Goal: Transaction & Acquisition: Purchase product/service

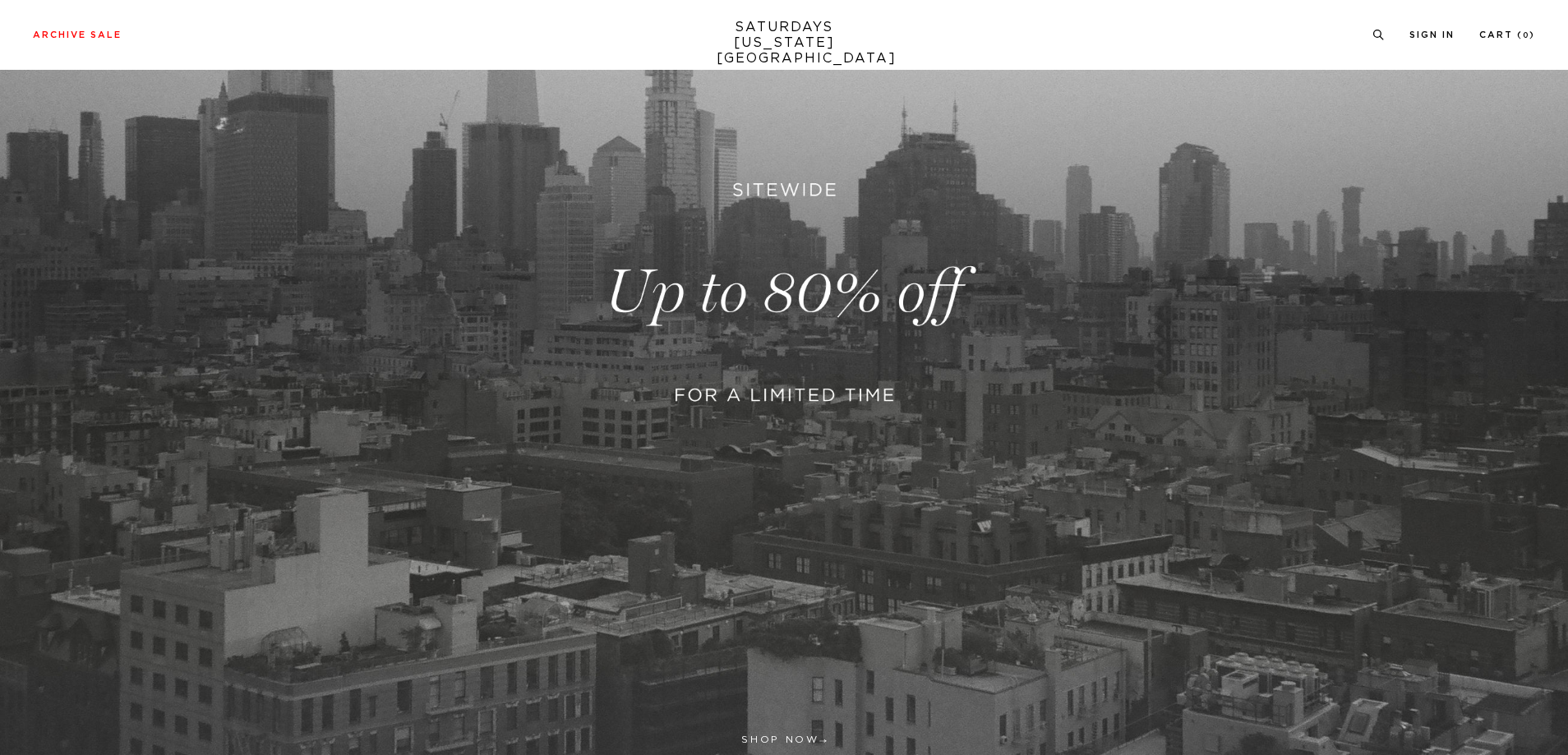
scroll to position [329, 0]
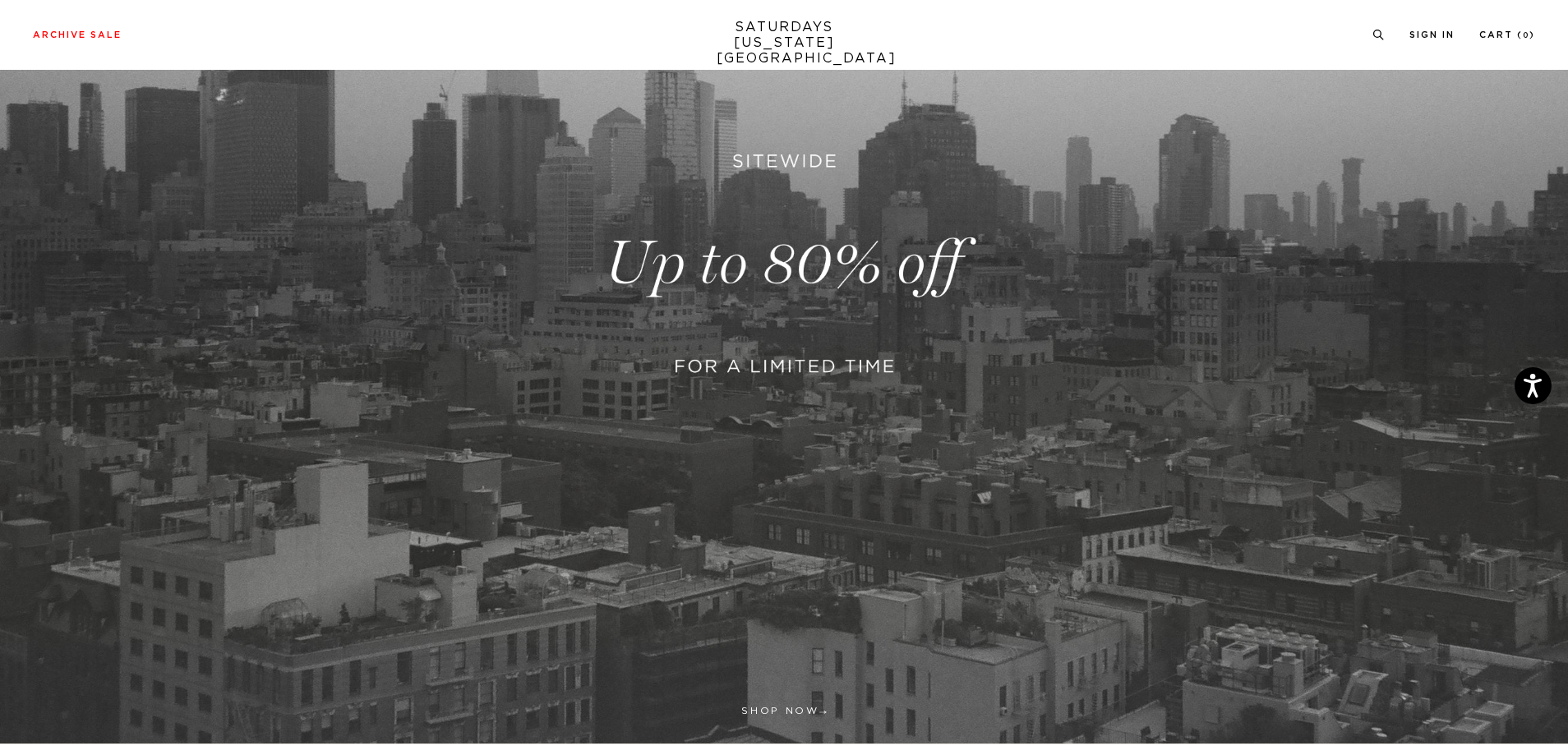
click at [816, 274] on link at bounding box center [784, 264] width 1568 height 960
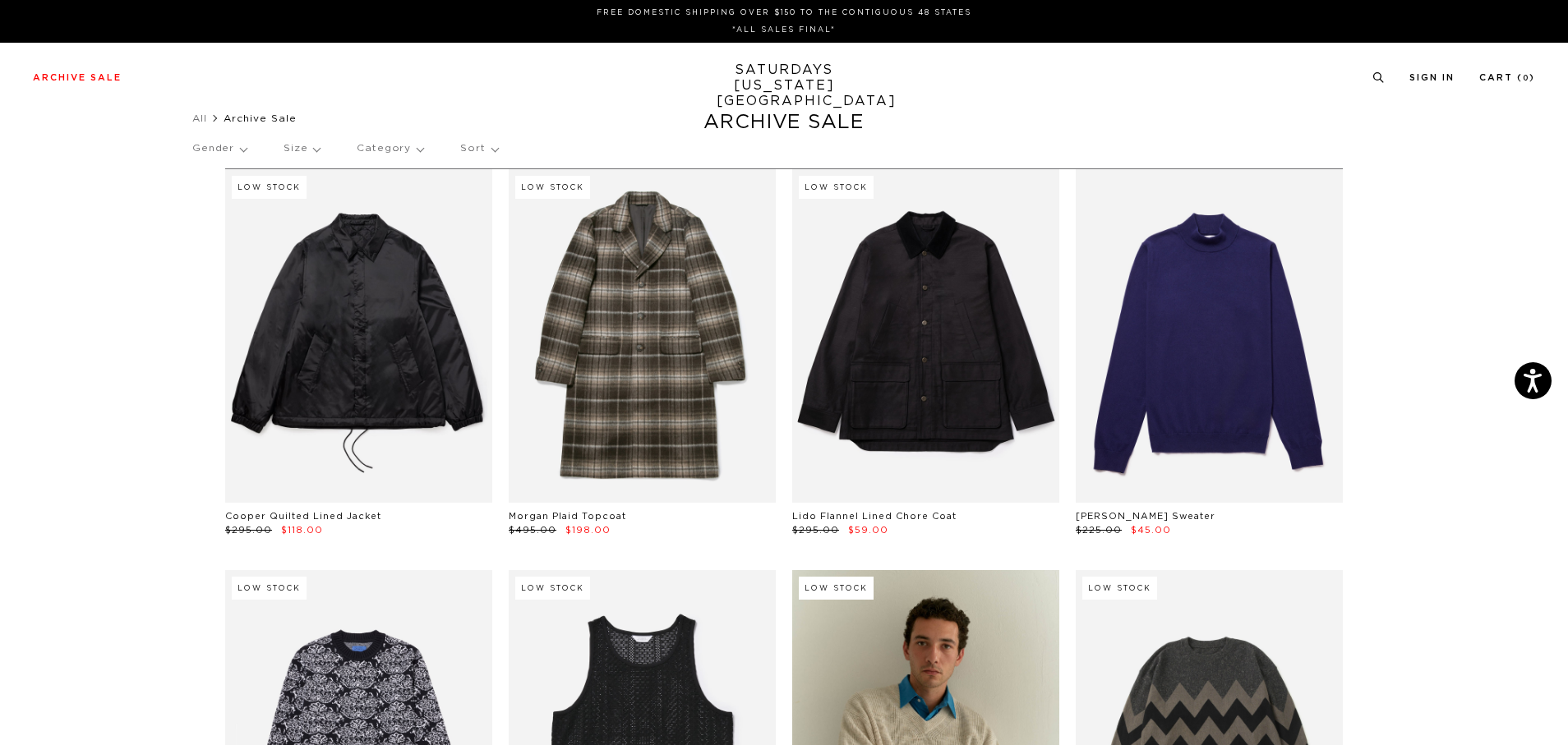
click at [252, 146] on div "Gender Size Category Sort" at bounding box center [784, 149] width 1183 height 38
click at [247, 147] on p "Gender" at bounding box center [219, 149] width 54 height 38
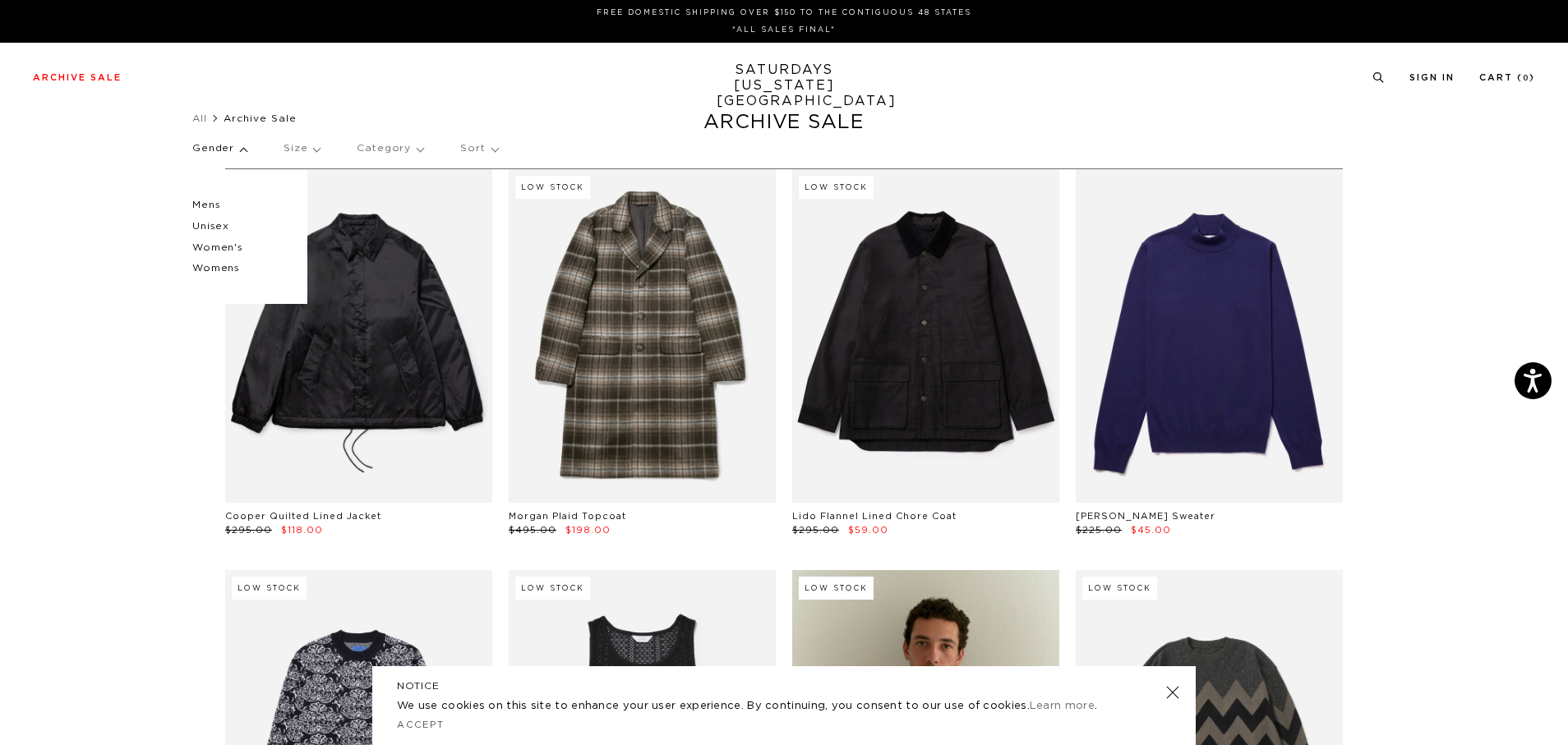
click at [206, 205] on p "Mens" at bounding box center [241, 206] width 98 height 22
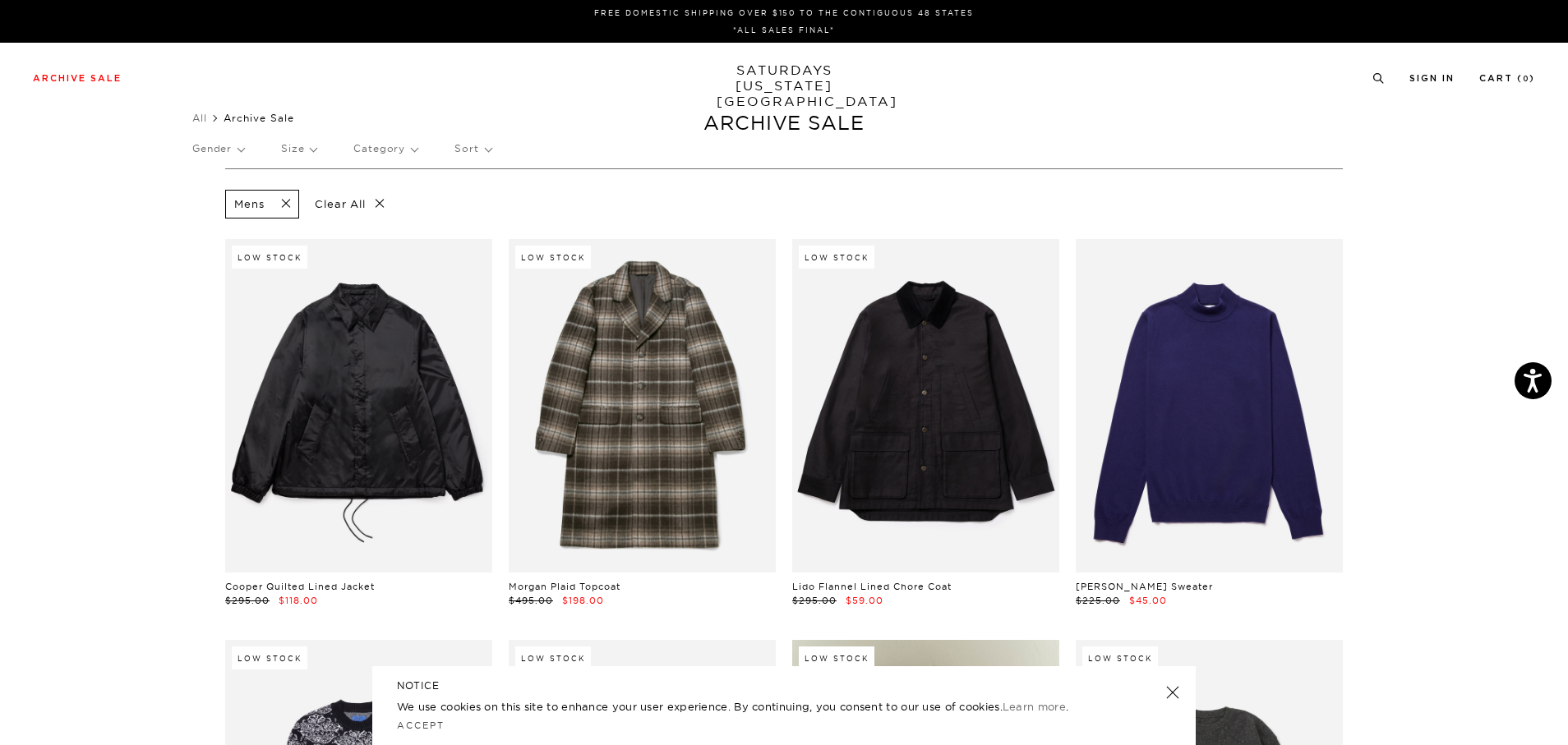
click at [480, 153] on p "Sort" at bounding box center [472, 149] width 36 height 38
click at [504, 244] on p "Price (Lowest-highest)" at bounding box center [517, 248] width 126 height 22
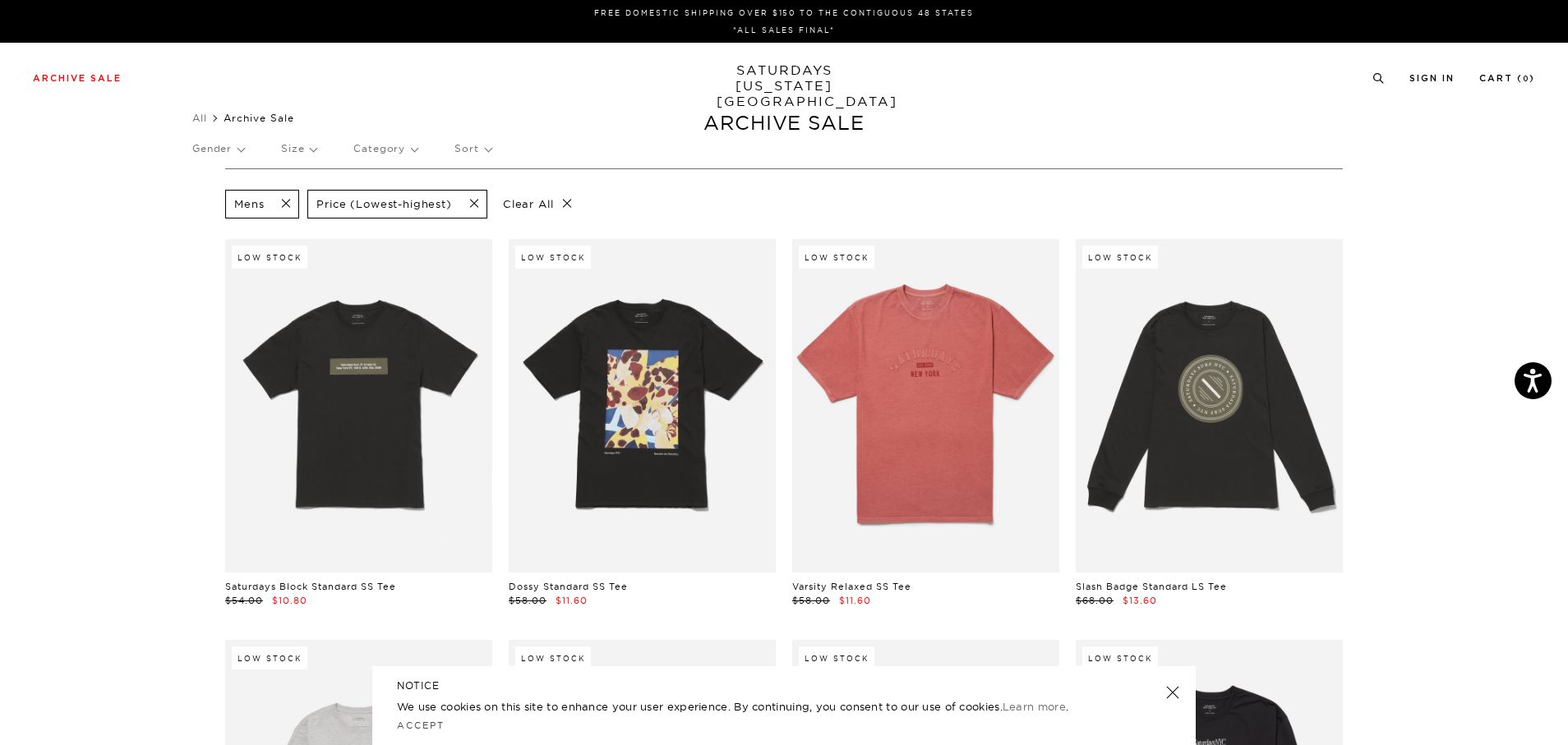
click at [316, 151] on p "Size" at bounding box center [298, 149] width 35 height 38
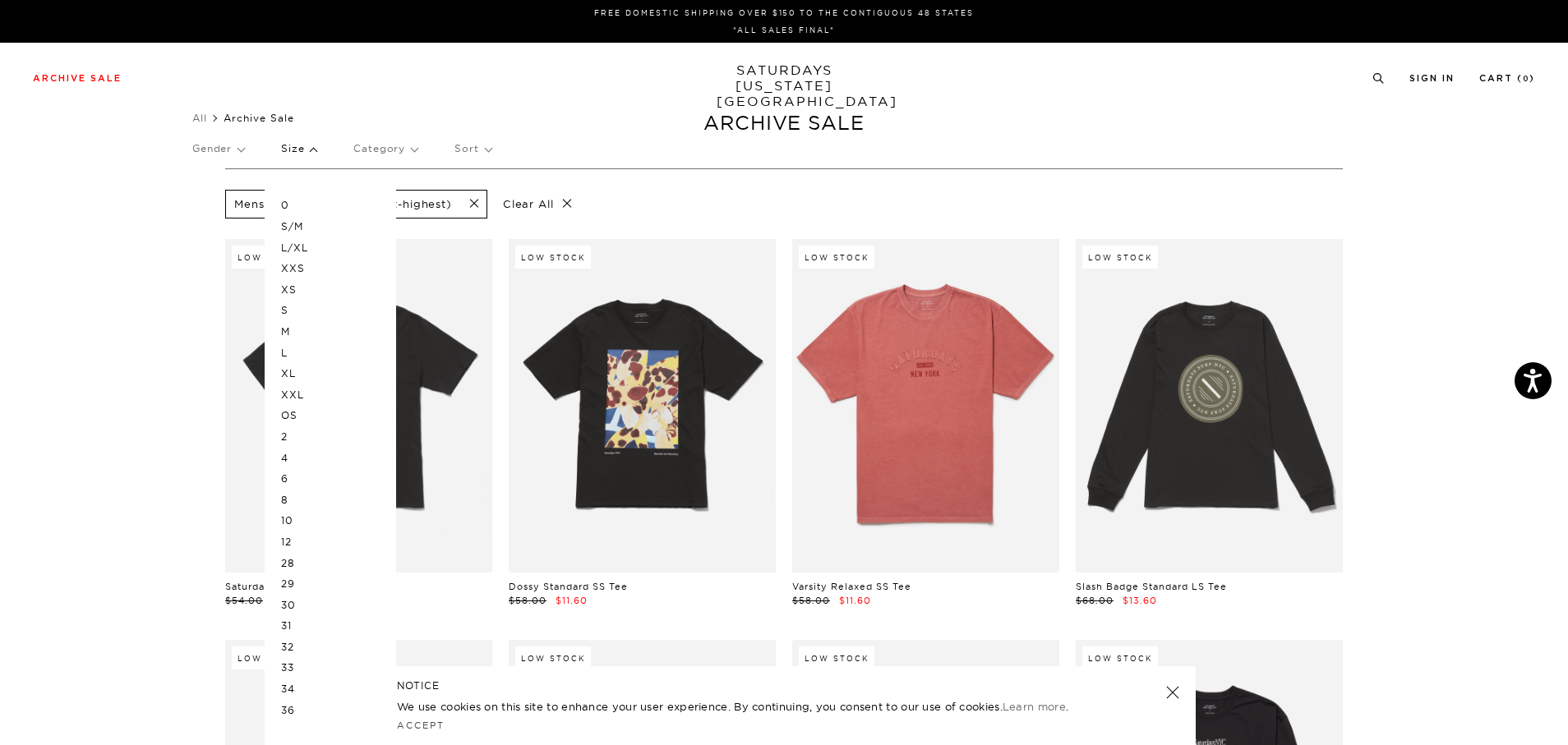
click at [562, 127] on div "All Archive Sale Clear All Filters" at bounding box center [784, 117] width 1183 height 23
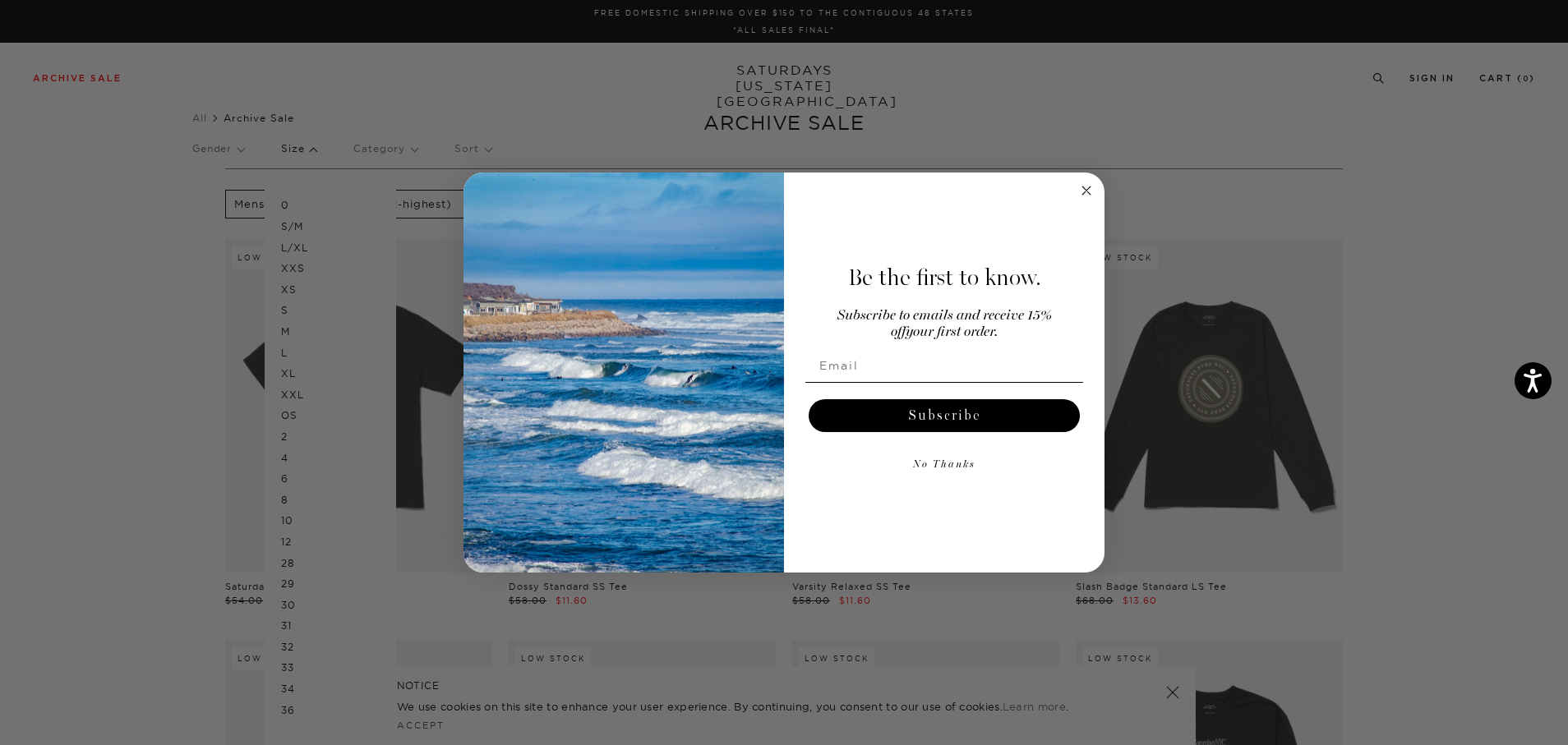
click at [1091, 193] on circle "Close dialog" at bounding box center [1087, 190] width 19 height 19
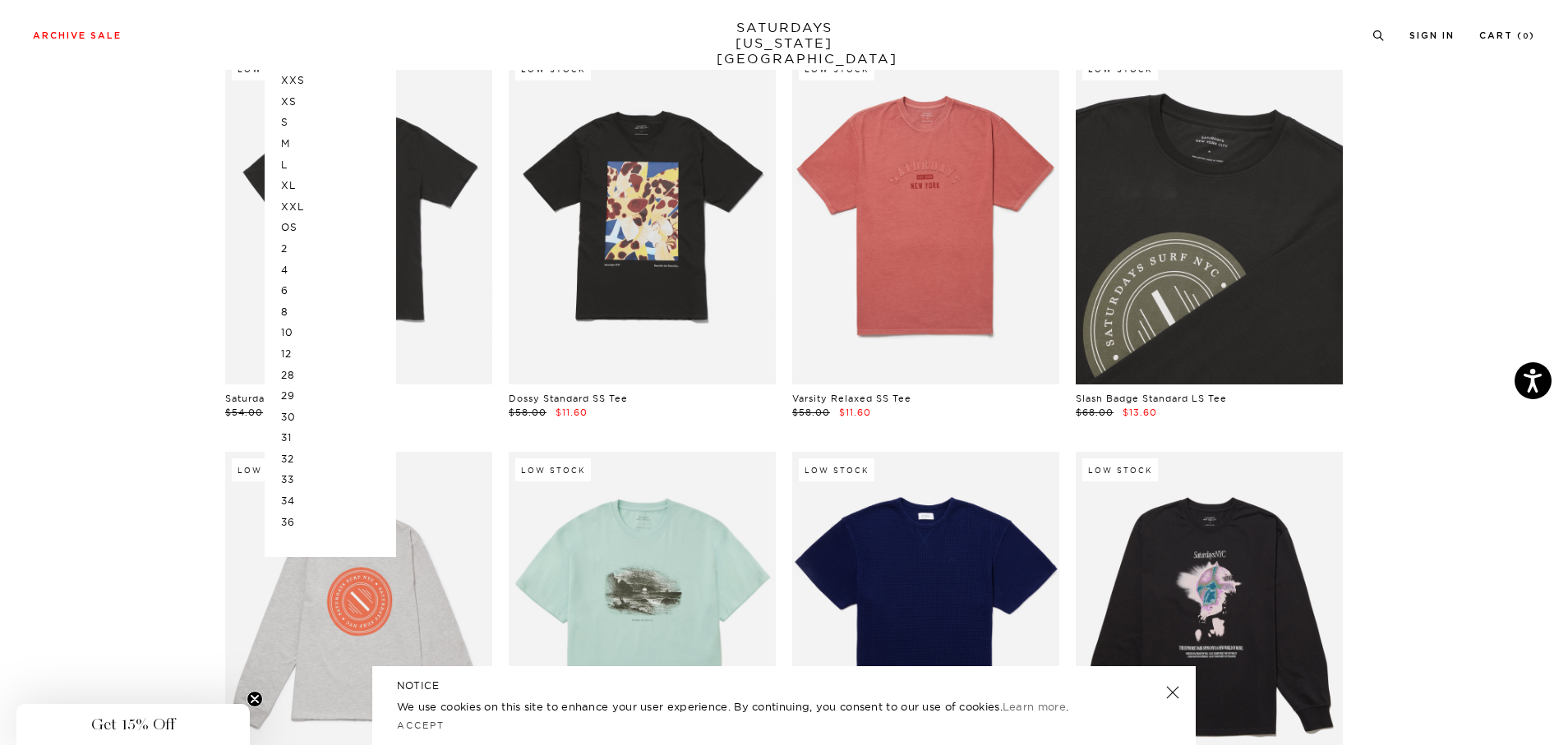
scroll to position [247, 0]
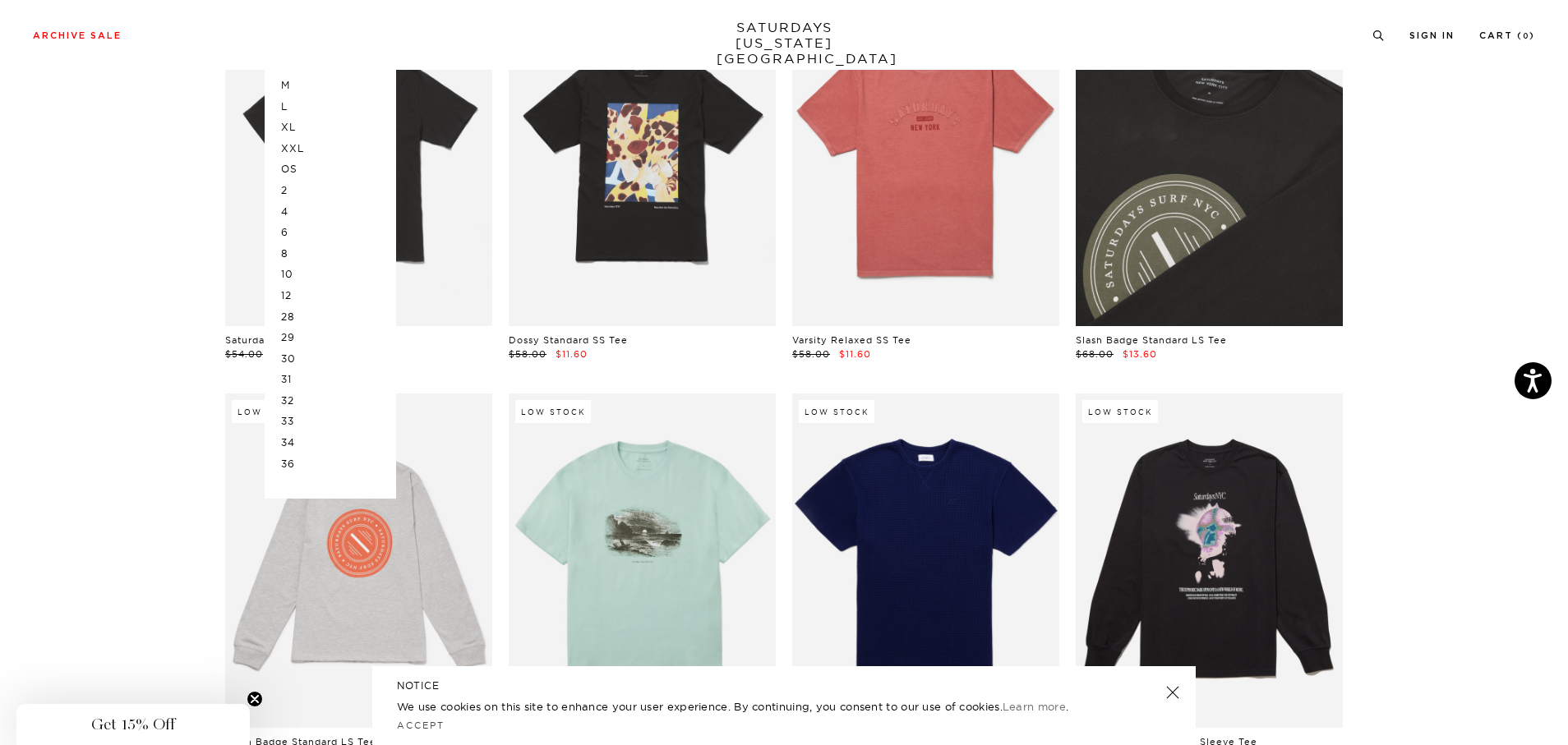
click at [1197, 212] on link at bounding box center [1209, 159] width 267 height 333
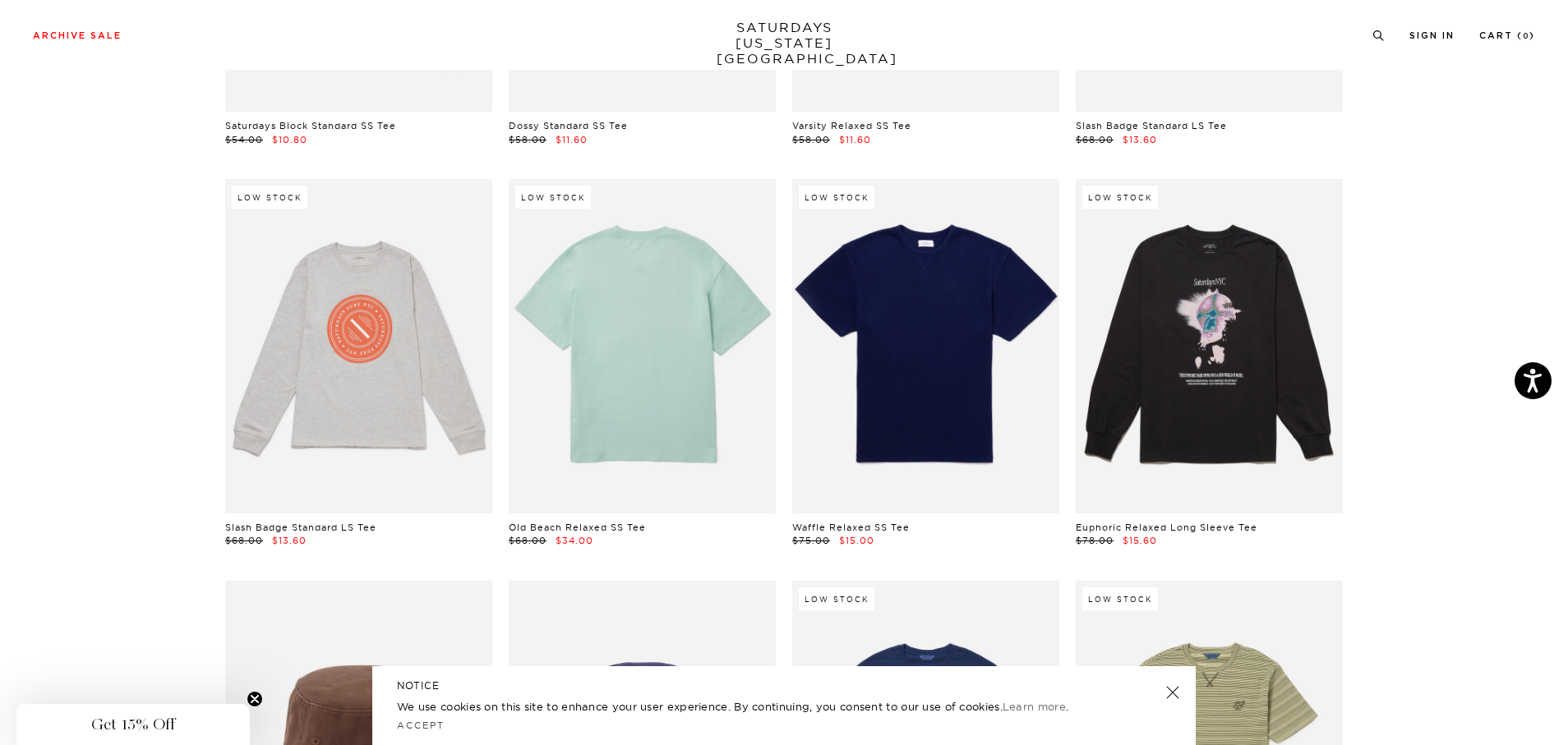
scroll to position [486, 0]
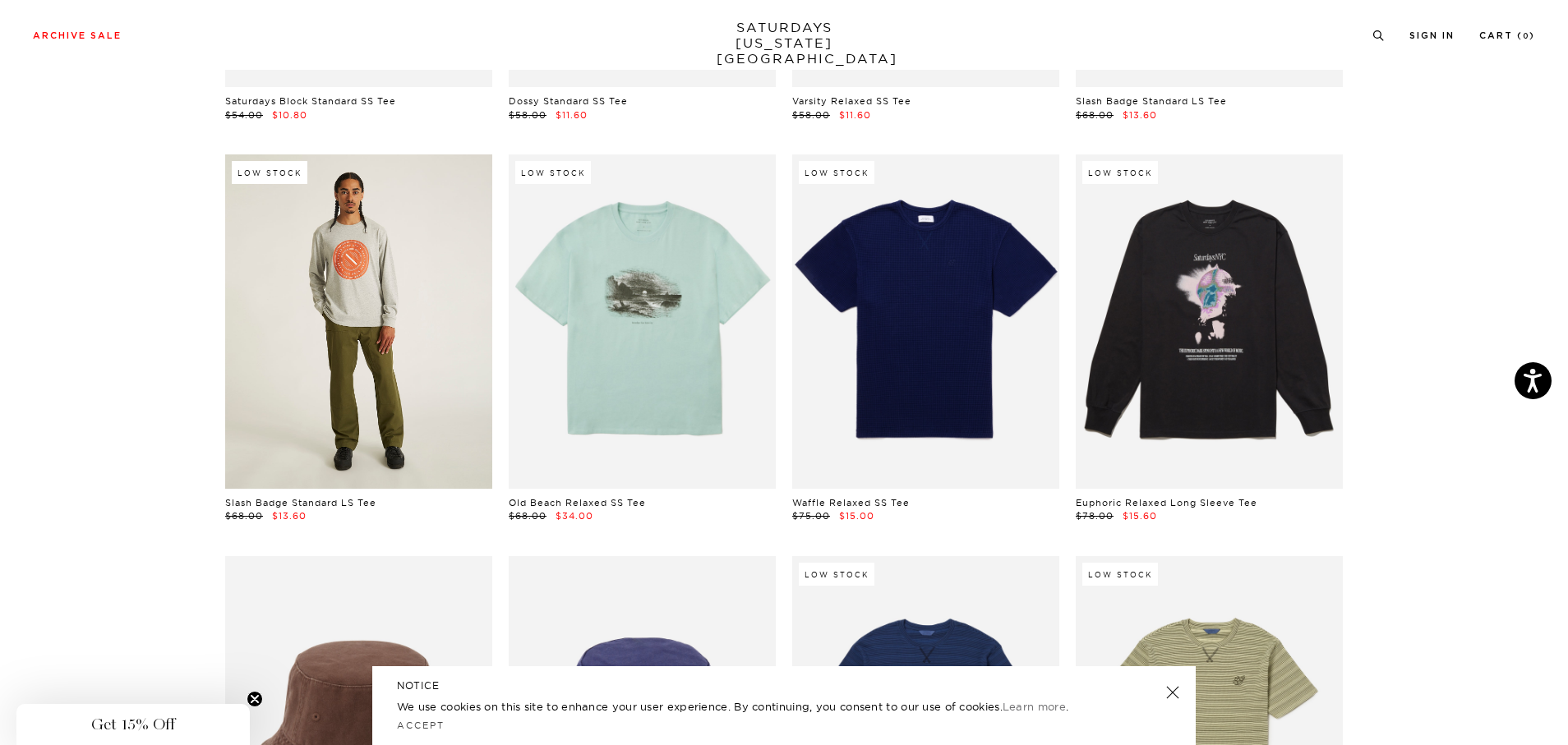
click at [388, 326] on link at bounding box center [359, 321] width 267 height 333
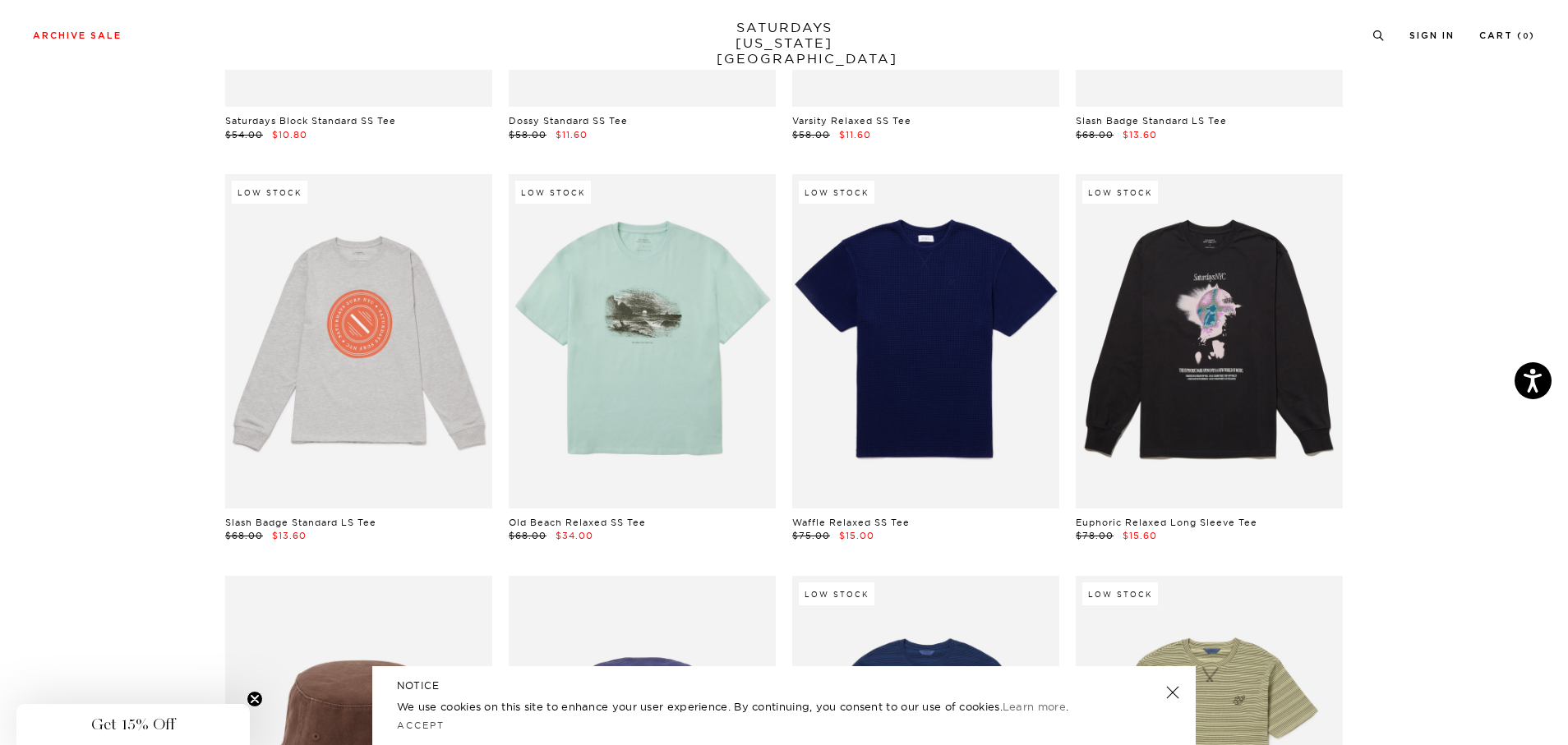
scroll to position [321, 0]
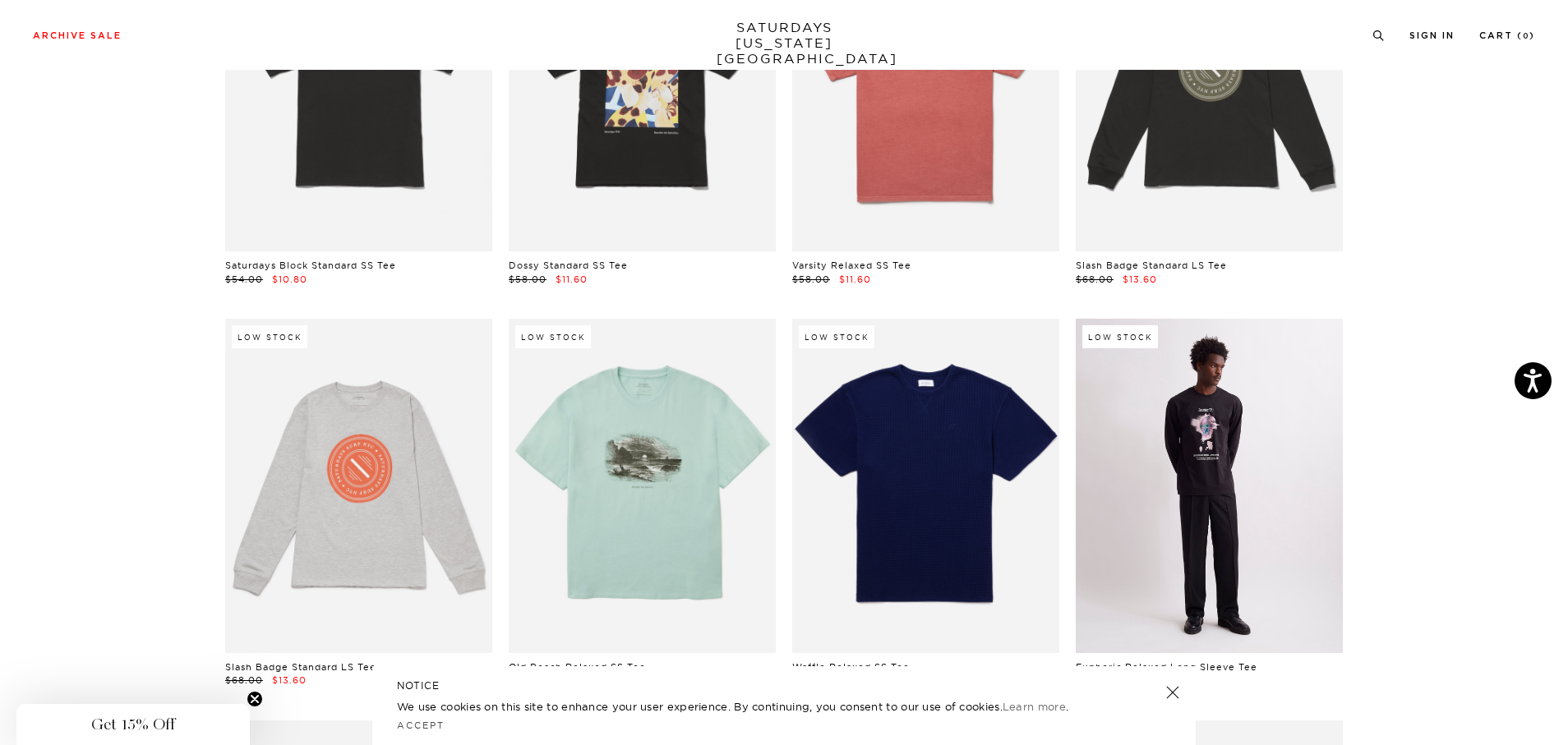
click at [1188, 476] on link at bounding box center [1209, 485] width 267 height 333
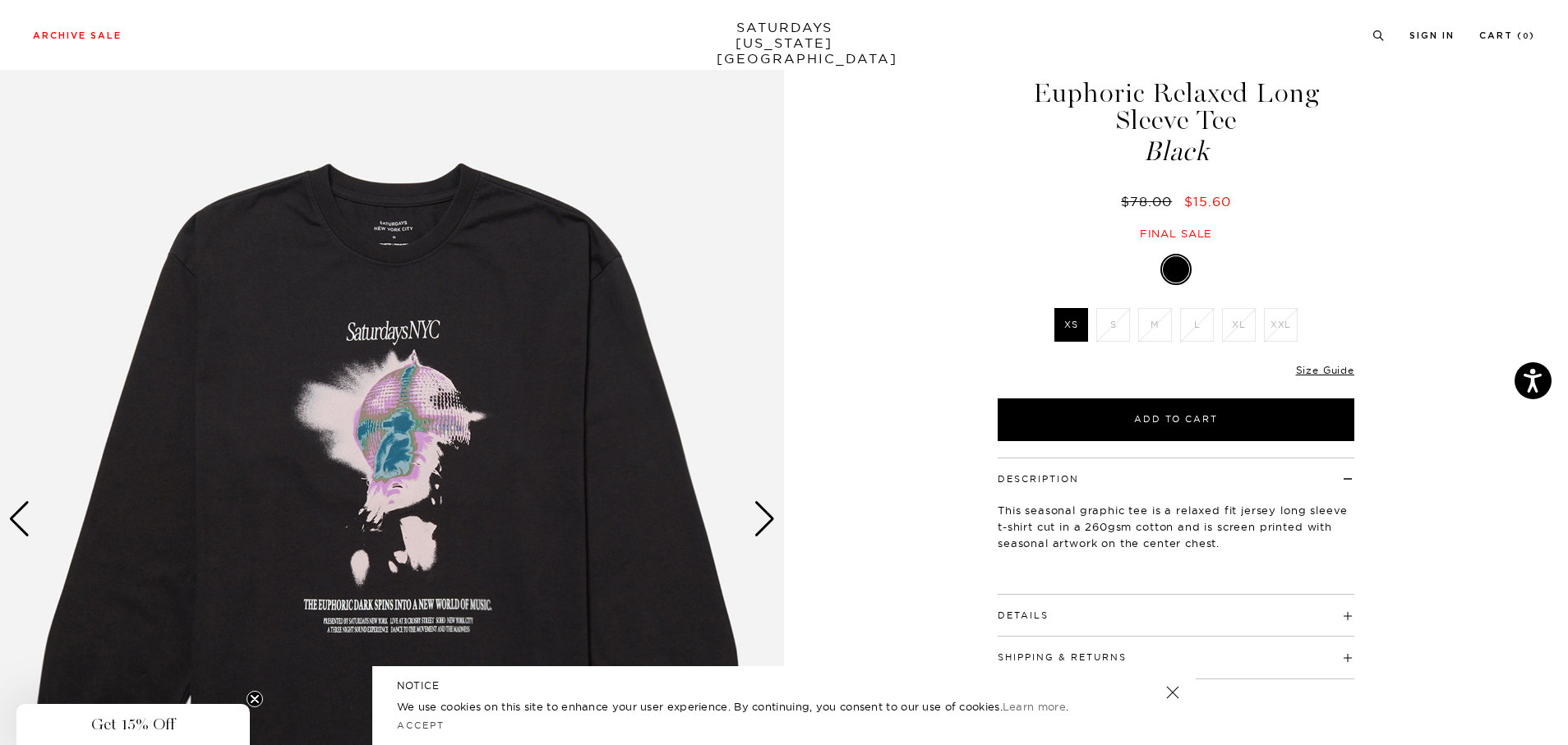
scroll to position [82, 0]
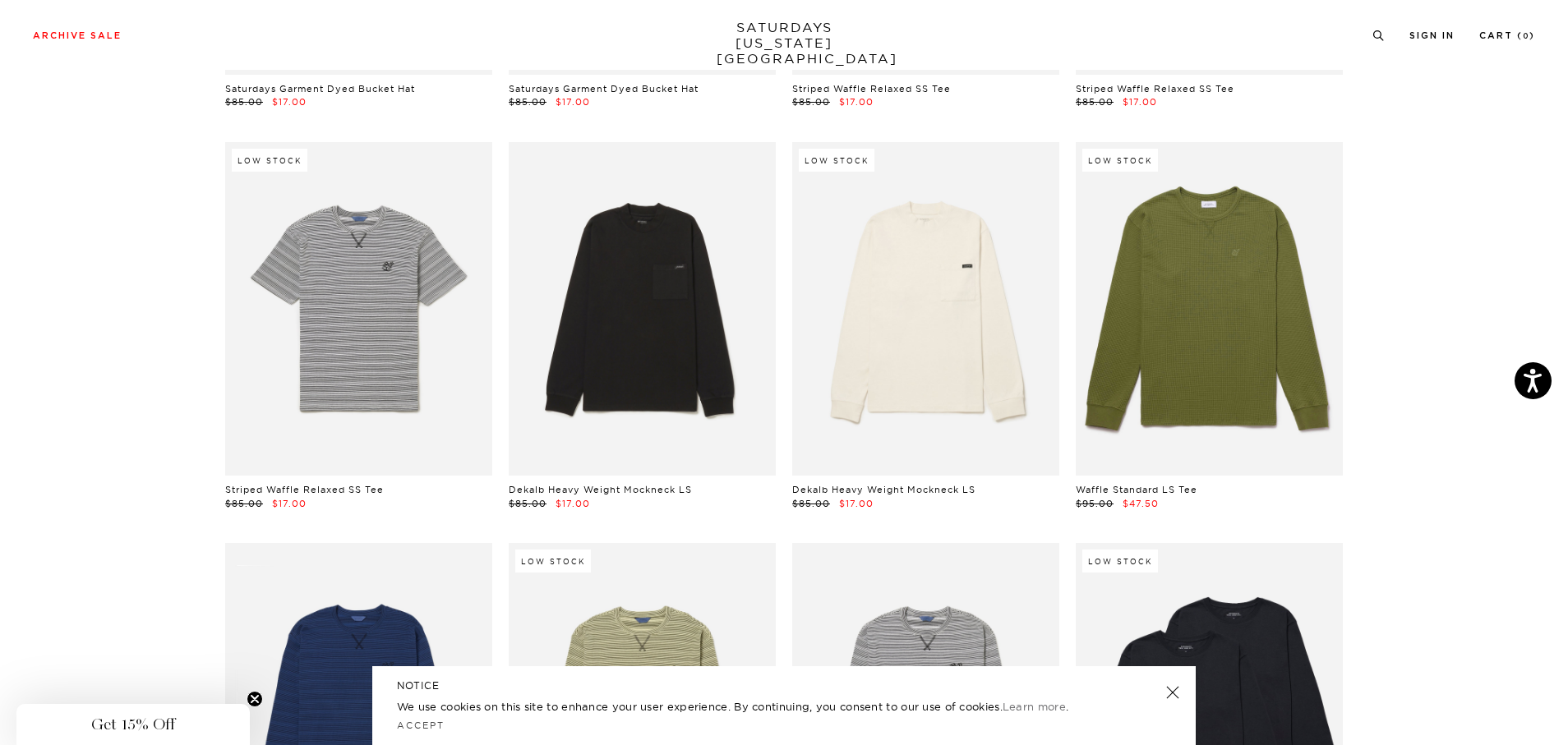
scroll to position [1308, 0]
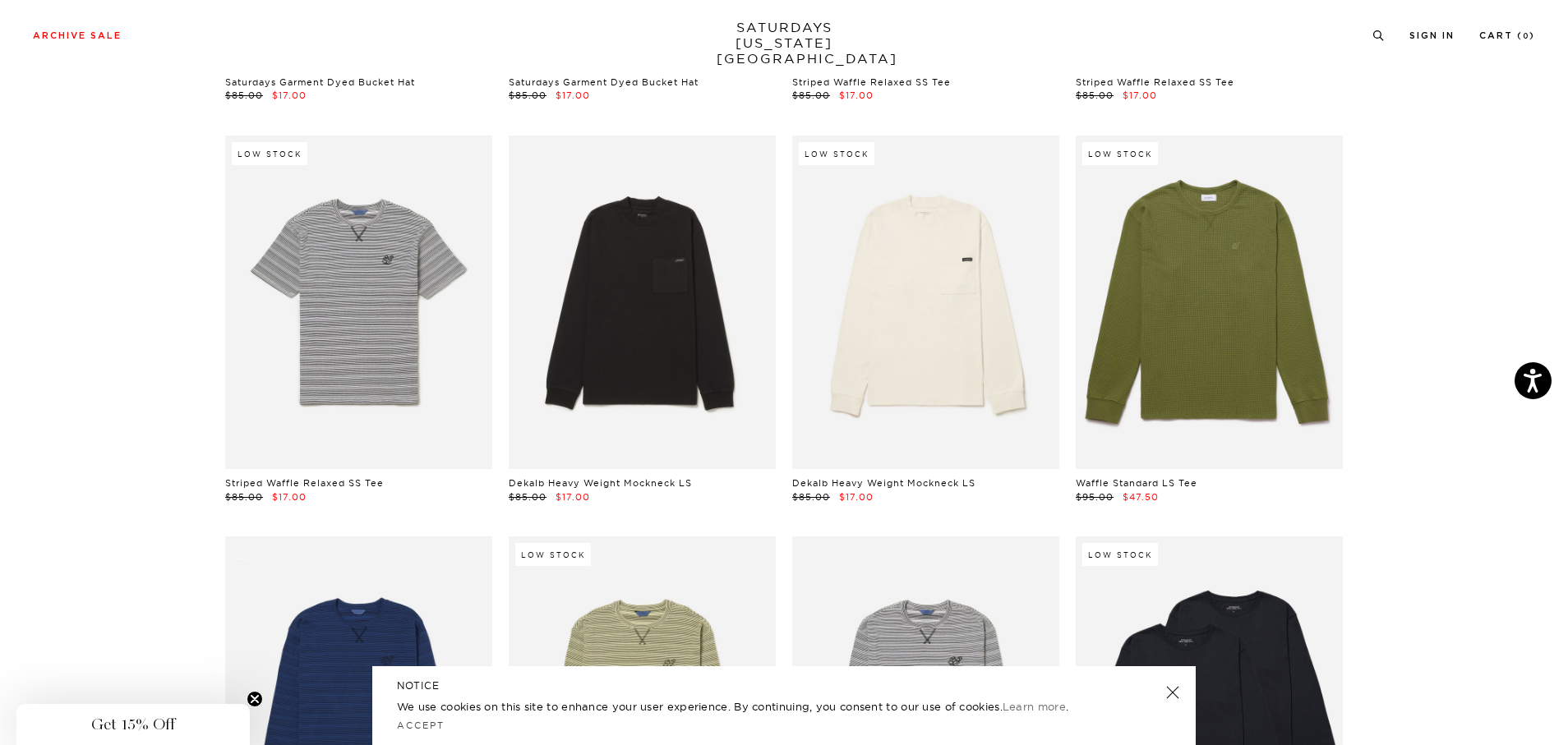
click at [1169, 695] on link at bounding box center [1172, 692] width 23 height 23
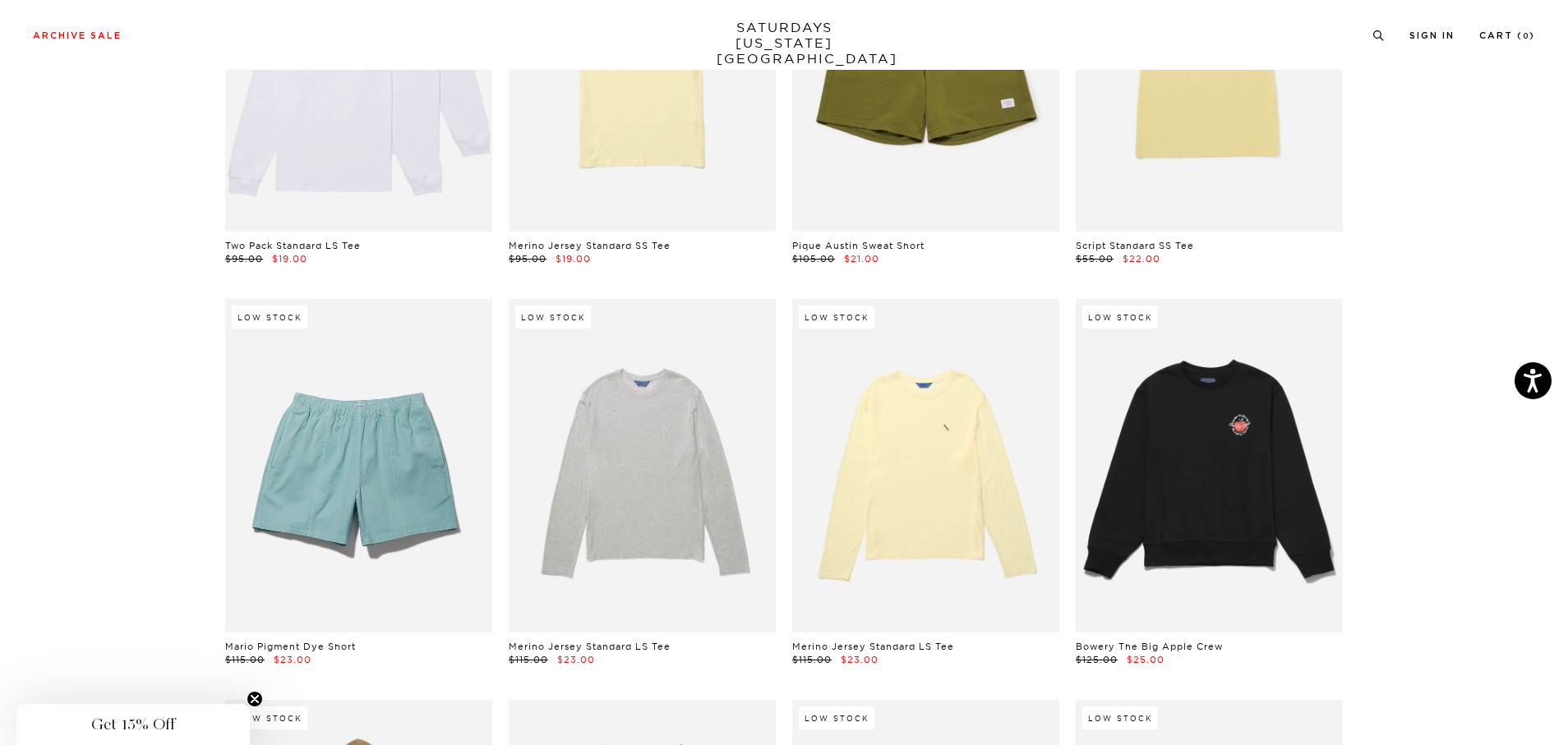
scroll to position [2458, 0]
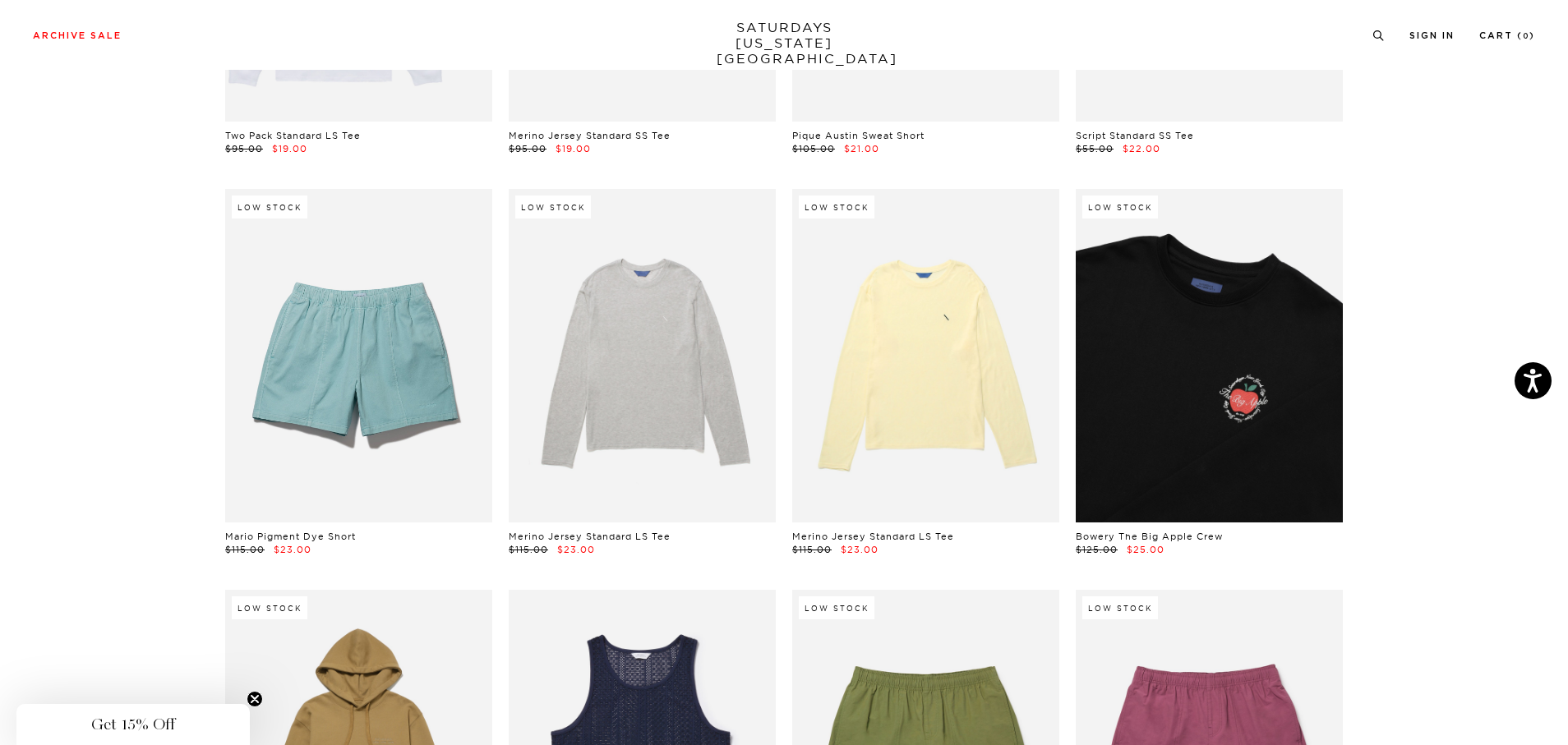
click at [1227, 408] on link at bounding box center [1209, 355] width 267 height 333
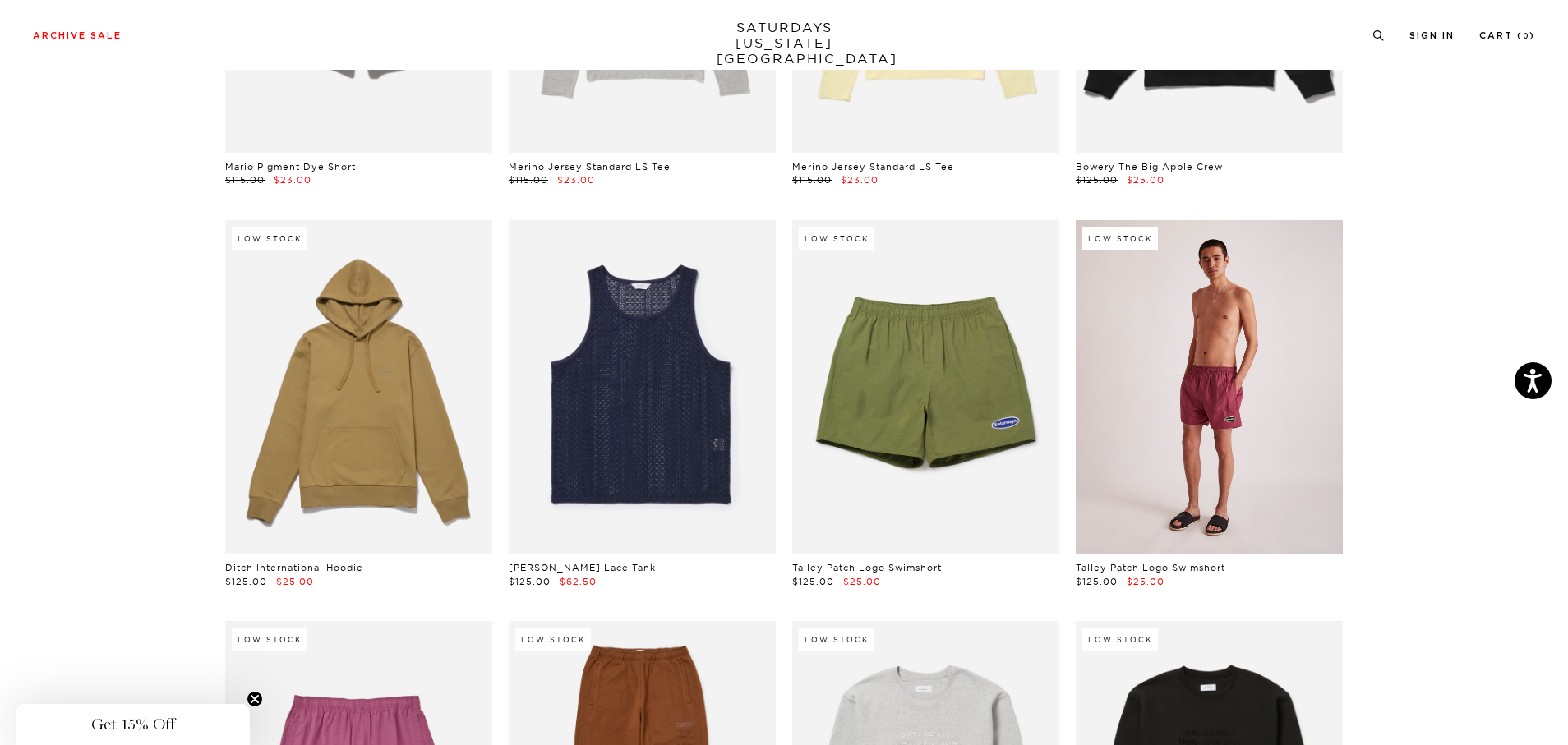
scroll to position [2869, 0]
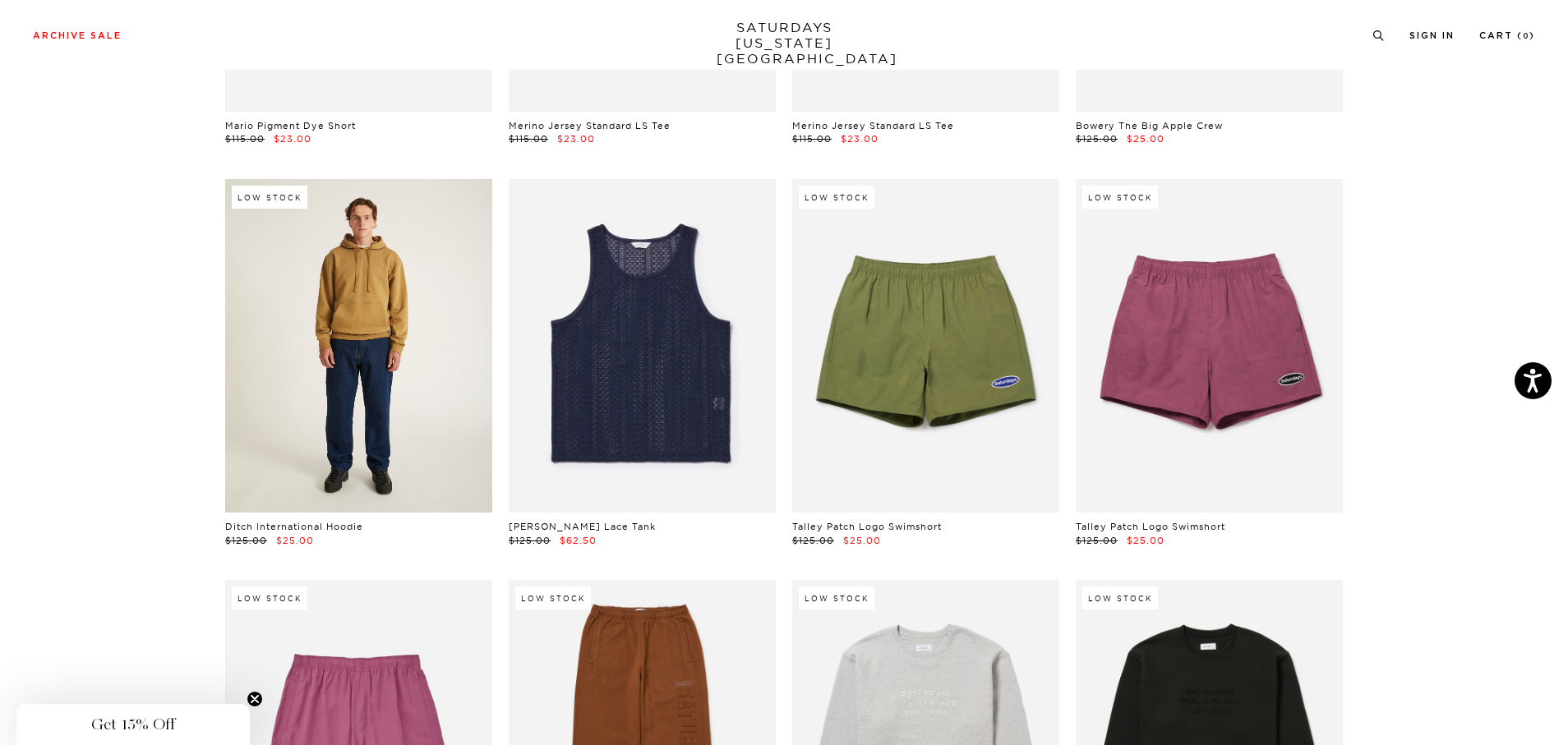
click at [357, 339] on link at bounding box center [359, 345] width 267 height 333
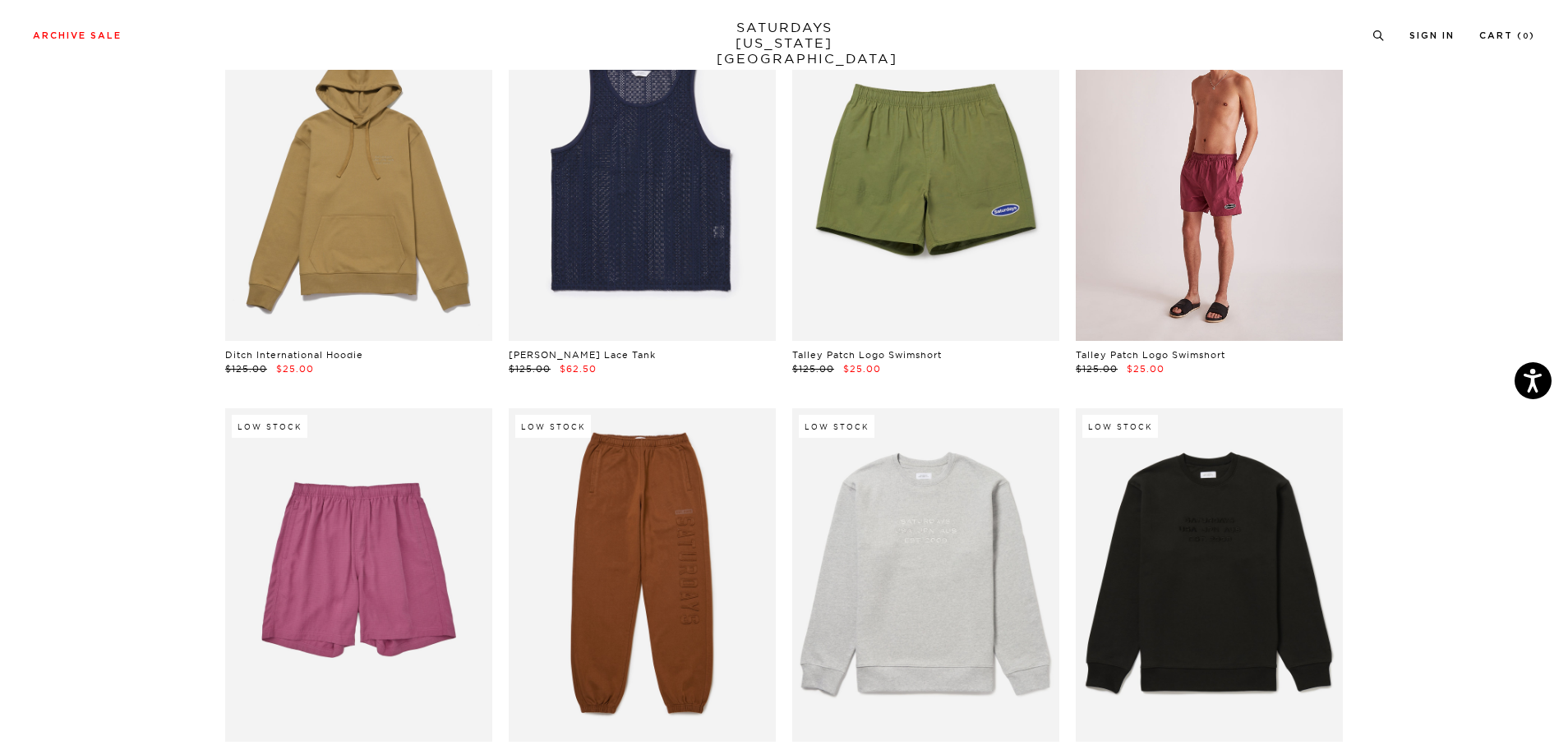
scroll to position [3198, 0]
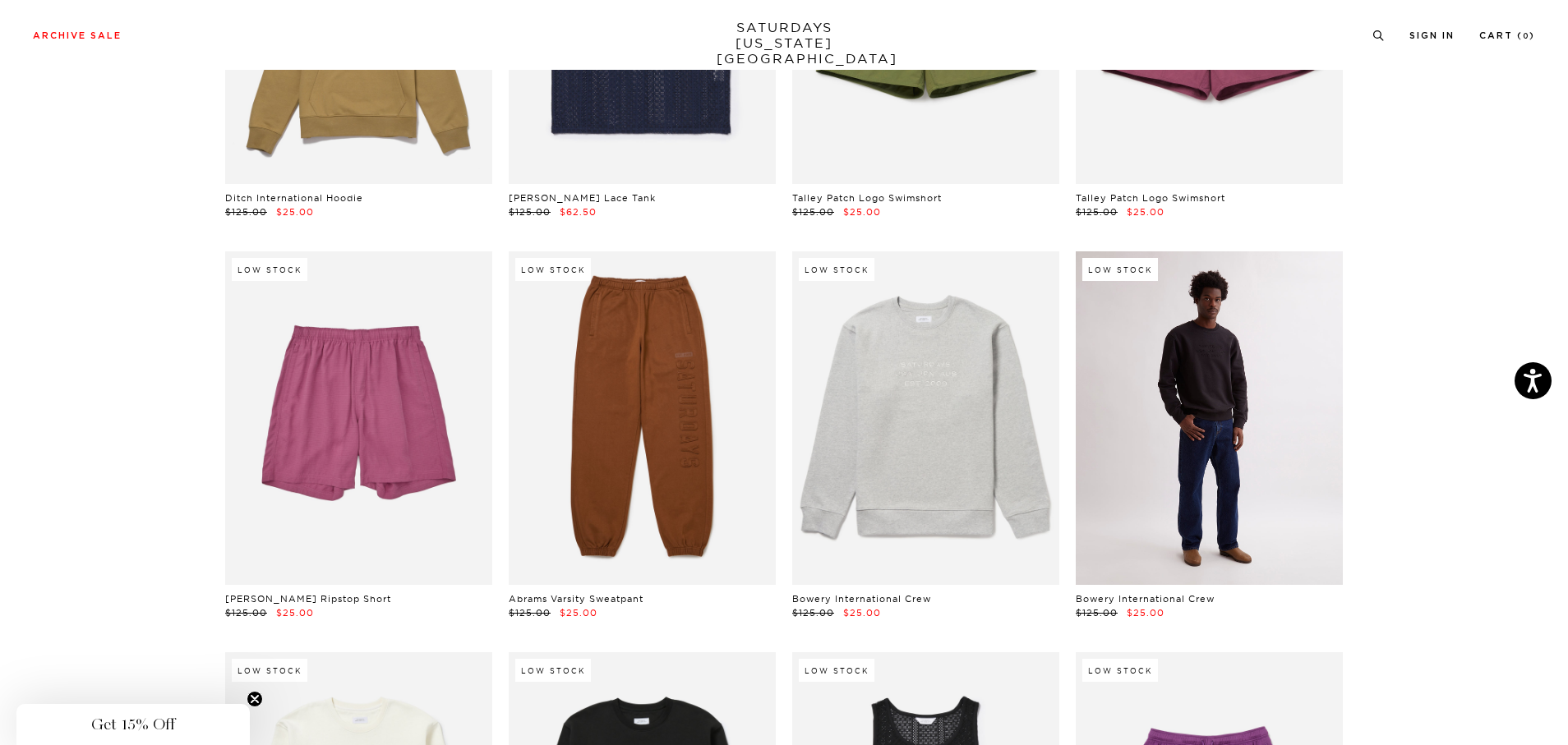
click at [1164, 399] on link at bounding box center [1209, 417] width 267 height 333
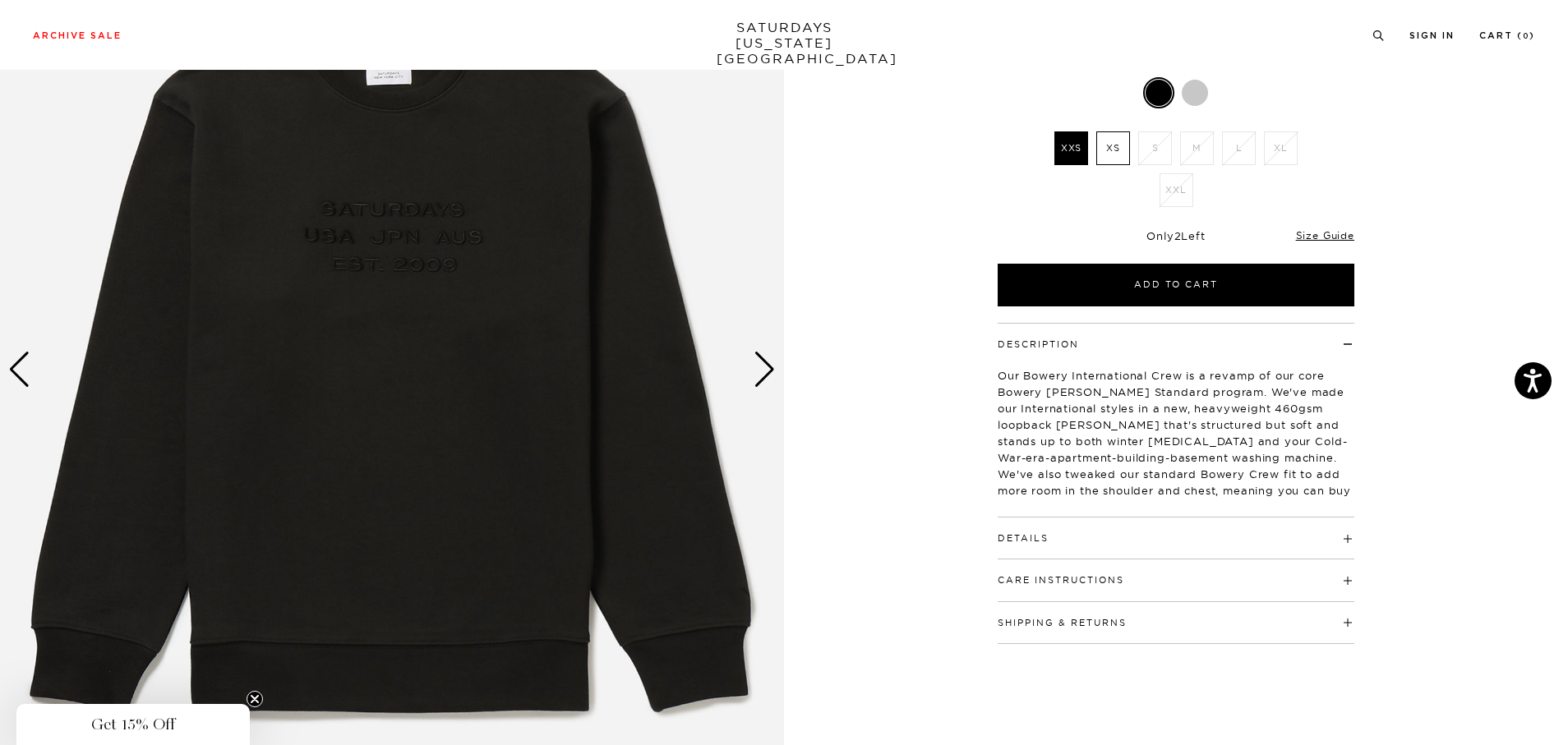
scroll to position [329, 0]
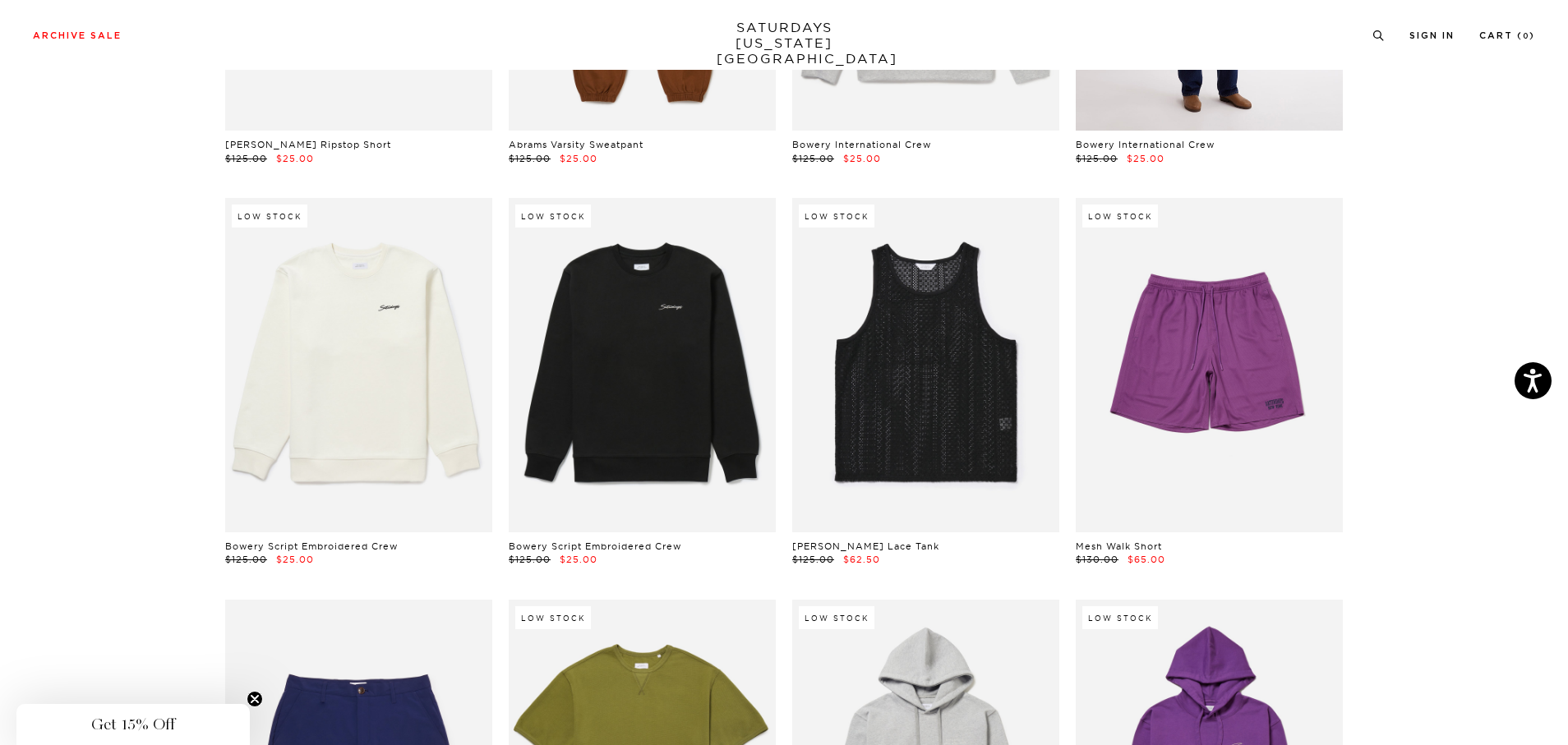
scroll to position [3691, 0]
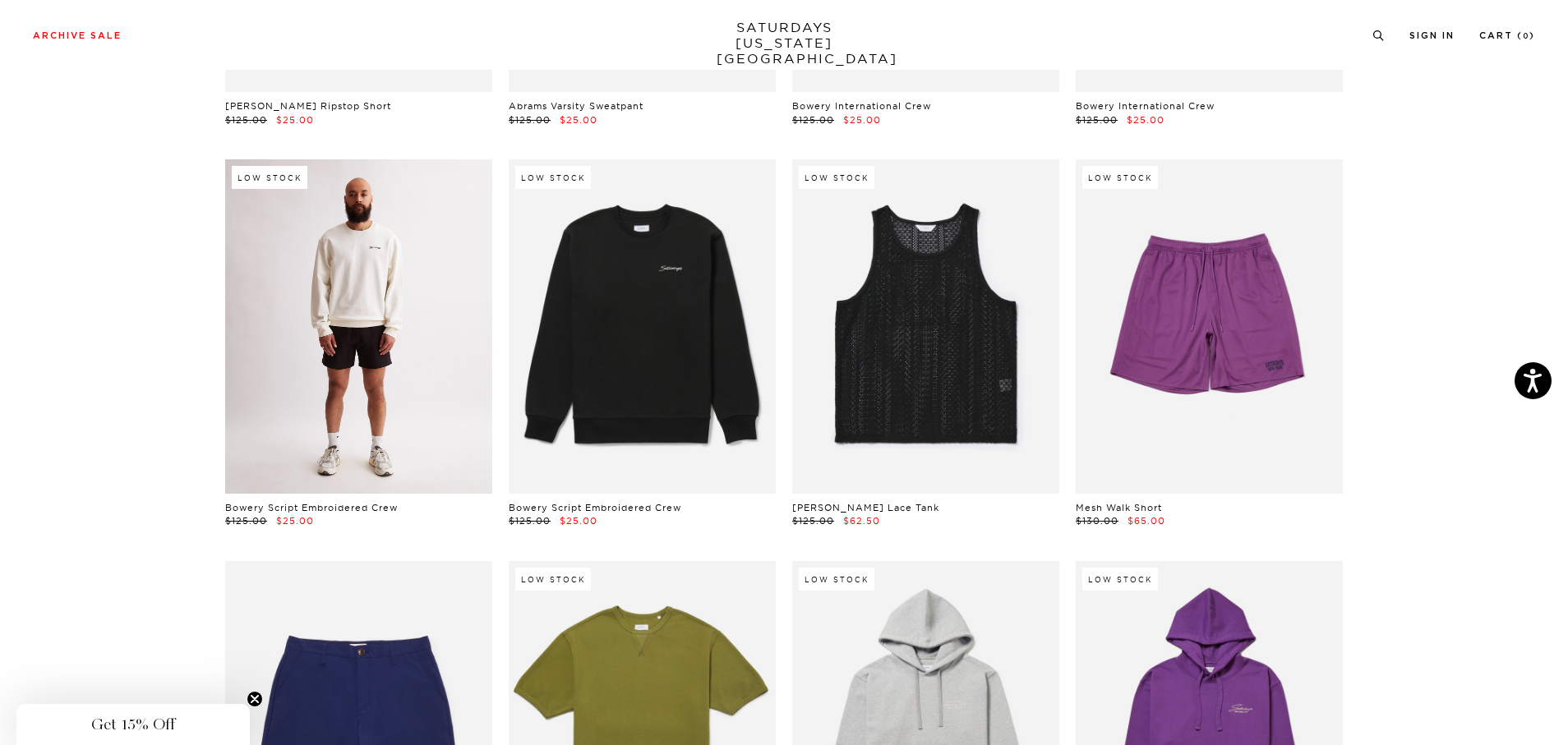
click at [393, 280] on link at bounding box center [359, 326] width 267 height 333
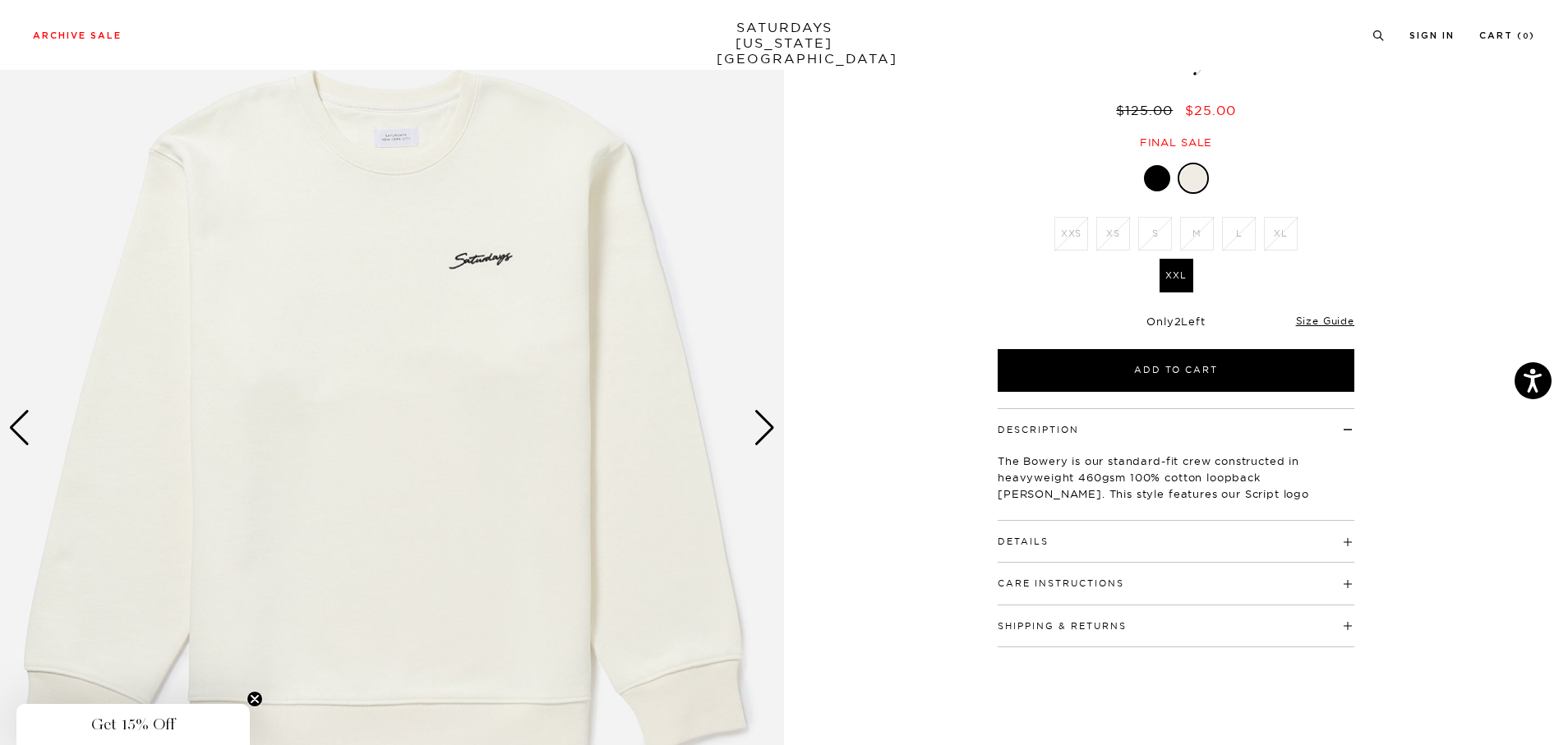
scroll to position [164, 0]
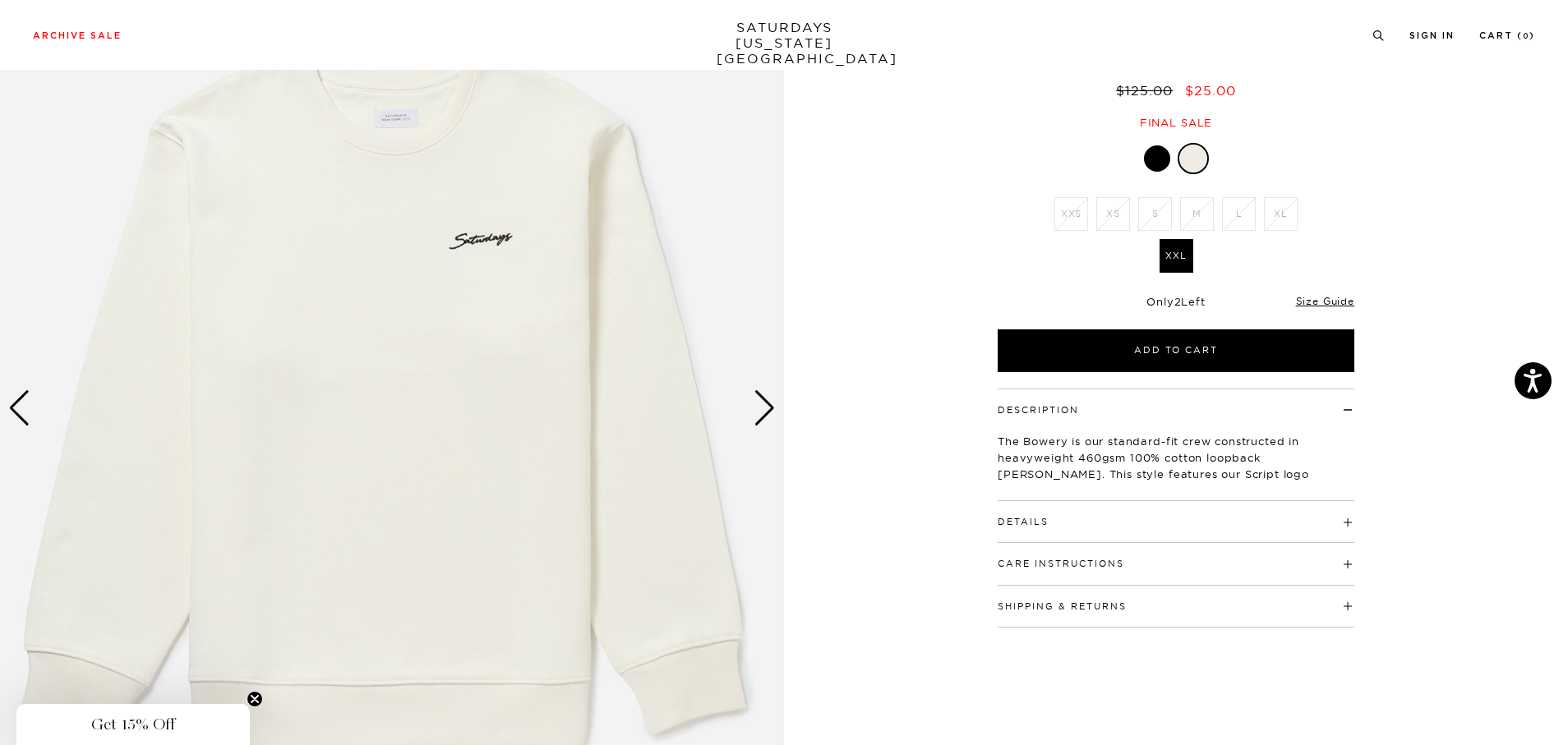
click at [761, 403] on div "Next slide" at bounding box center [764, 408] width 23 height 36
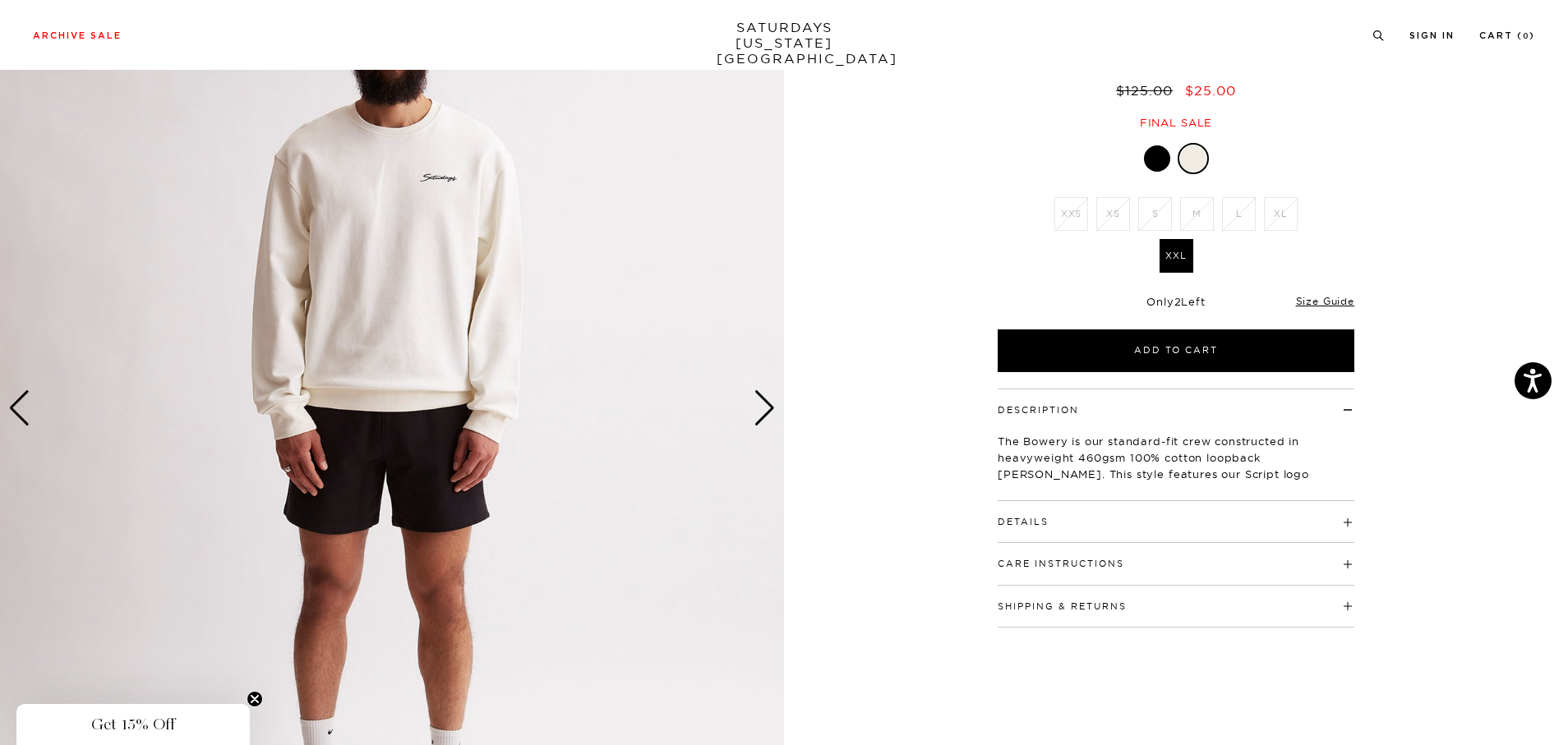
click at [761, 403] on div "Next slide" at bounding box center [764, 408] width 23 height 36
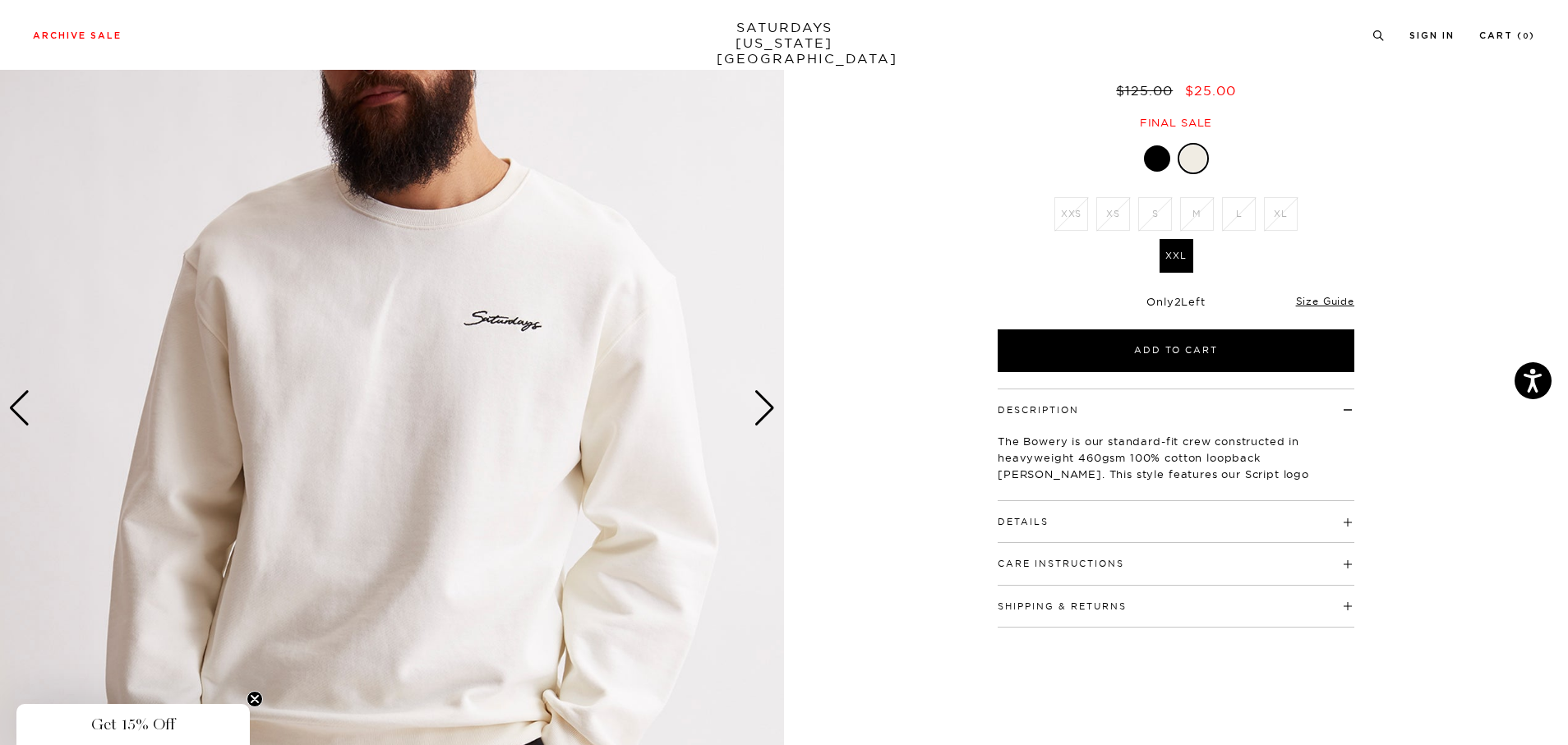
click at [761, 403] on div "Next slide" at bounding box center [764, 408] width 23 height 36
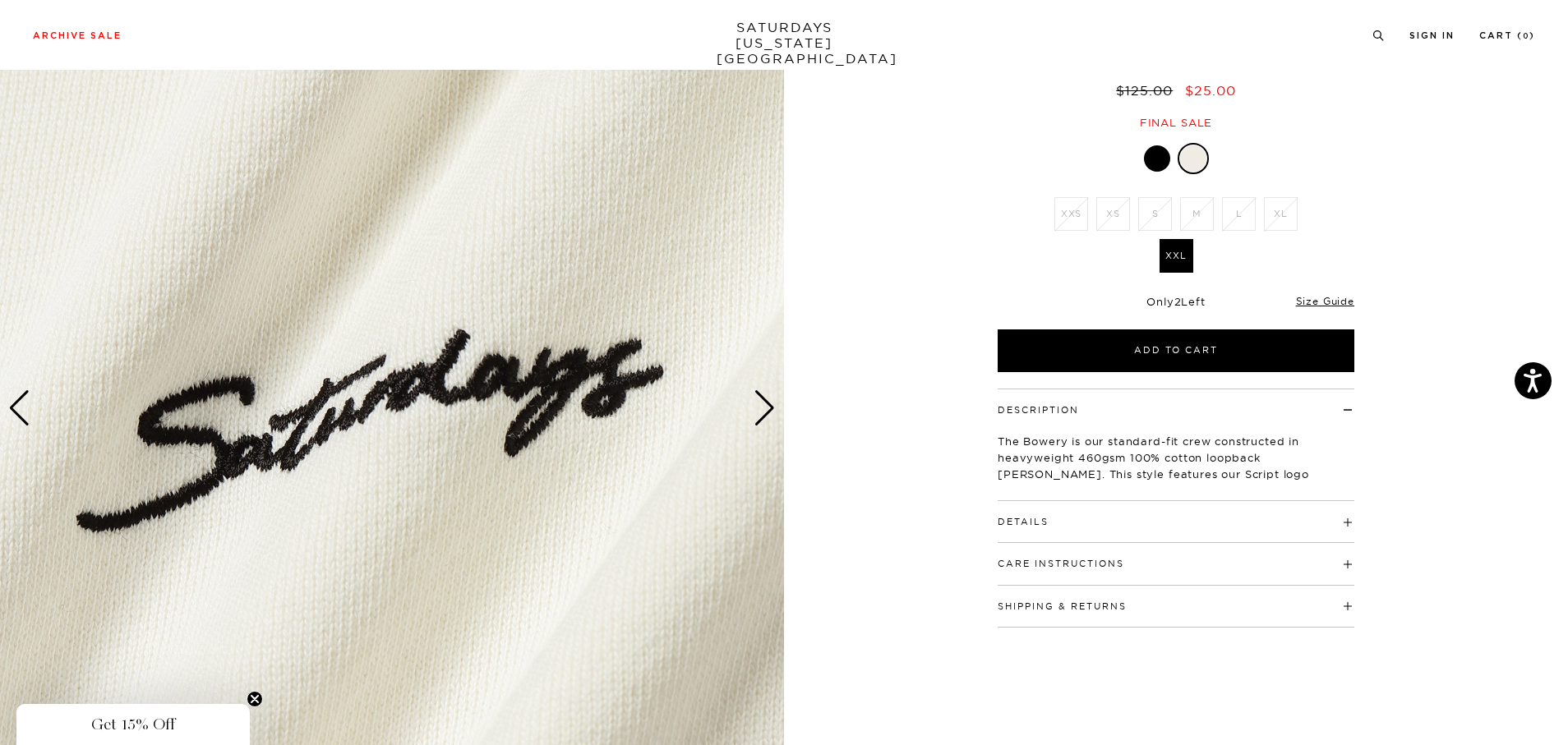
click at [761, 403] on div "Next slide" at bounding box center [764, 408] width 23 height 36
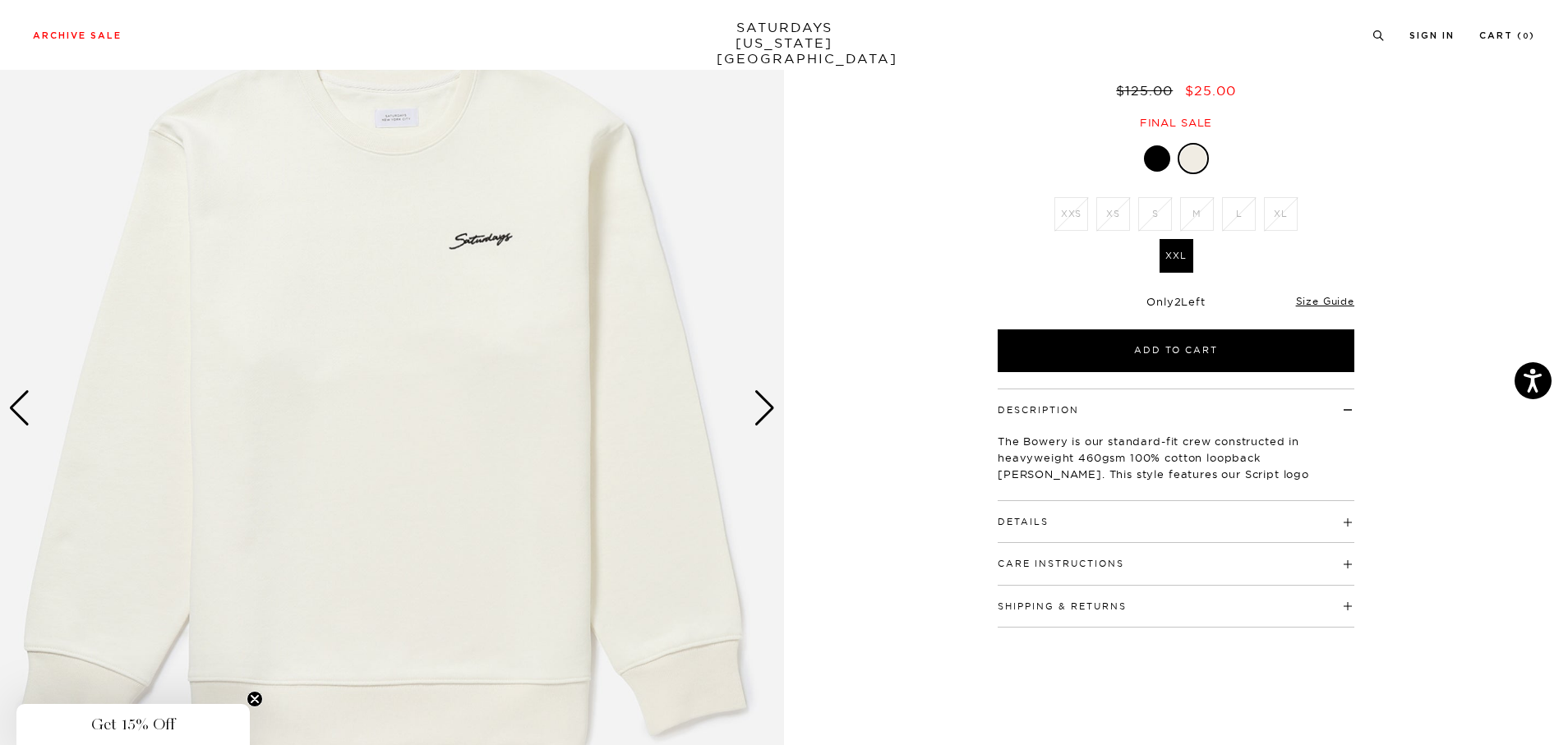
click at [761, 403] on div "Next slide" at bounding box center [764, 408] width 23 height 36
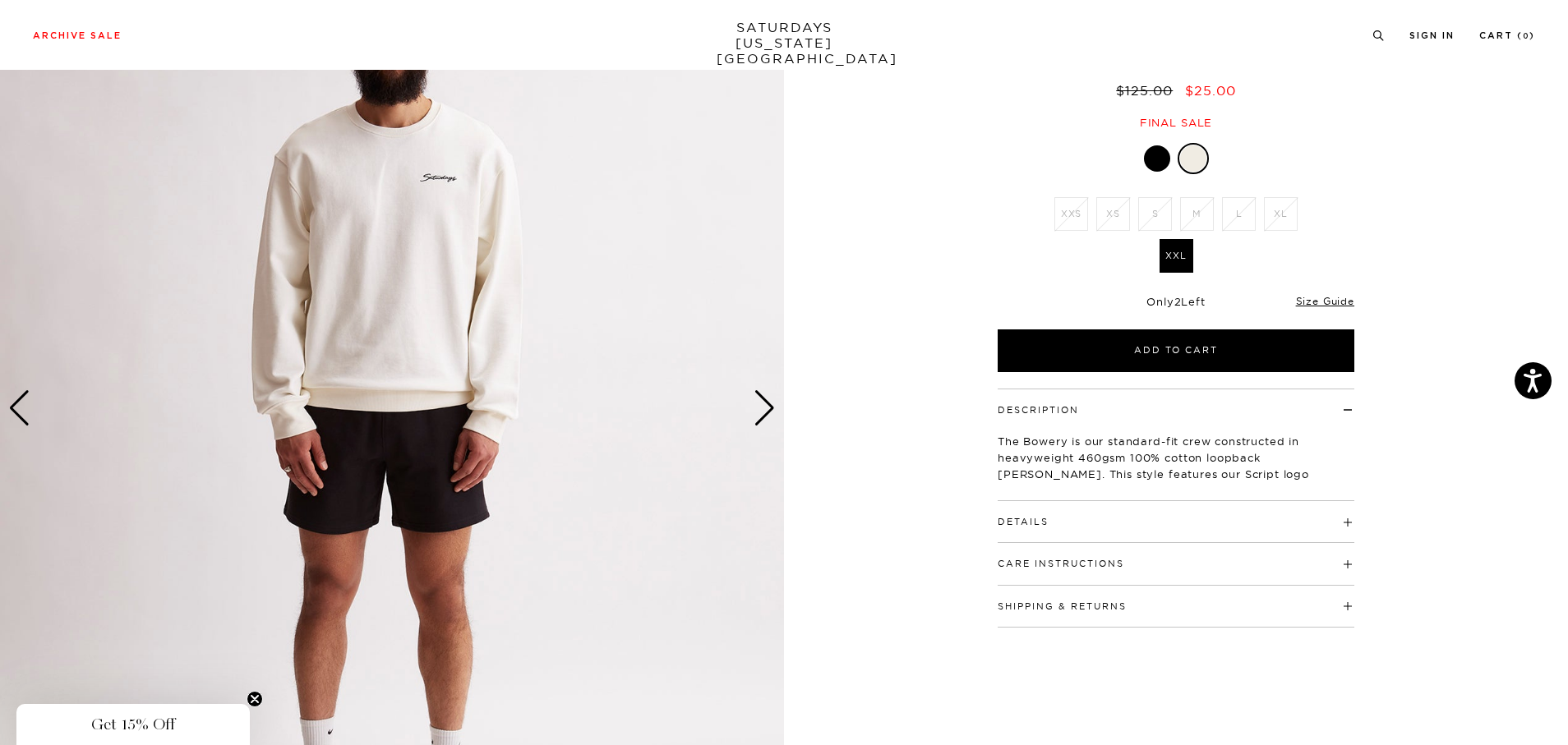
click at [761, 403] on div "Next slide" at bounding box center [764, 408] width 23 height 36
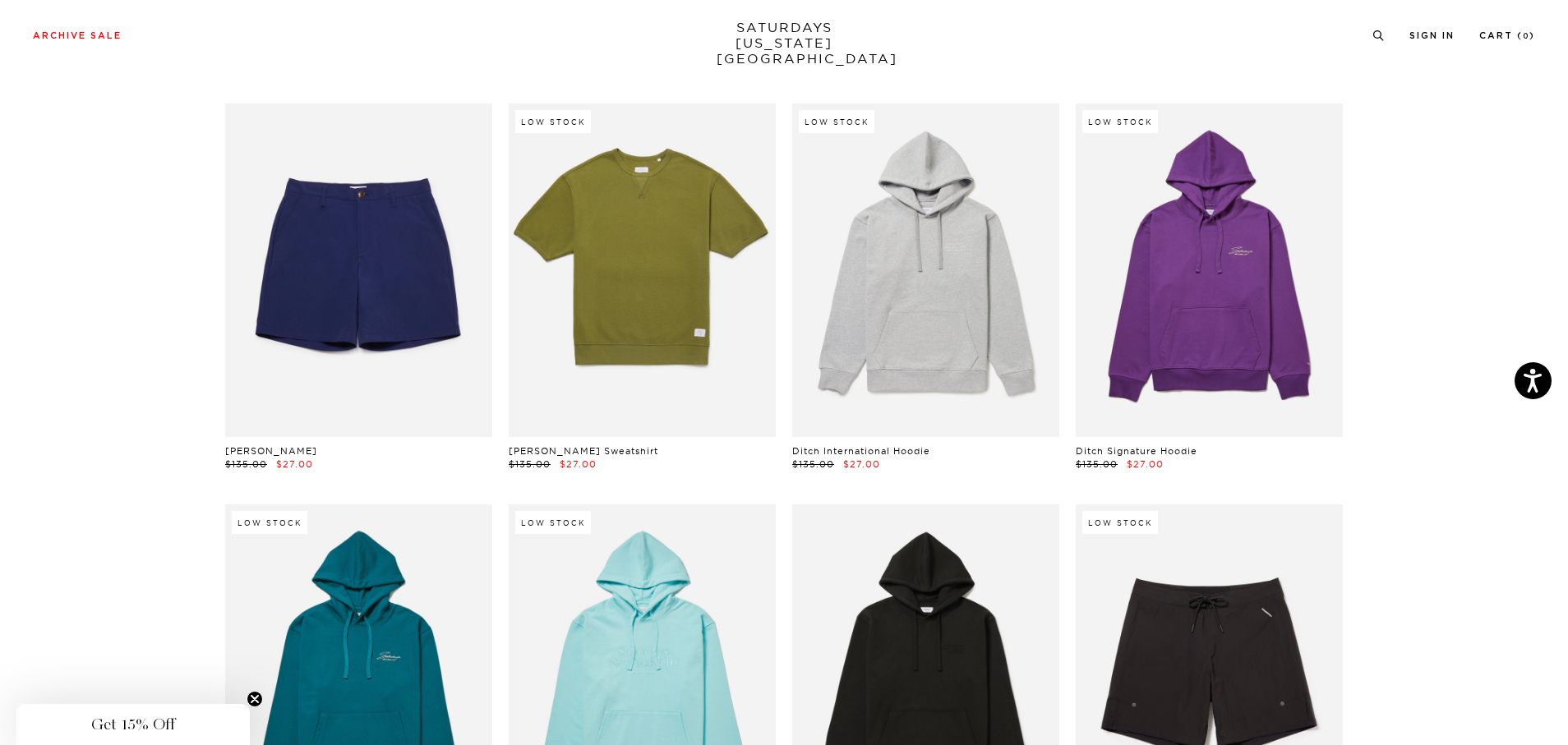
scroll to position [4184, 0]
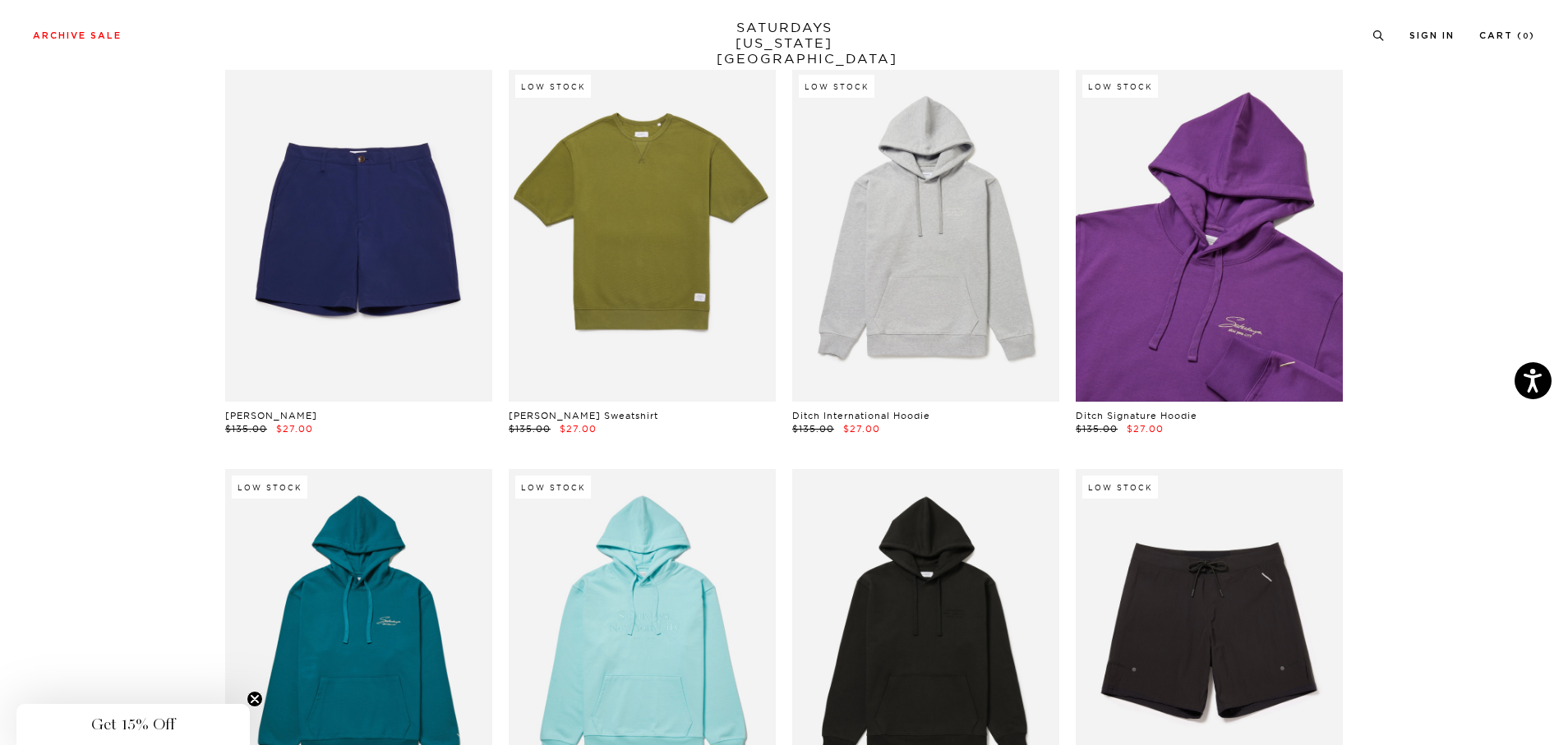
click at [1173, 257] on link at bounding box center [1209, 235] width 267 height 333
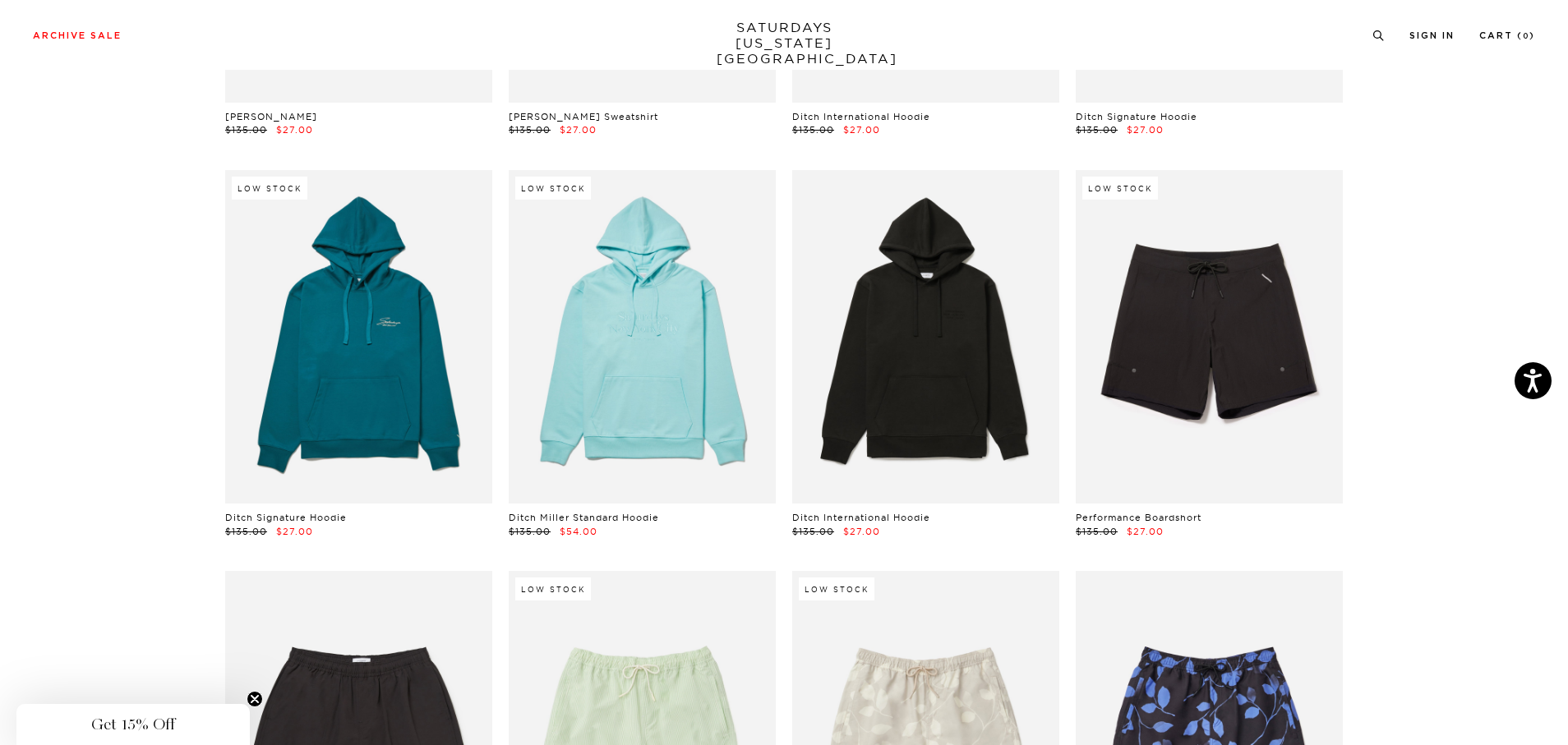
scroll to position [4512, 0]
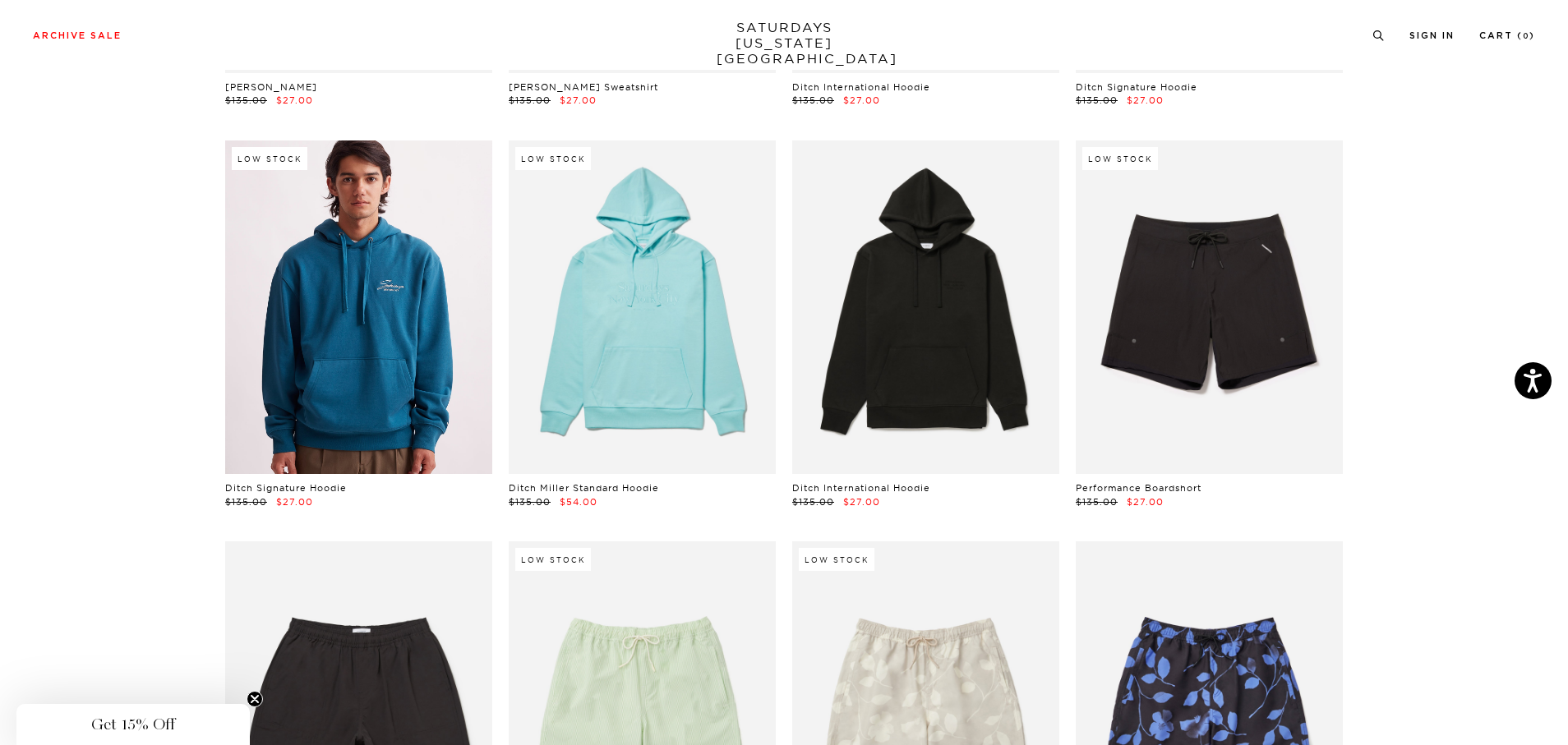
click at [367, 318] on link at bounding box center [359, 307] width 267 height 333
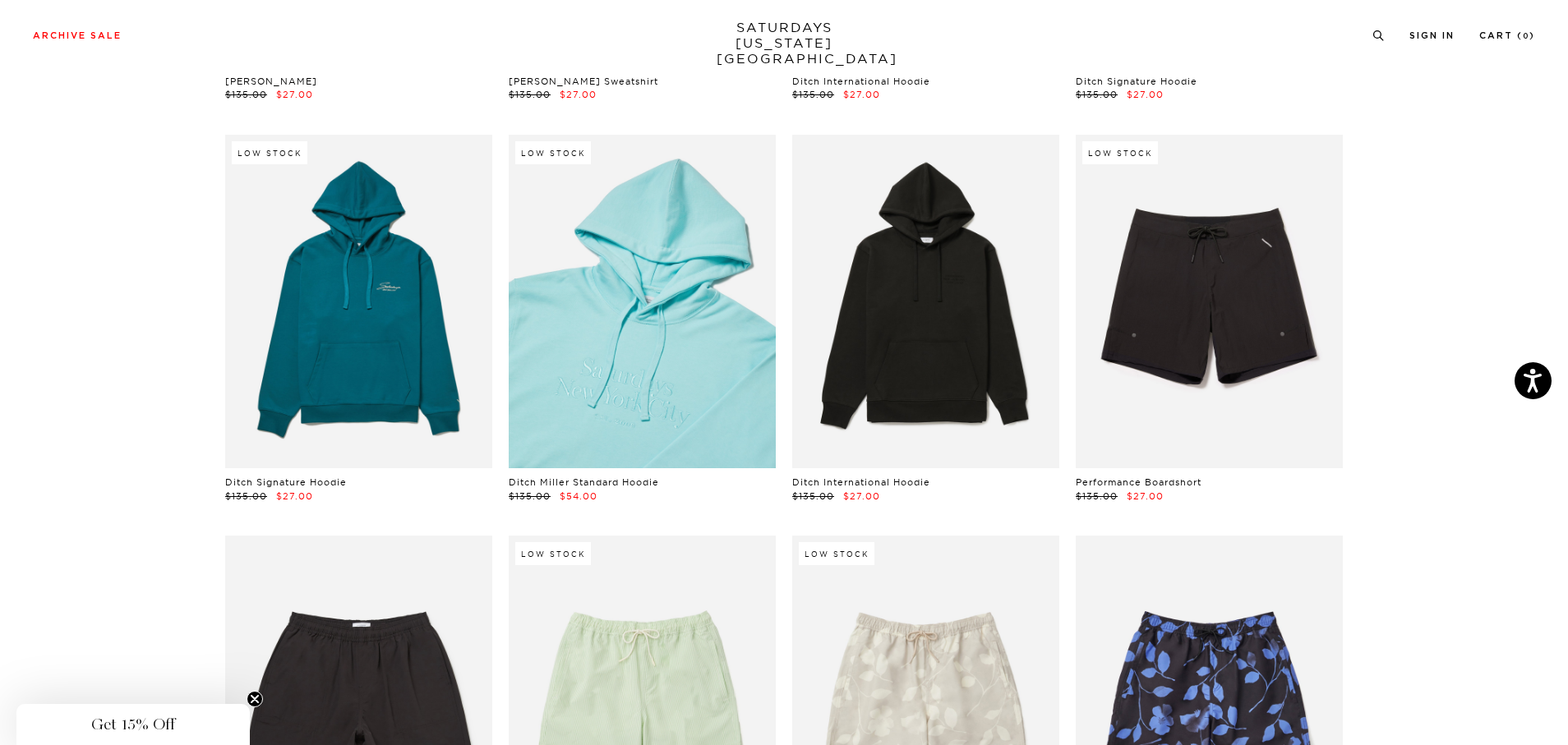
scroll to position [4512, 0]
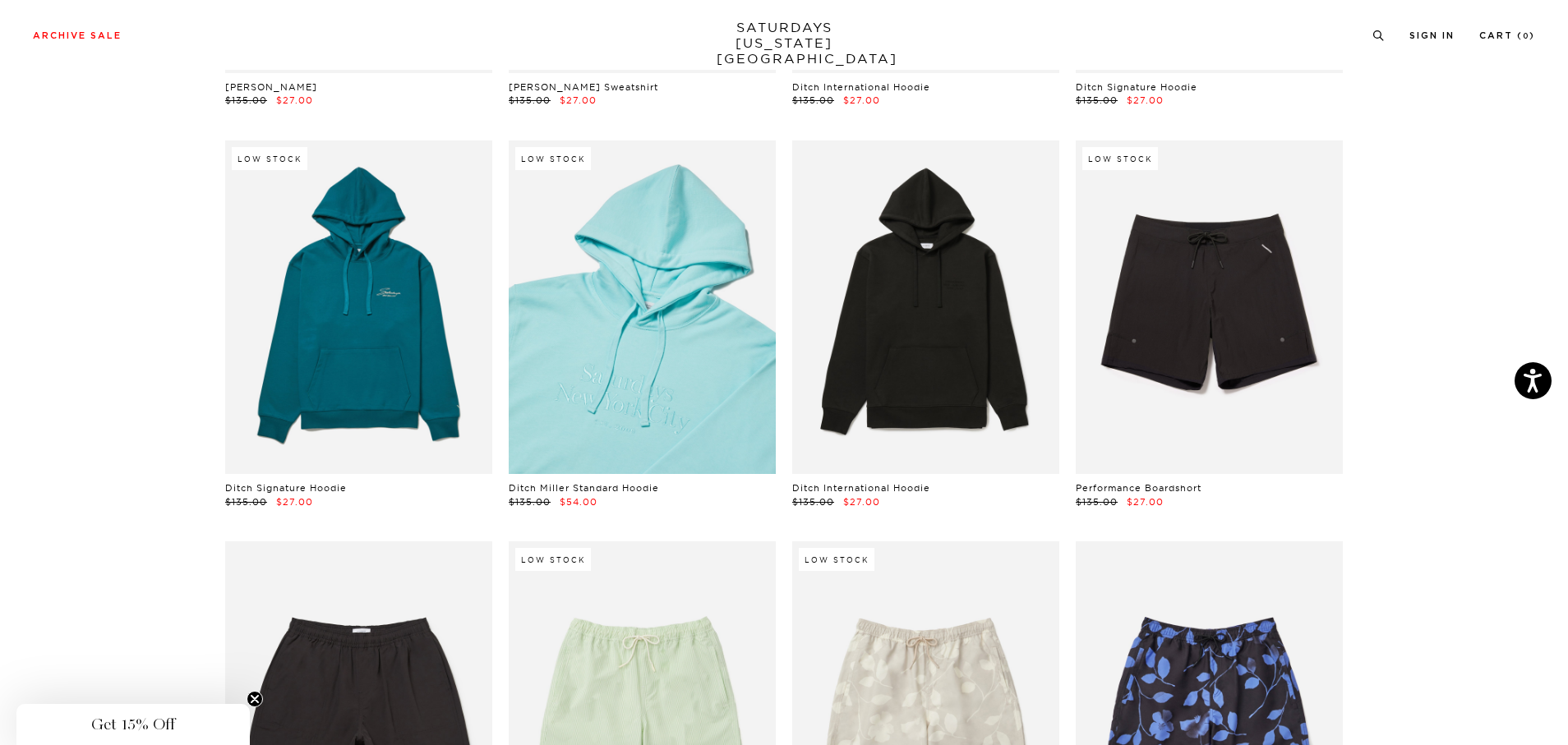
click at [652, 309] on link at bounding box center [642, 307] width 267 height 333
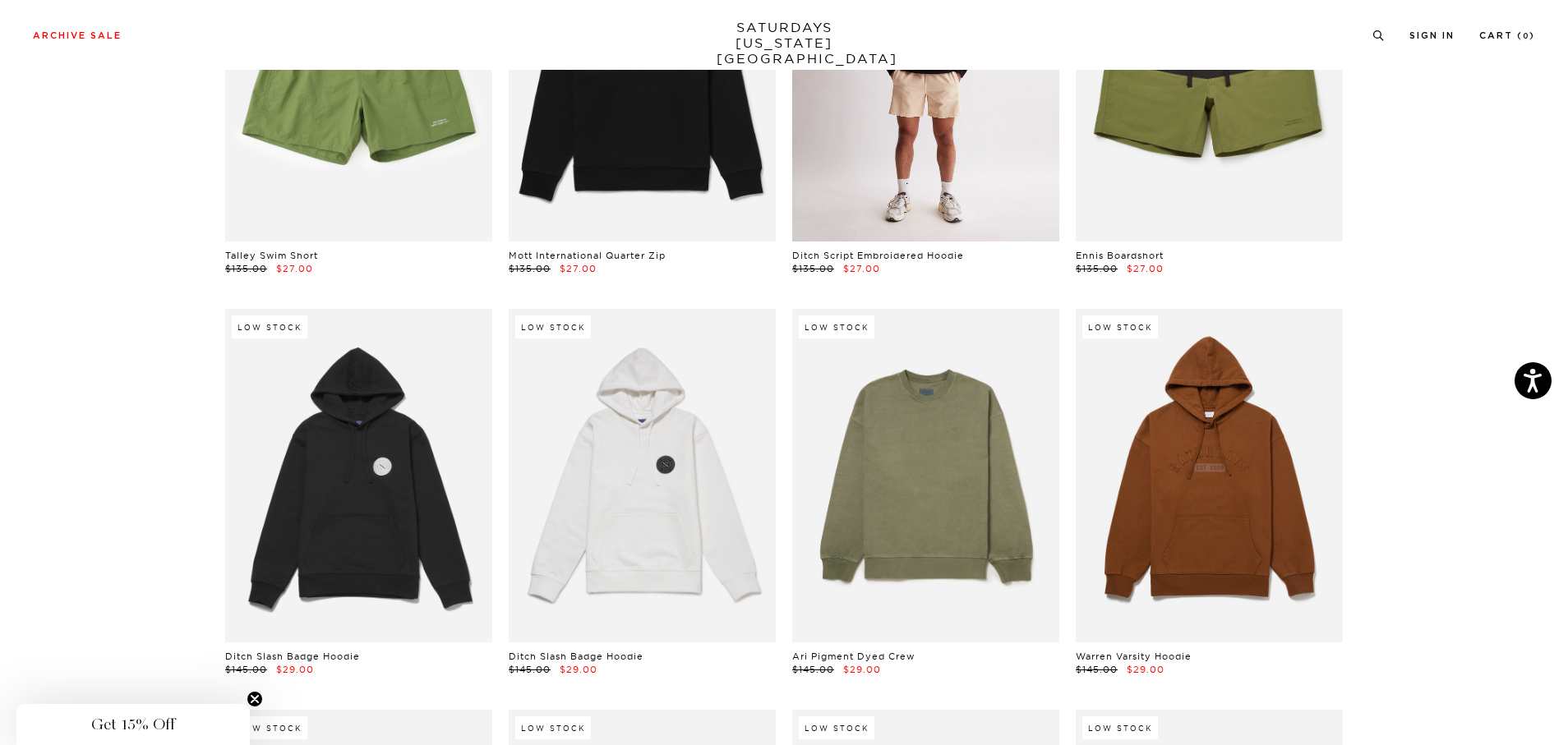
scroll to position [5581, 0]
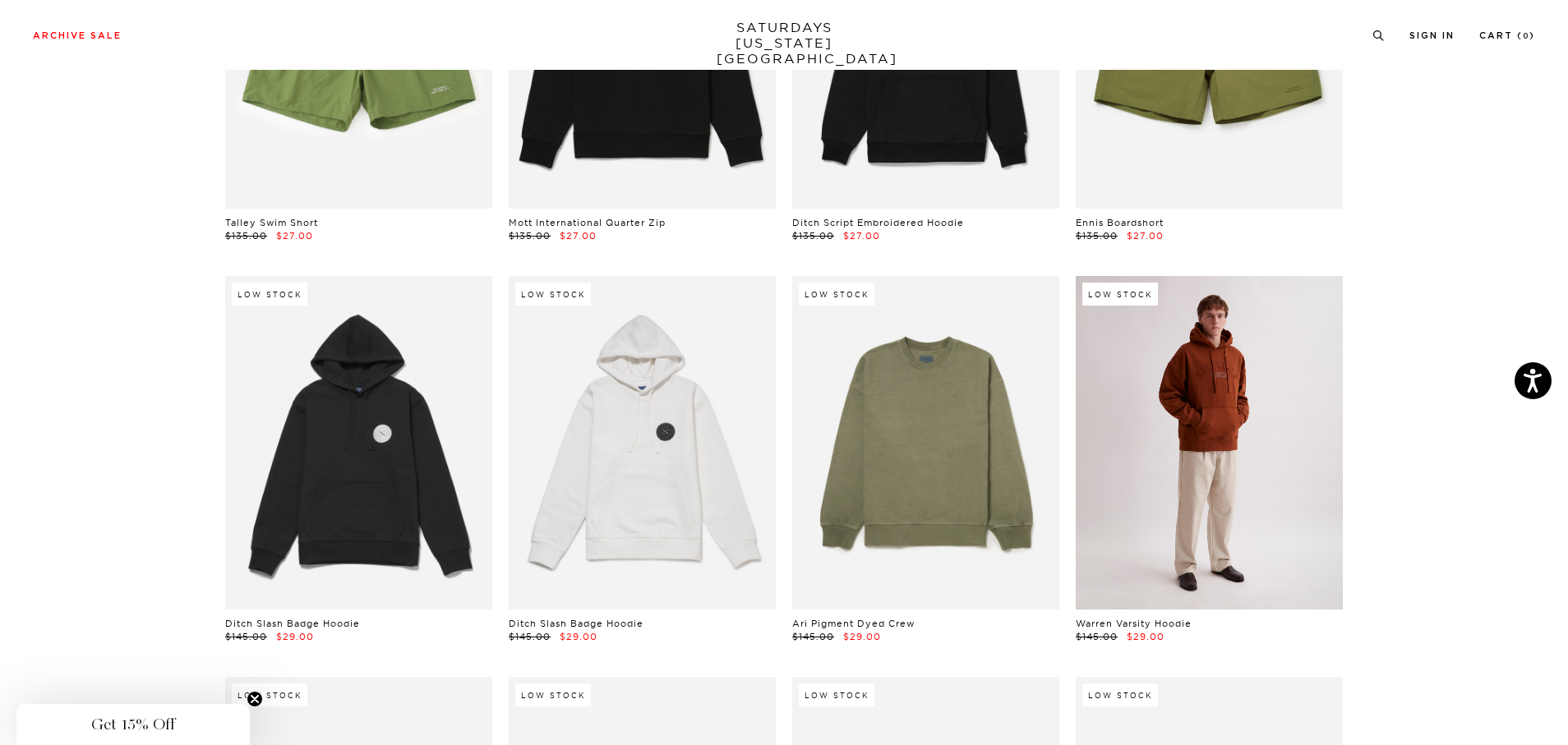
click at [1246, 429] on link at bounding box center [1209, 442] width 267 height 333
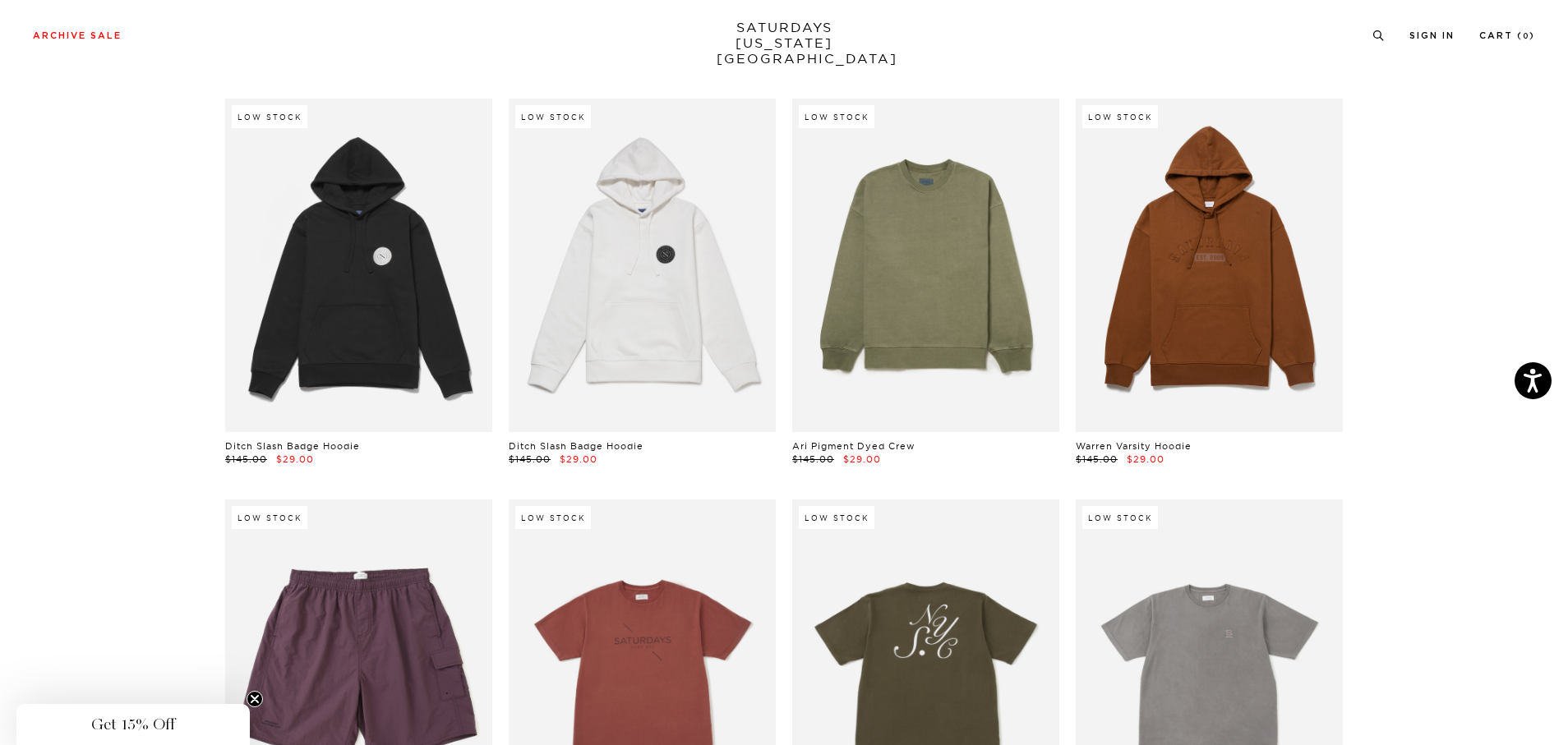
scroll to position [5827, 0]
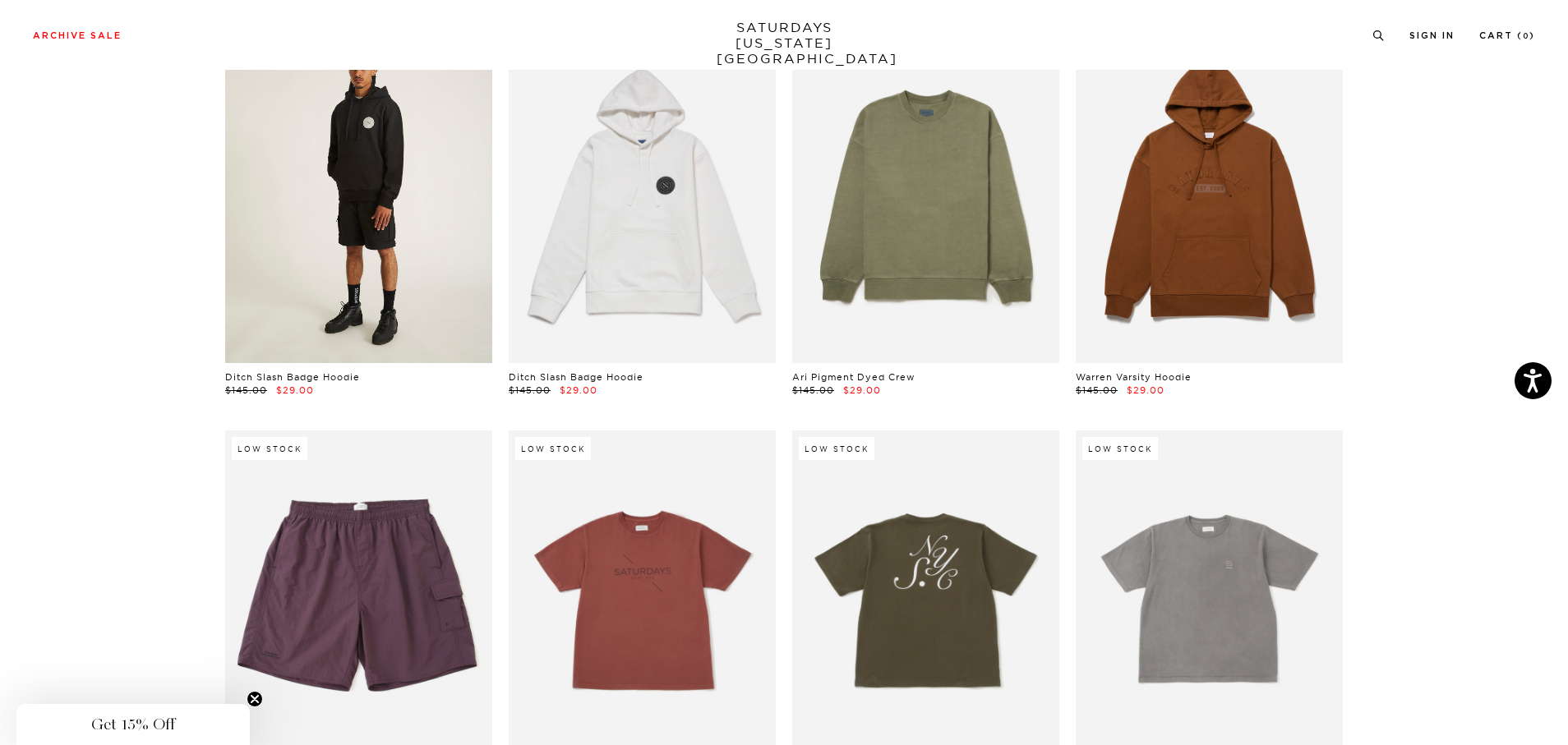
click at [351, 204] on link at bounding box center [359, 196] width 267 height 333
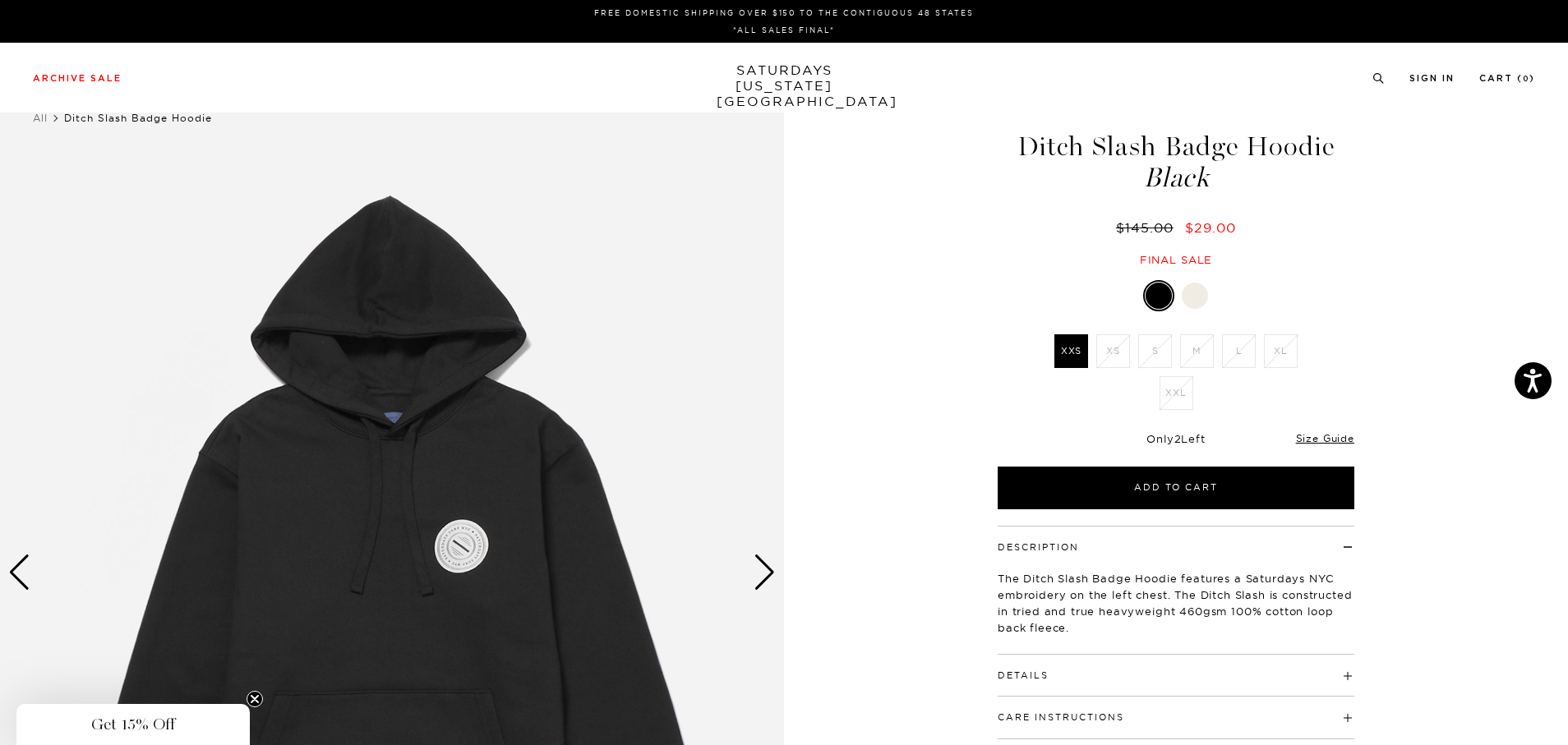
click at [758, 571] on div "Next slide" at bounding box center [764, 573] width 23 height 36
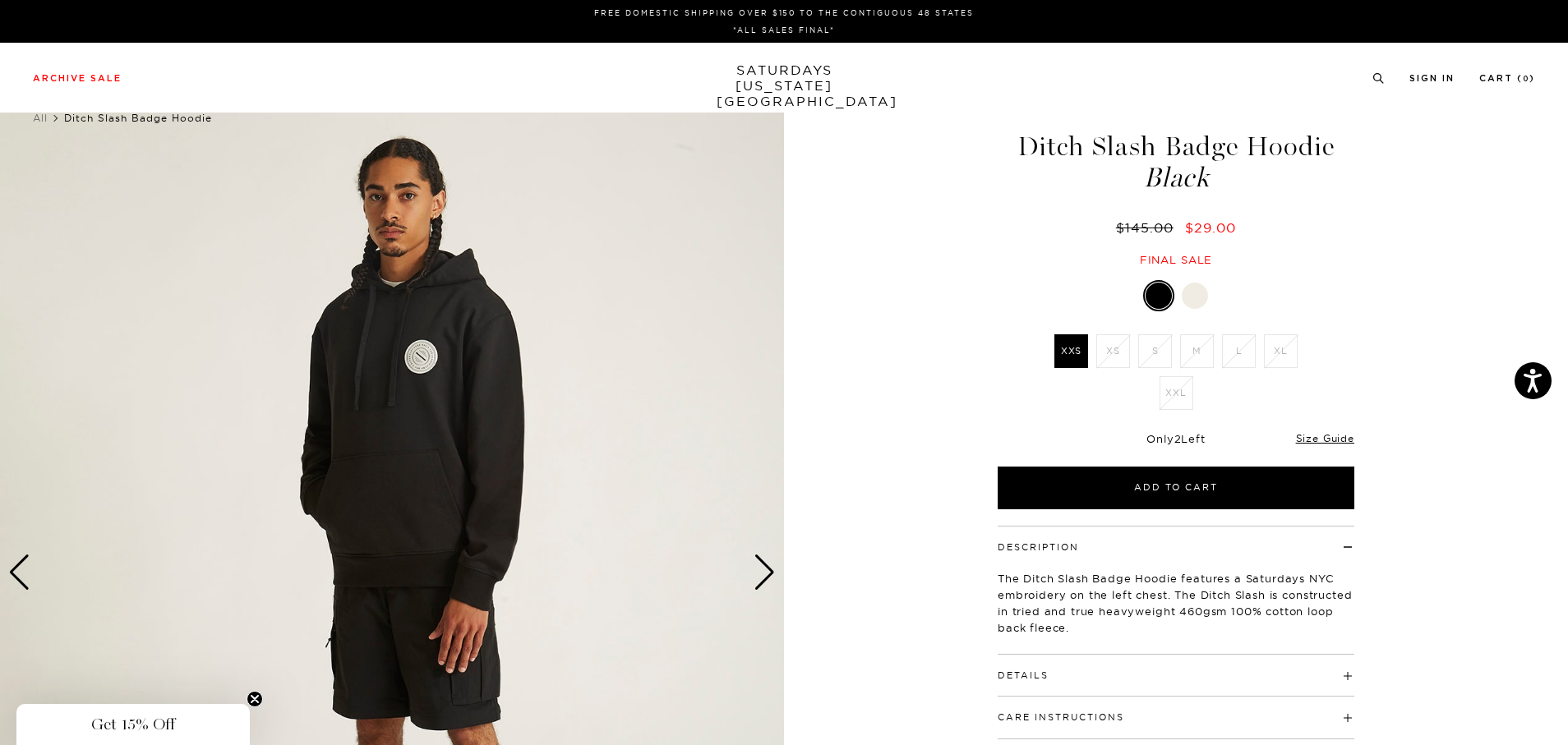
click at [759, 571] on div "Next slide" at bounding box center [764, 573] width 23 height 36
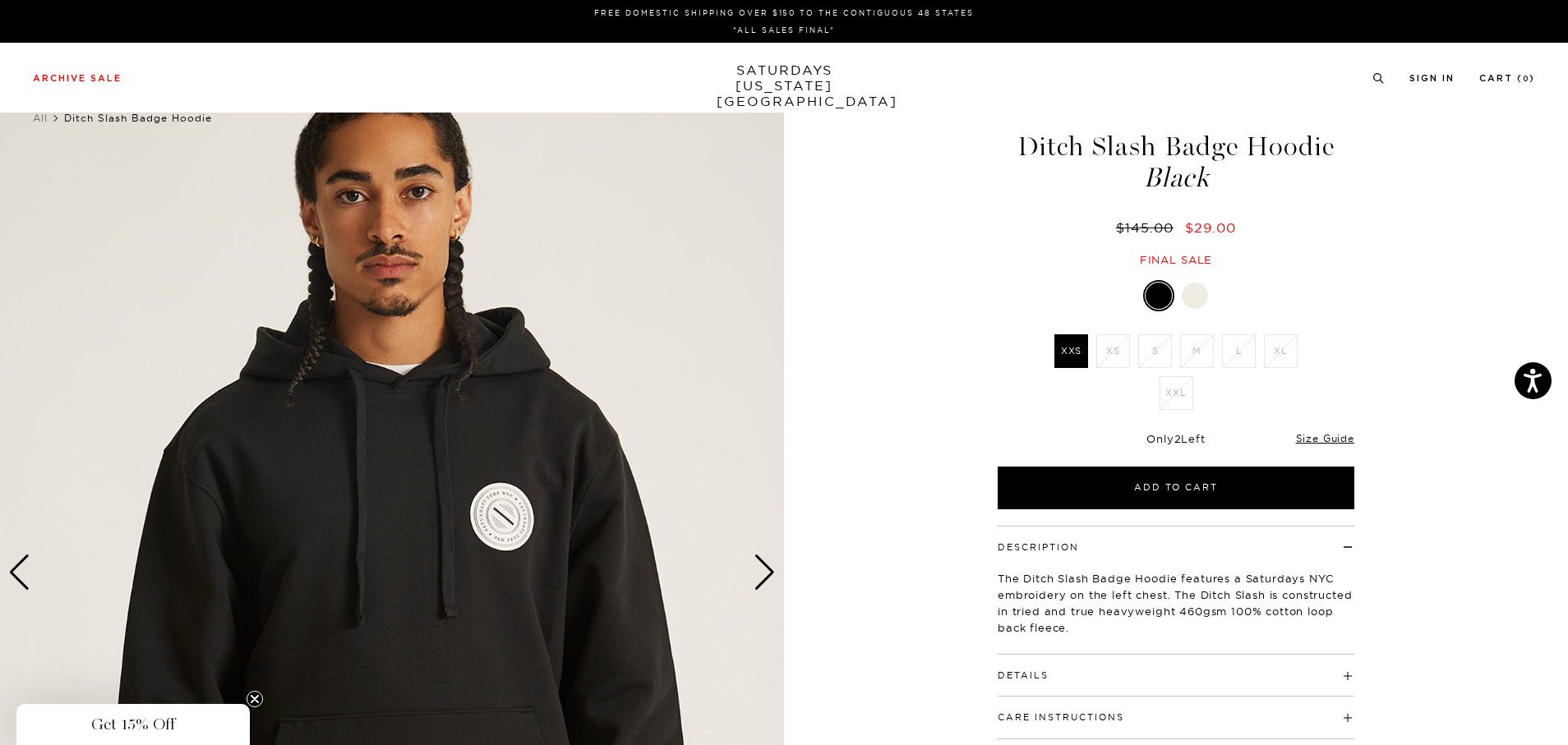
click at [759, 571] on div "Next slide" at bounding box center [764, 573] width 23 height 36
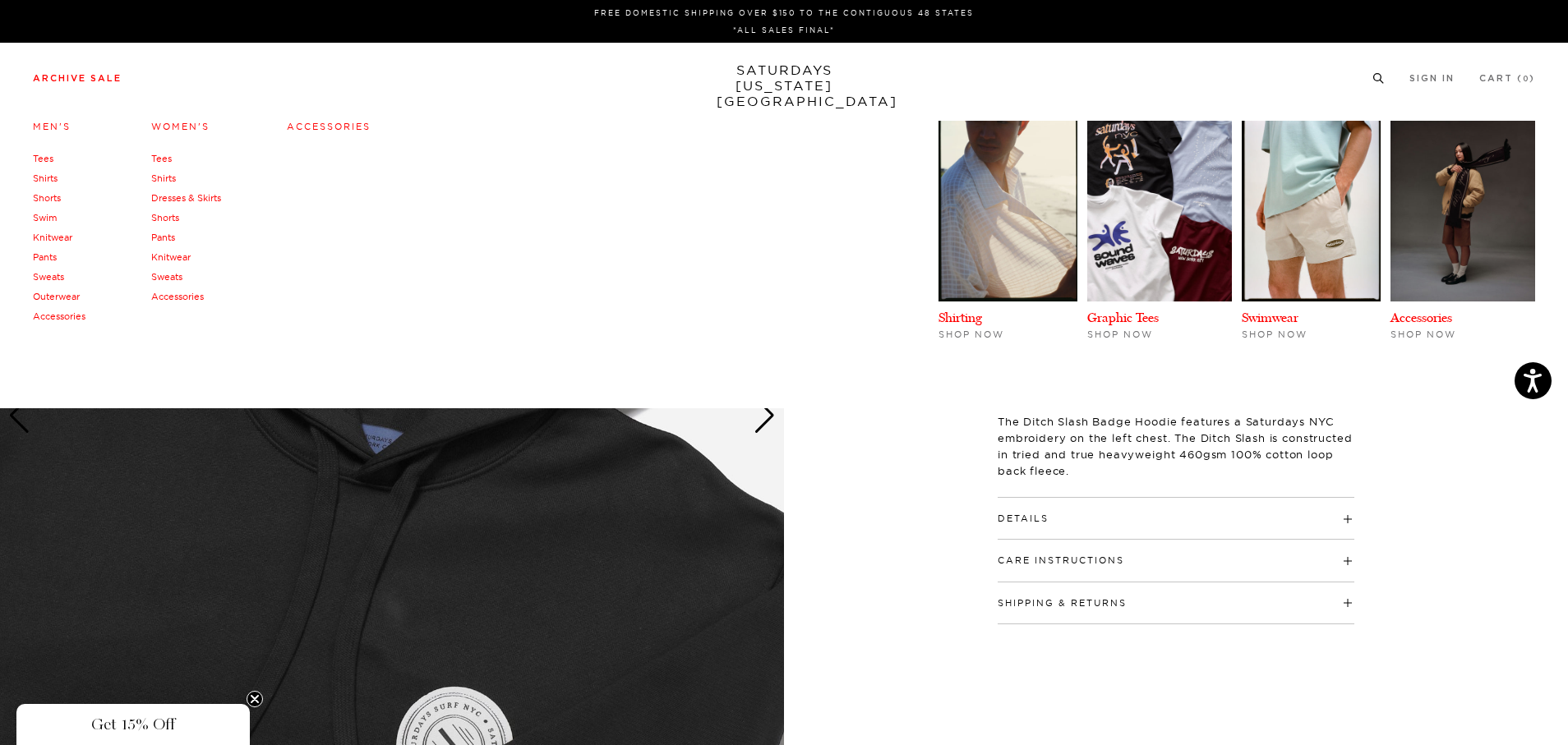
scroll to position [411, 0]
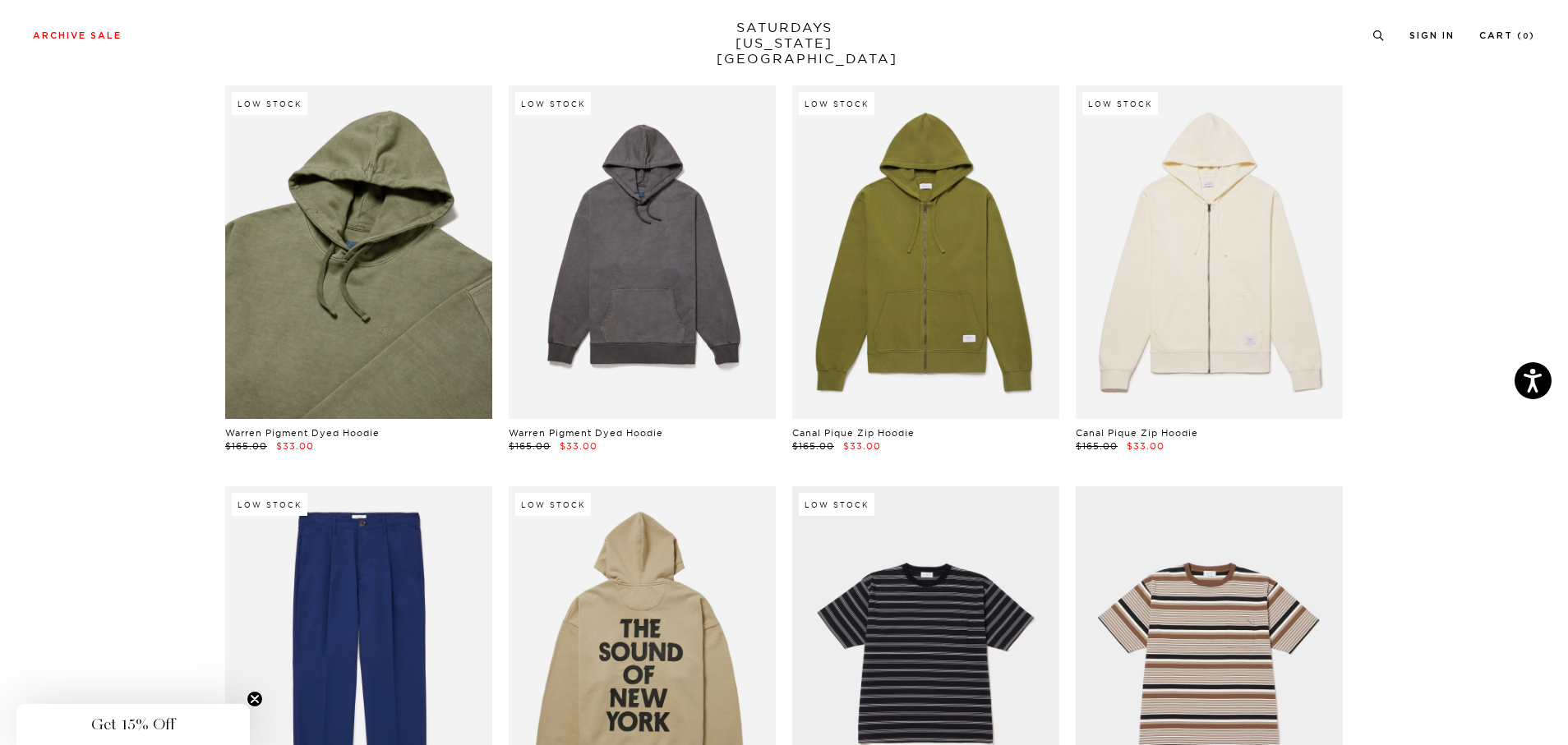
scroll to position [7389, 0]
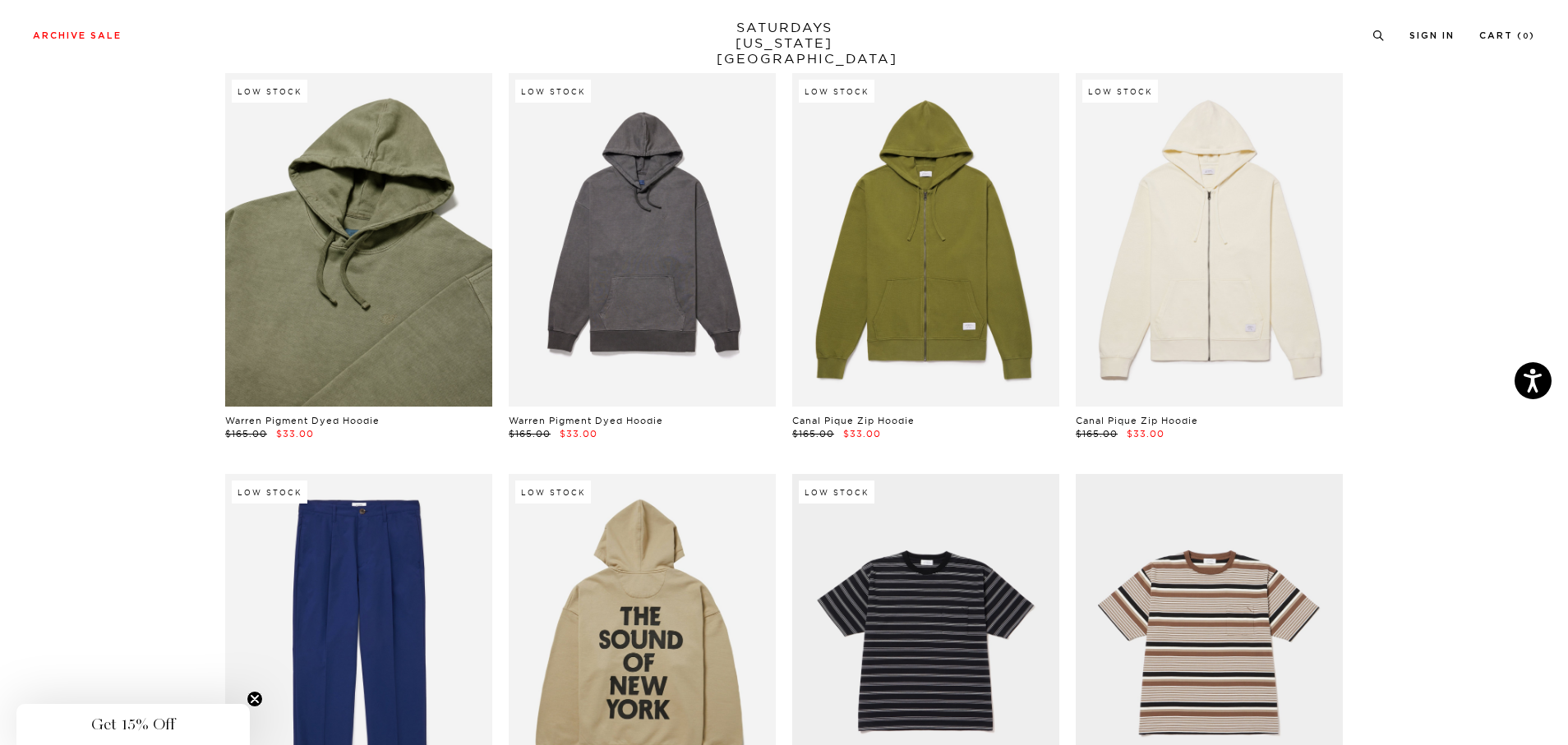
click at [374, 267] on link at bounding box center [359, 239] width 267 height 333
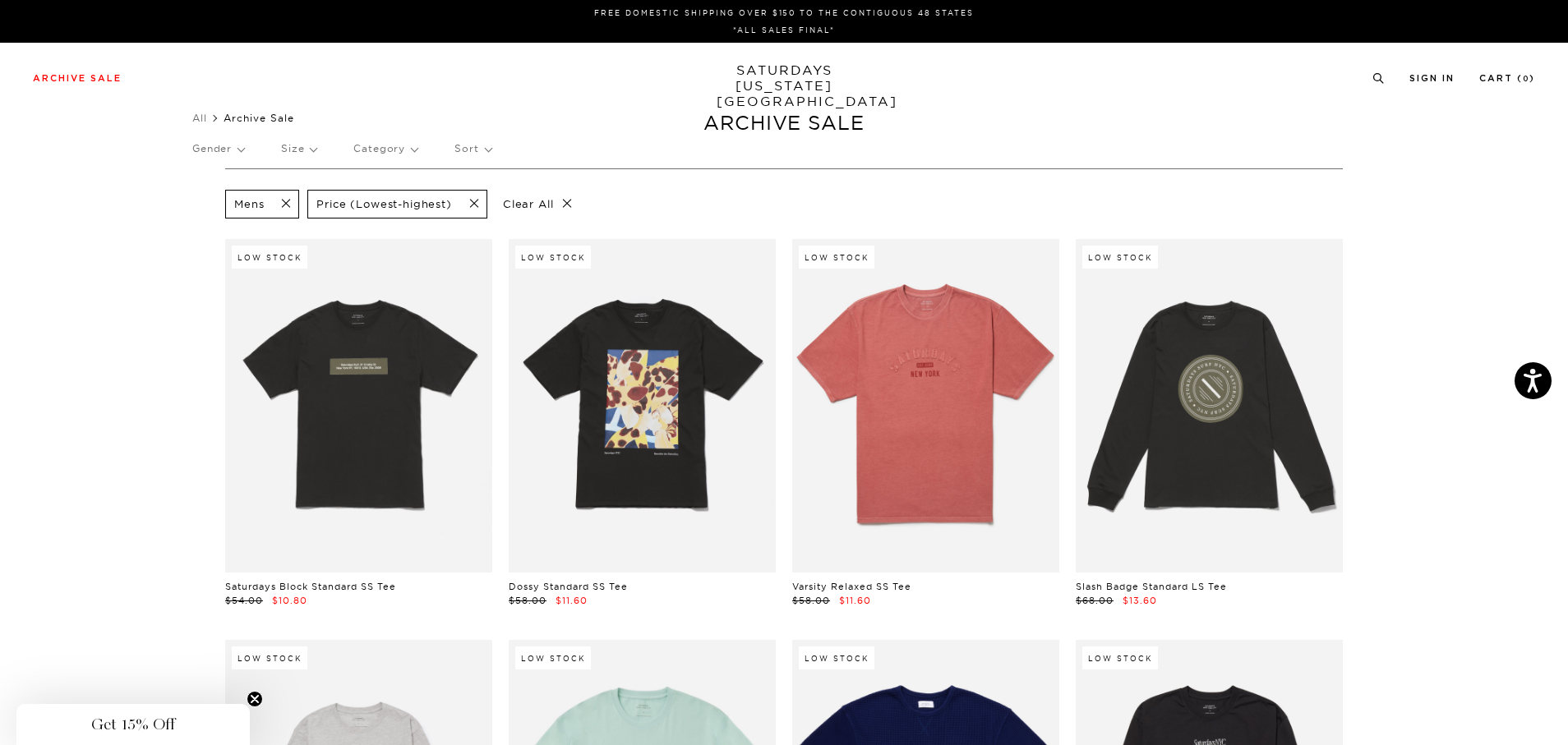
click at [315, 155] on p "Size" at bounding box center [298, 149] width 35 height 38
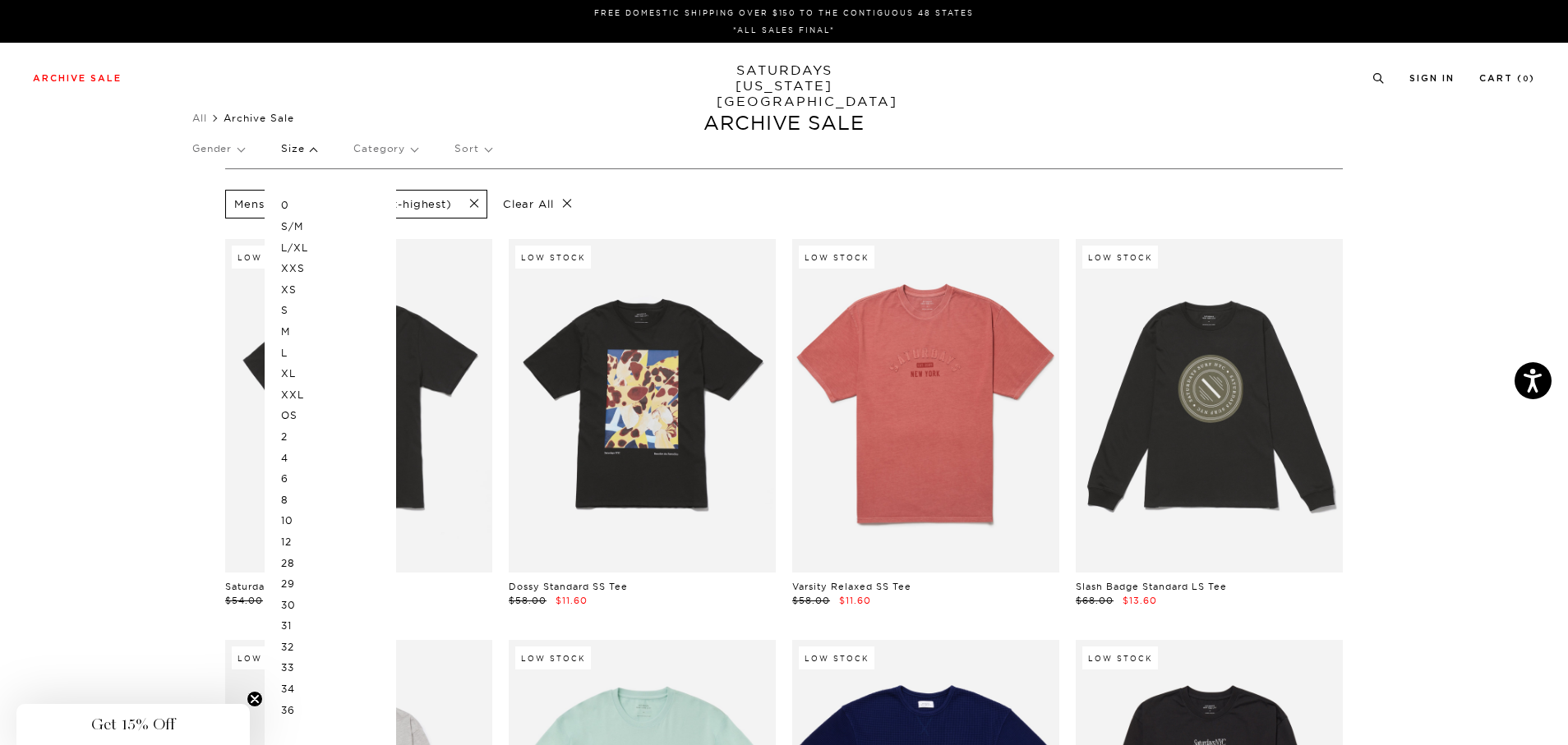
click at [290, 370] on p "XL" at bounding box center [330, 374] width 98 height 22
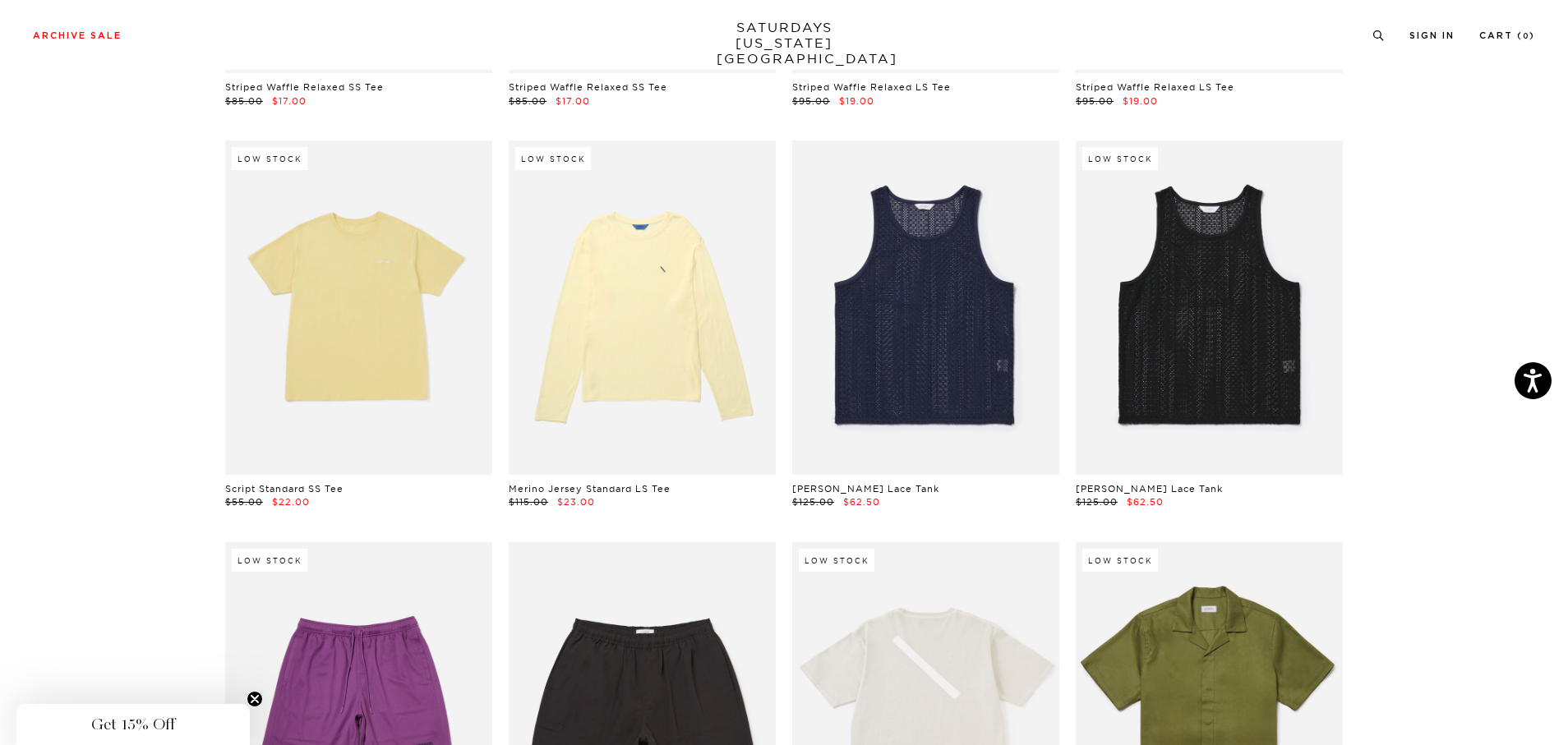
scroll to position [493, 0]
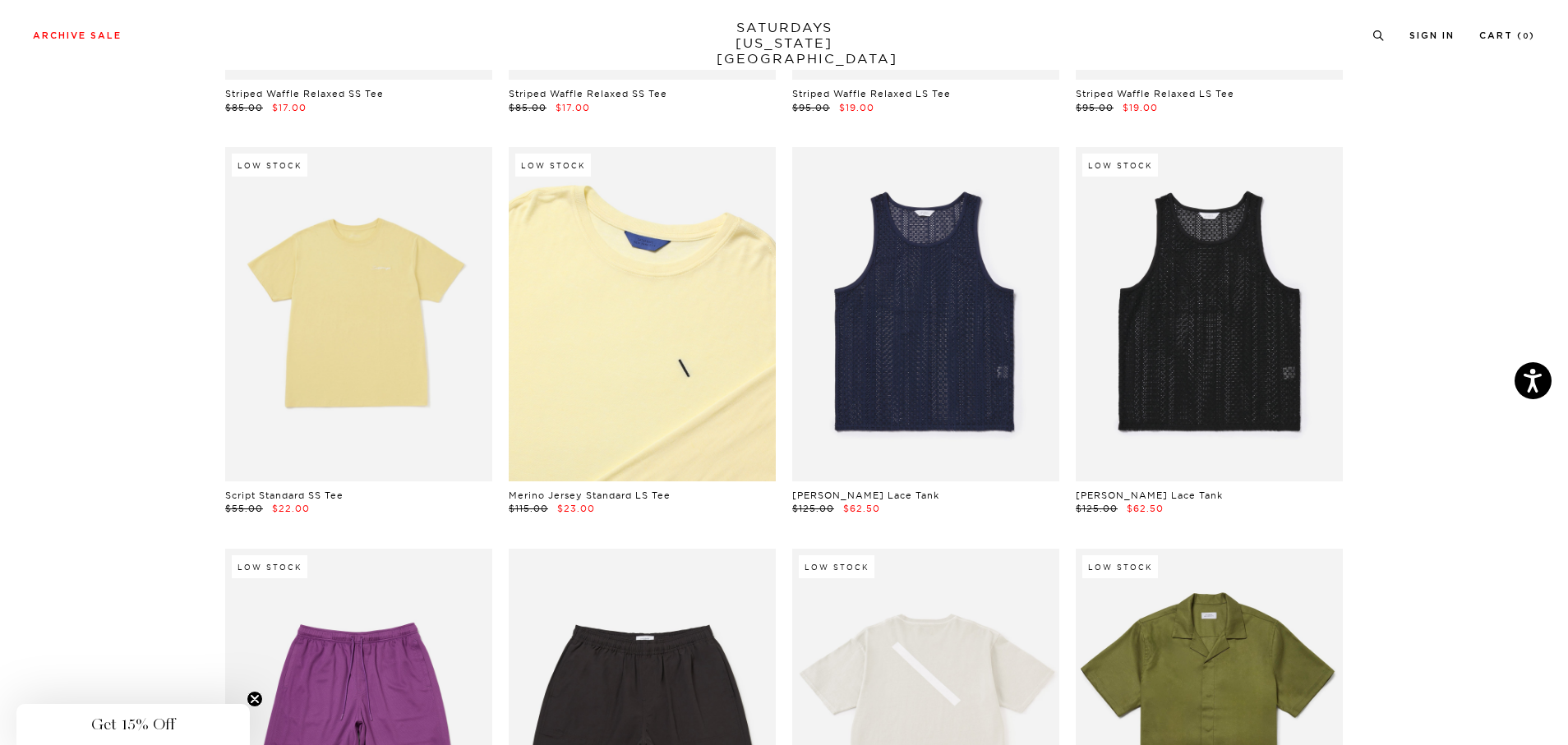
click at [613, 342] on link at bounding box center [642, 313] width 267 height 333
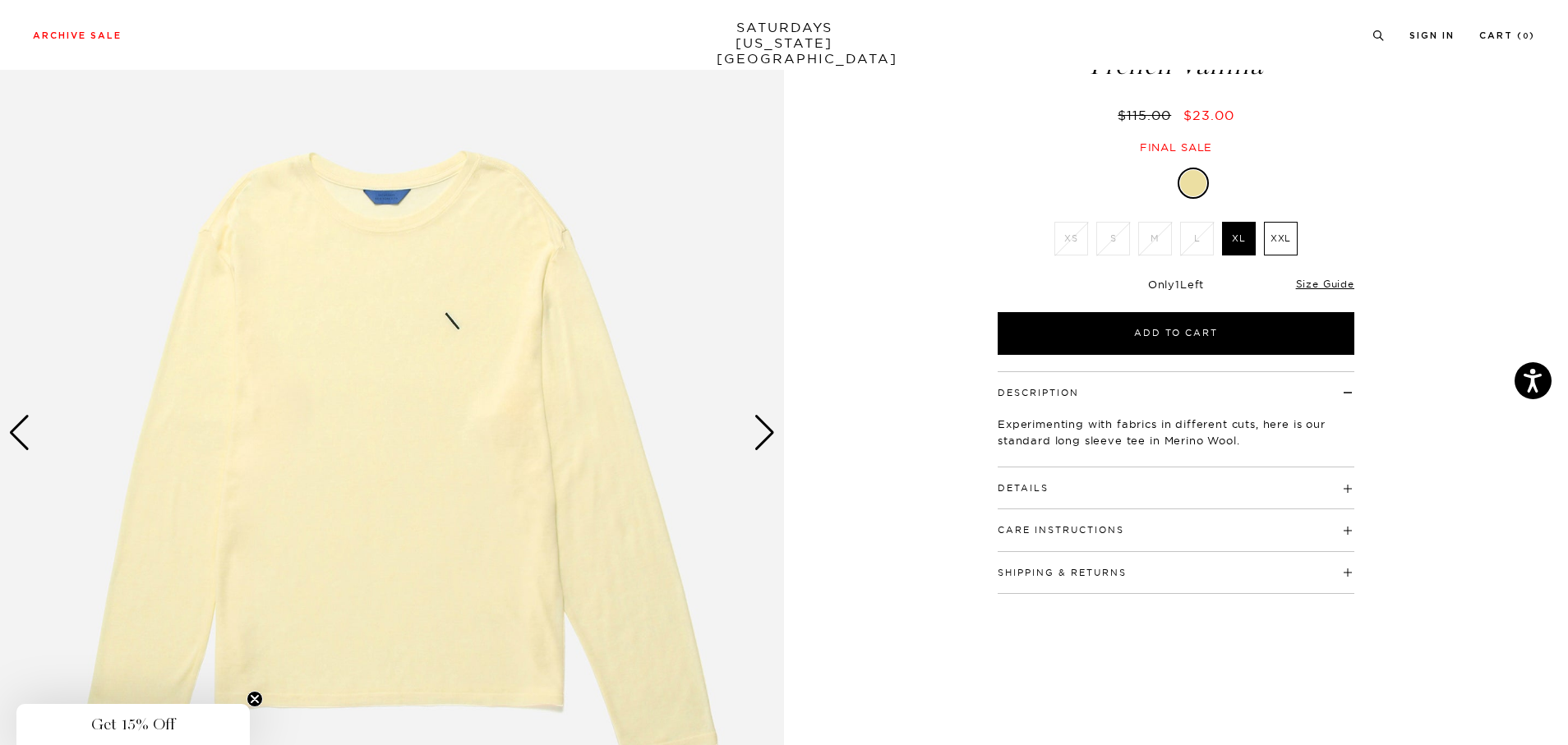
scroll to position [164, 0]
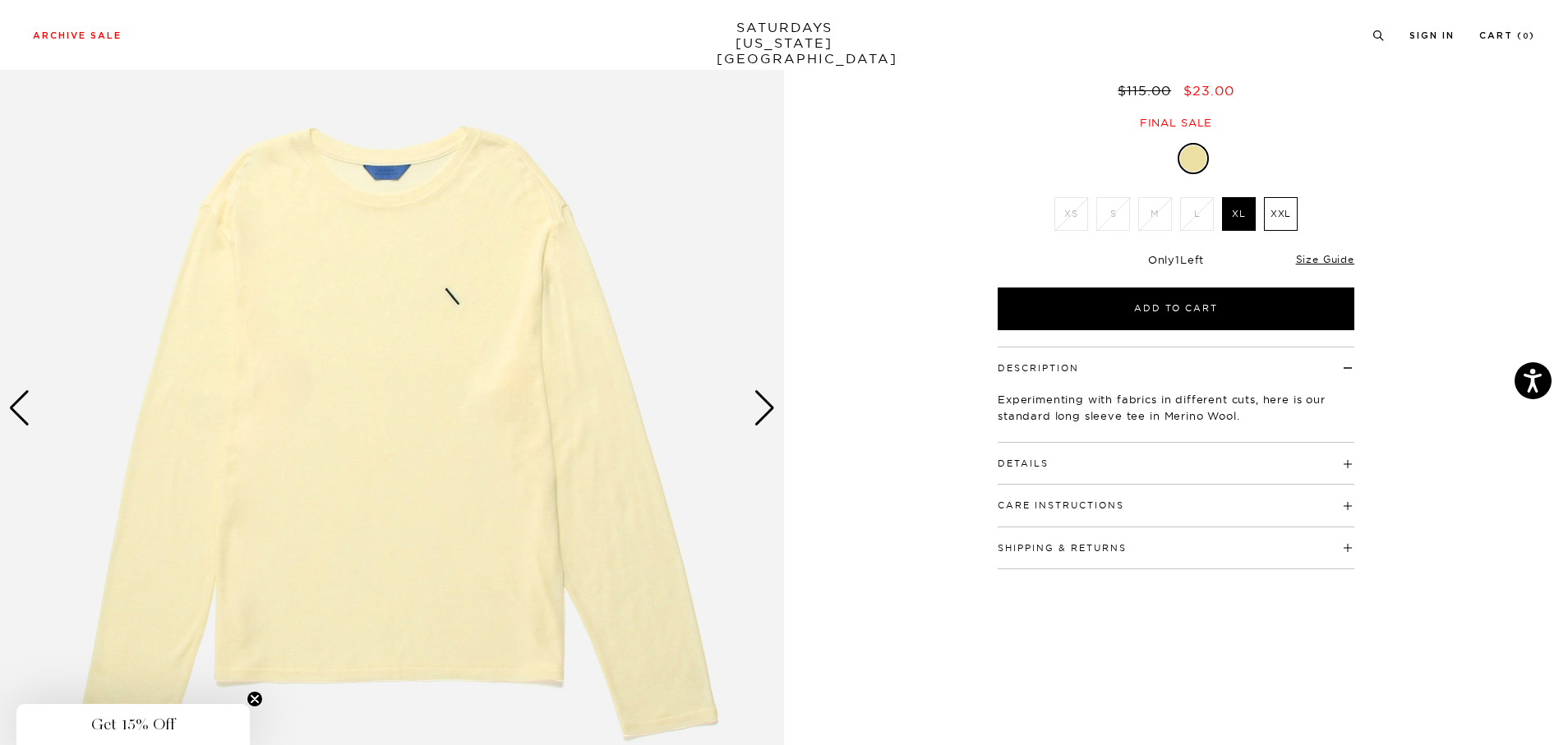
click at [765, 415] on div "Next slide" at bounding box center [764, 408] width 23 height 36
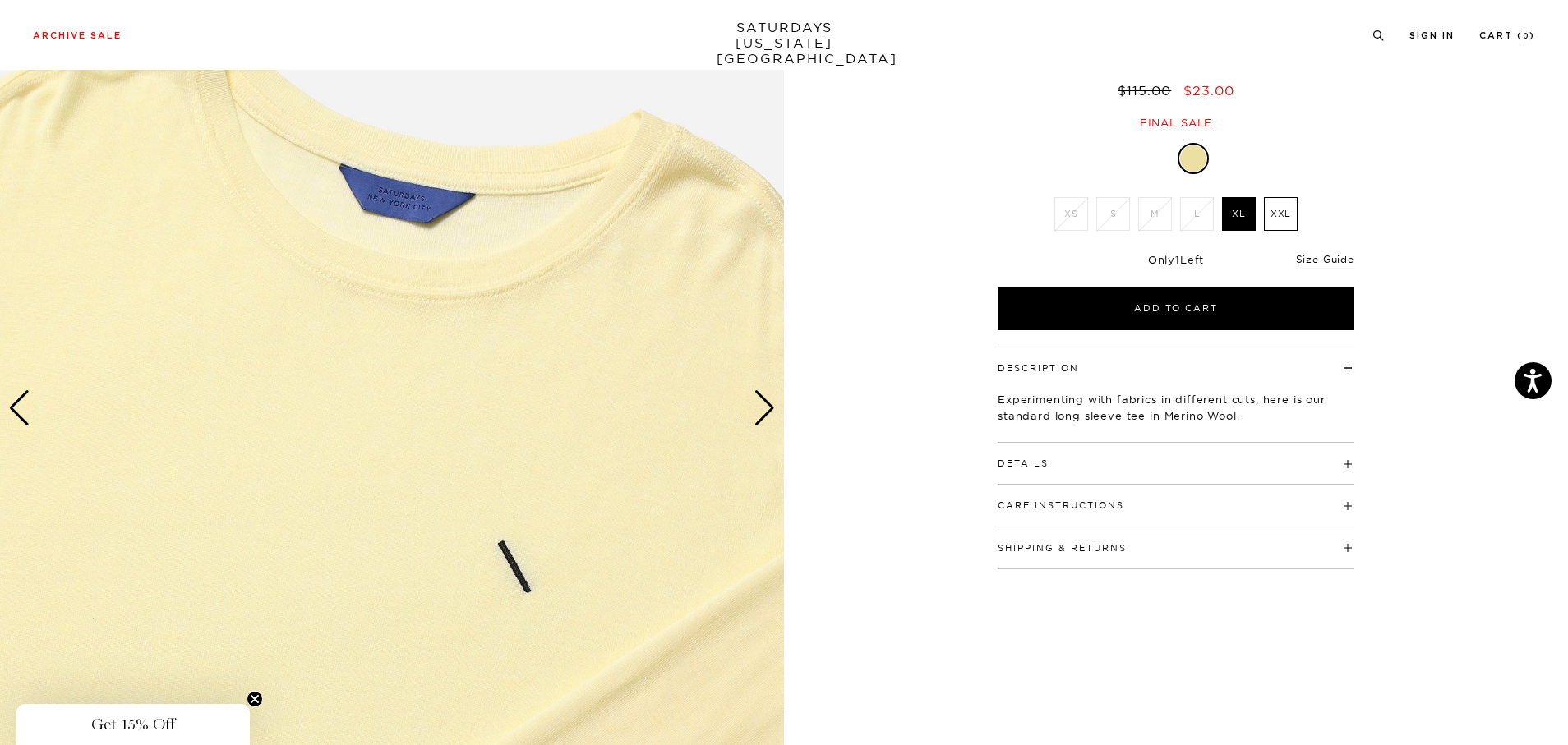
click at [765, 415] on div "Next slide" at bounding box center [764, 408] width 23 height 36
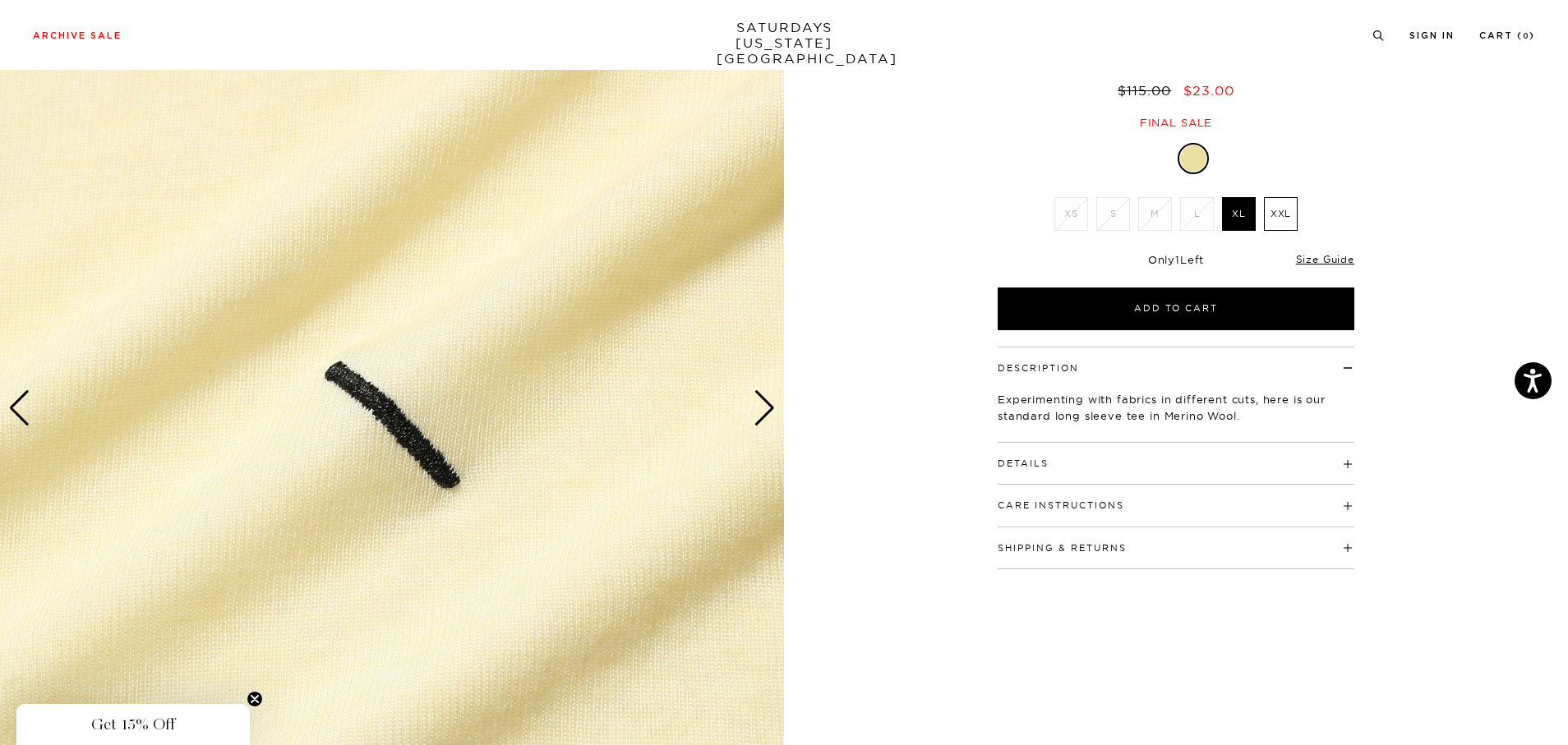
click at [765, 415] on div "Next slide" at bounding box center [764, 408] width 23 height 36
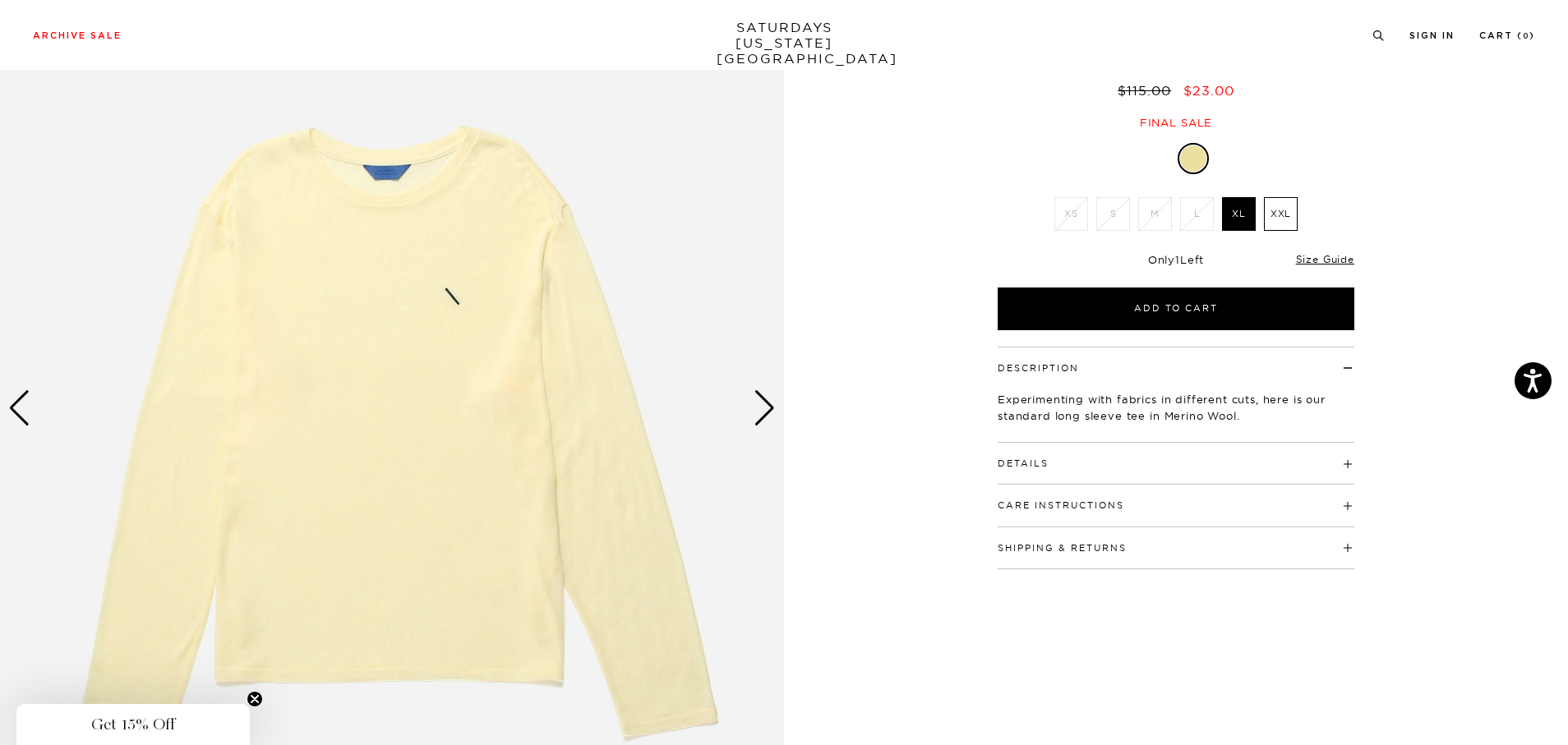
click at [765, 415] on div "Next slide" at bounding box center [764, 408] width 23 height 36
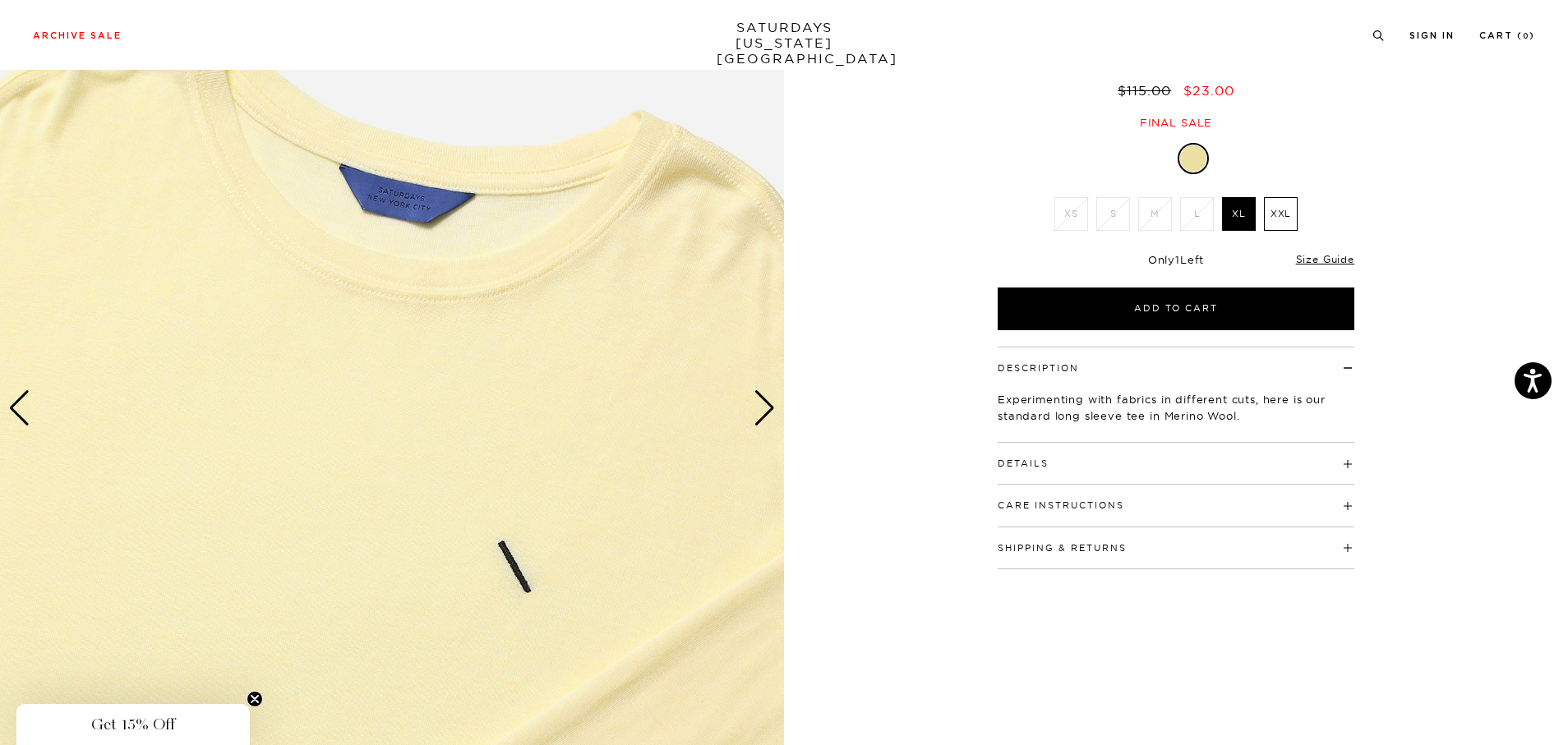
click at [765, 415] on div "Next slide" at bounding box center [764, 408] width 23 height 36
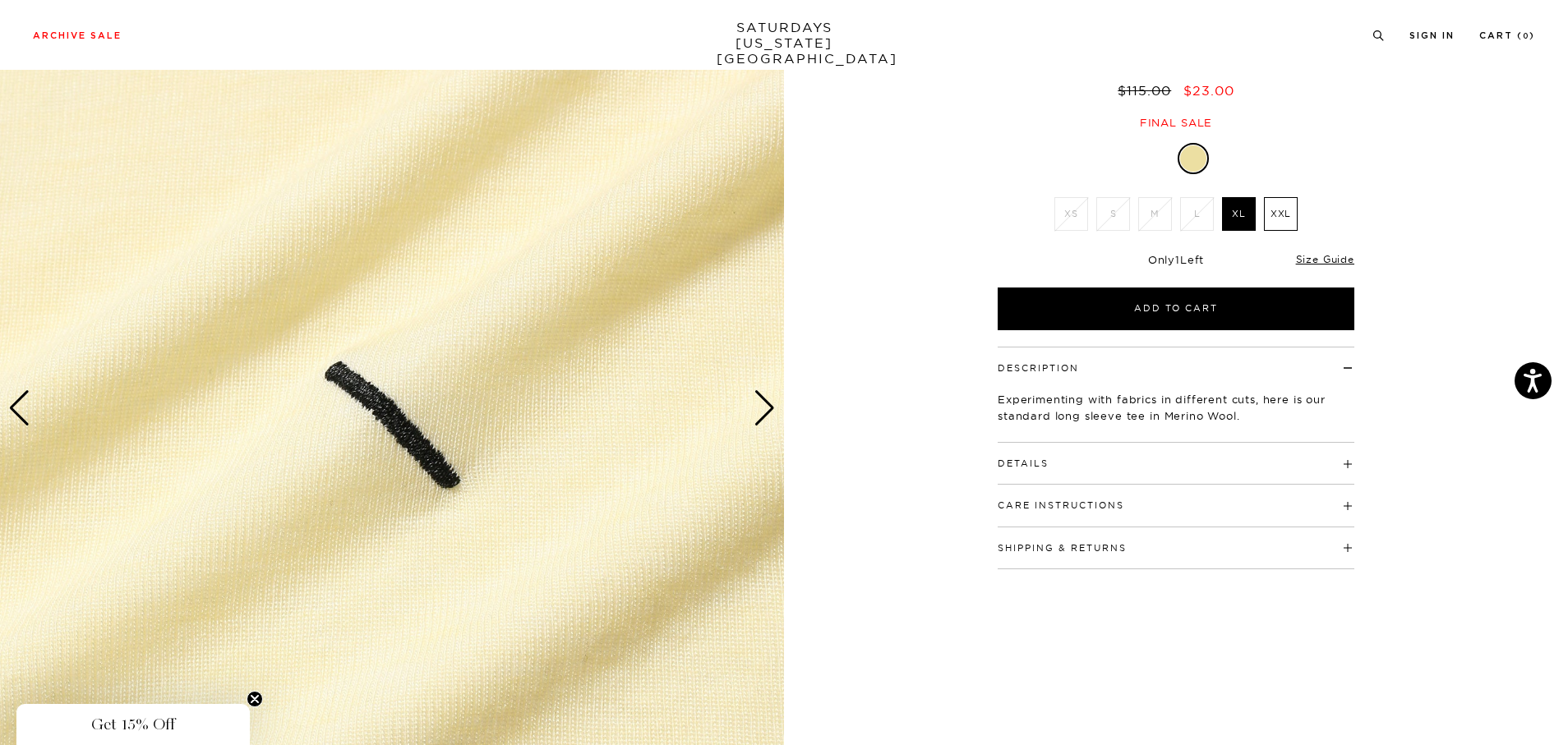
click at [765, 415] on div "Next slide" at bounding box center [764, 408] width 23 height 36
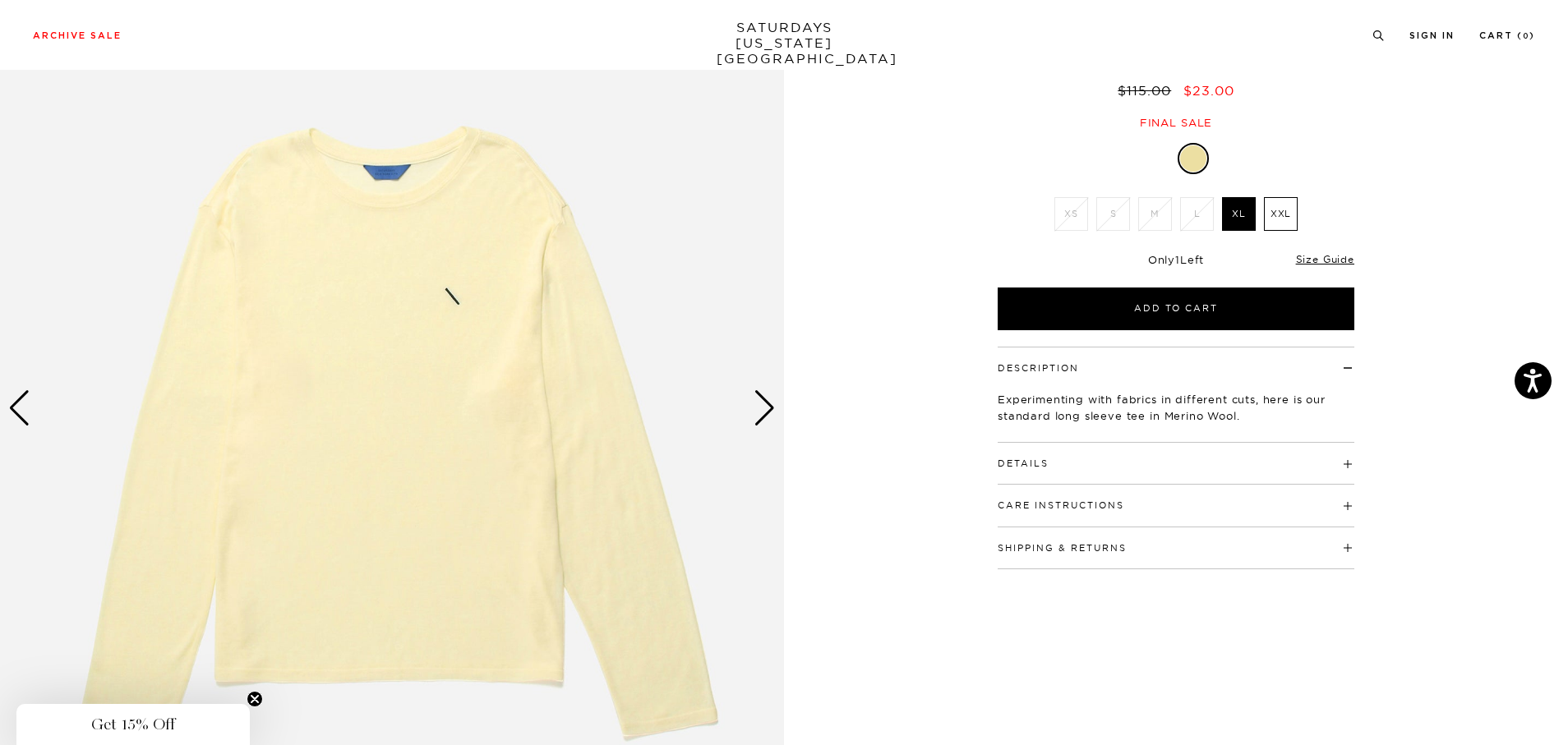
click at [765, 415] on div "Next slide" at bounding box center [764, 408] width 23 height 36
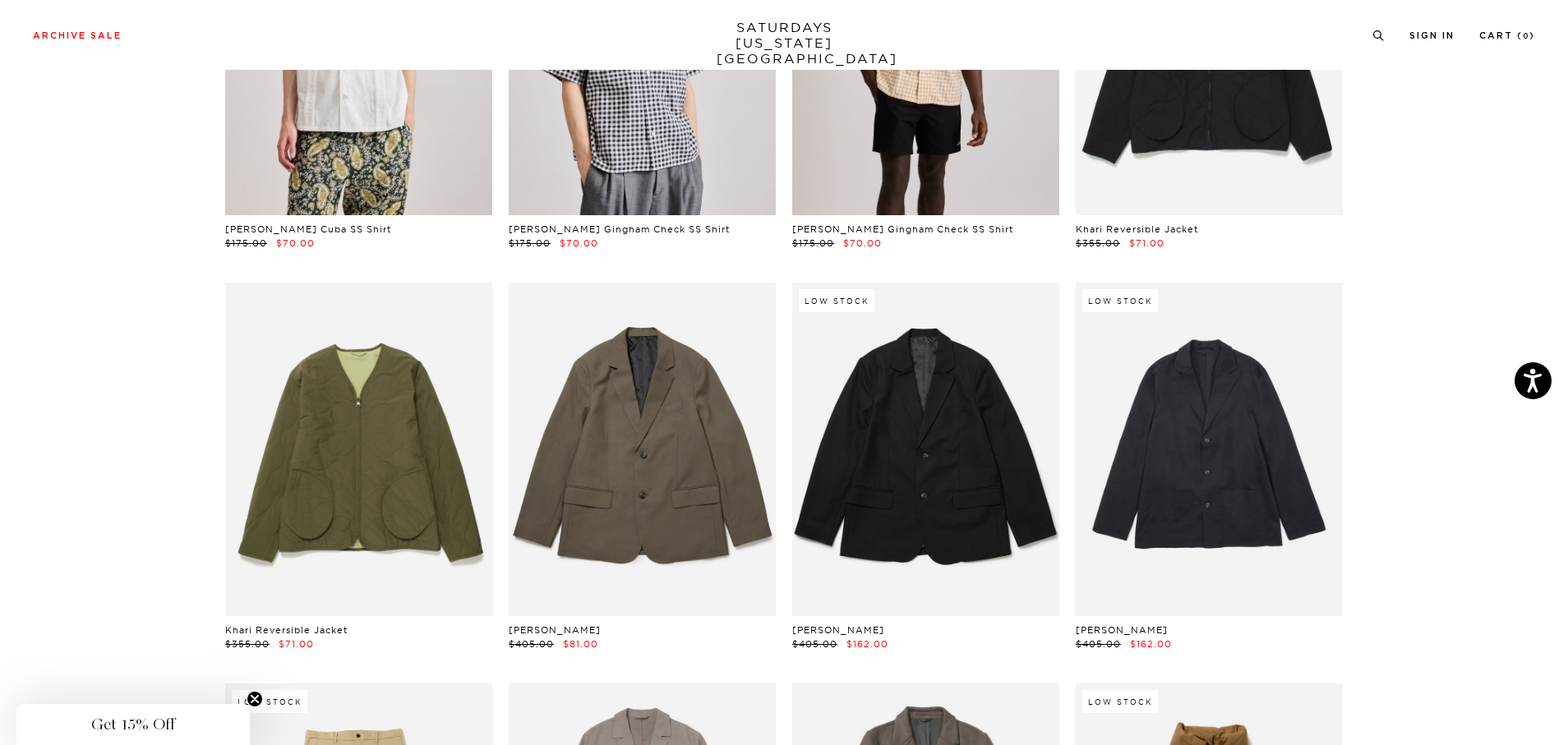
scroll to position [5670, 0]
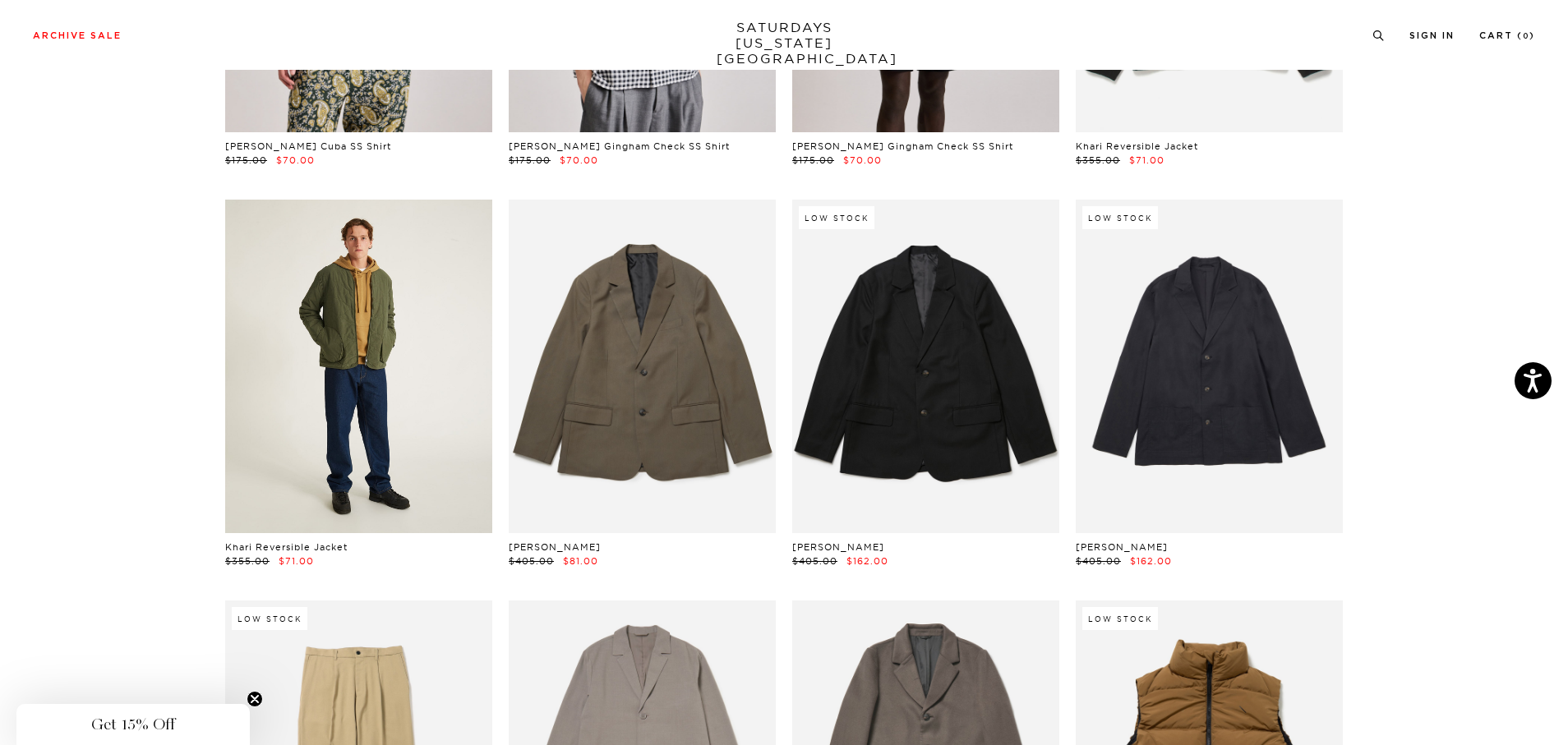
click at [356, 371] on link at bounding box center [359, 366] width 267 height 333
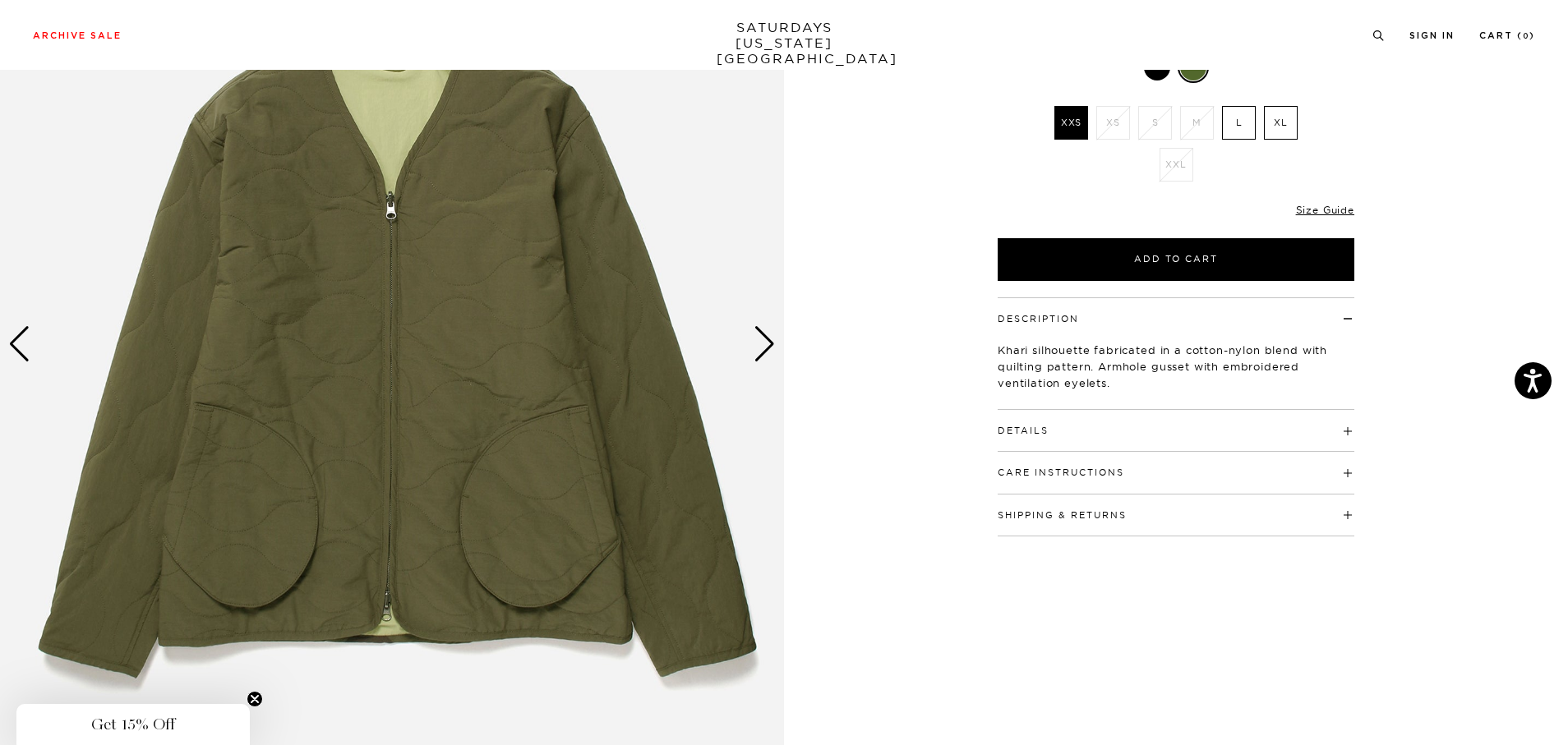
scroll to position [247, 0]
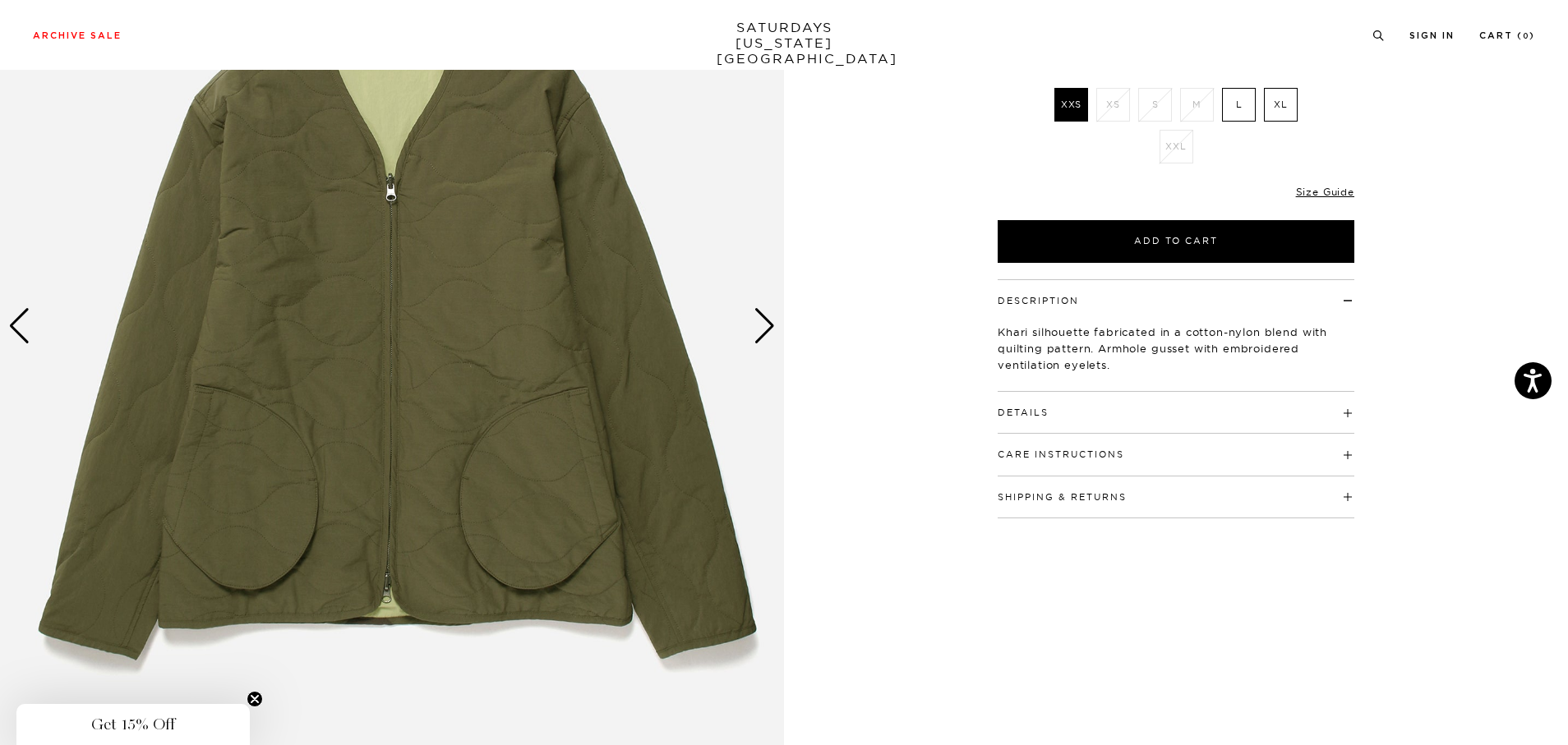
click at [753, 346] on img at bounding box center [392, 327] width 784 height 981
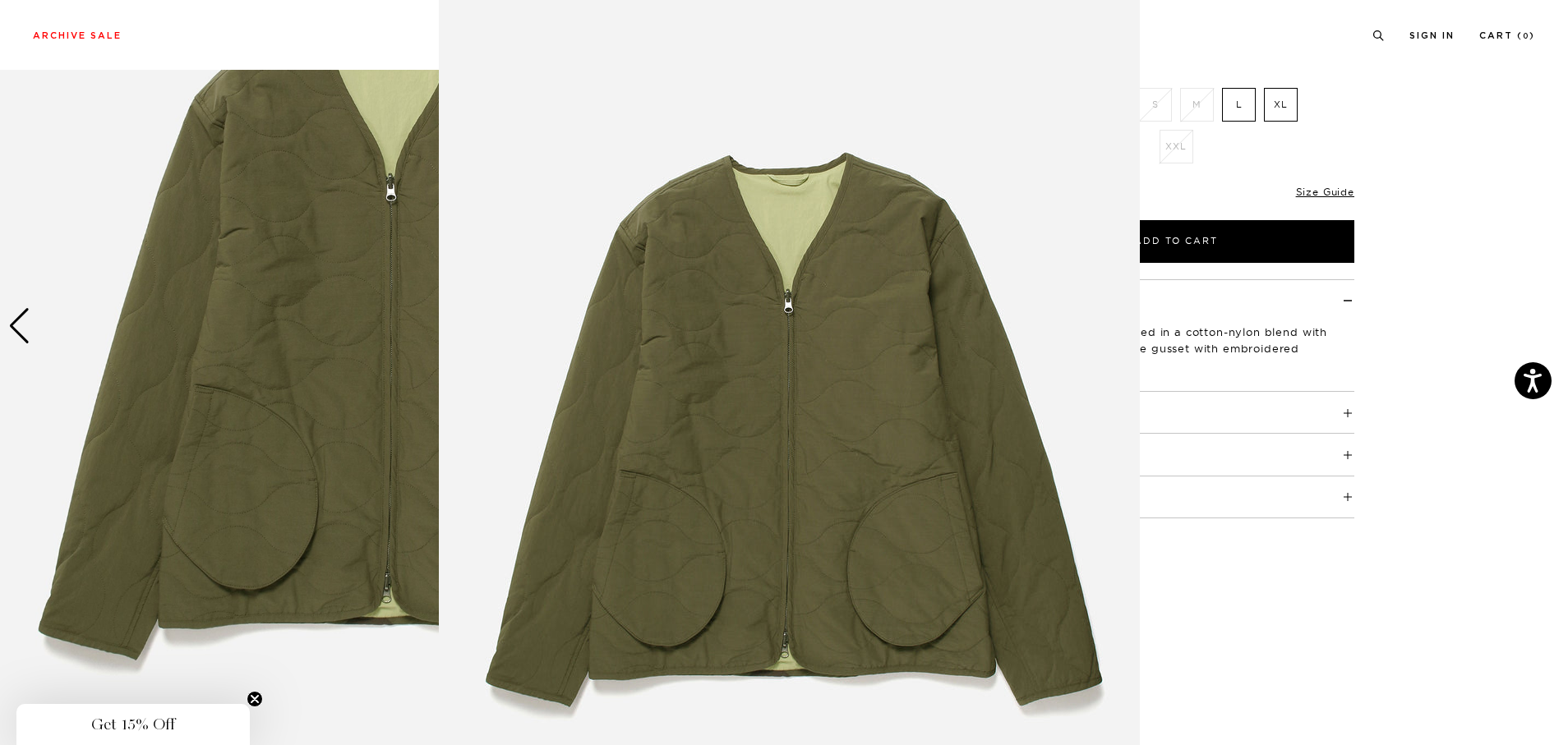
scroll to position [43, 0]
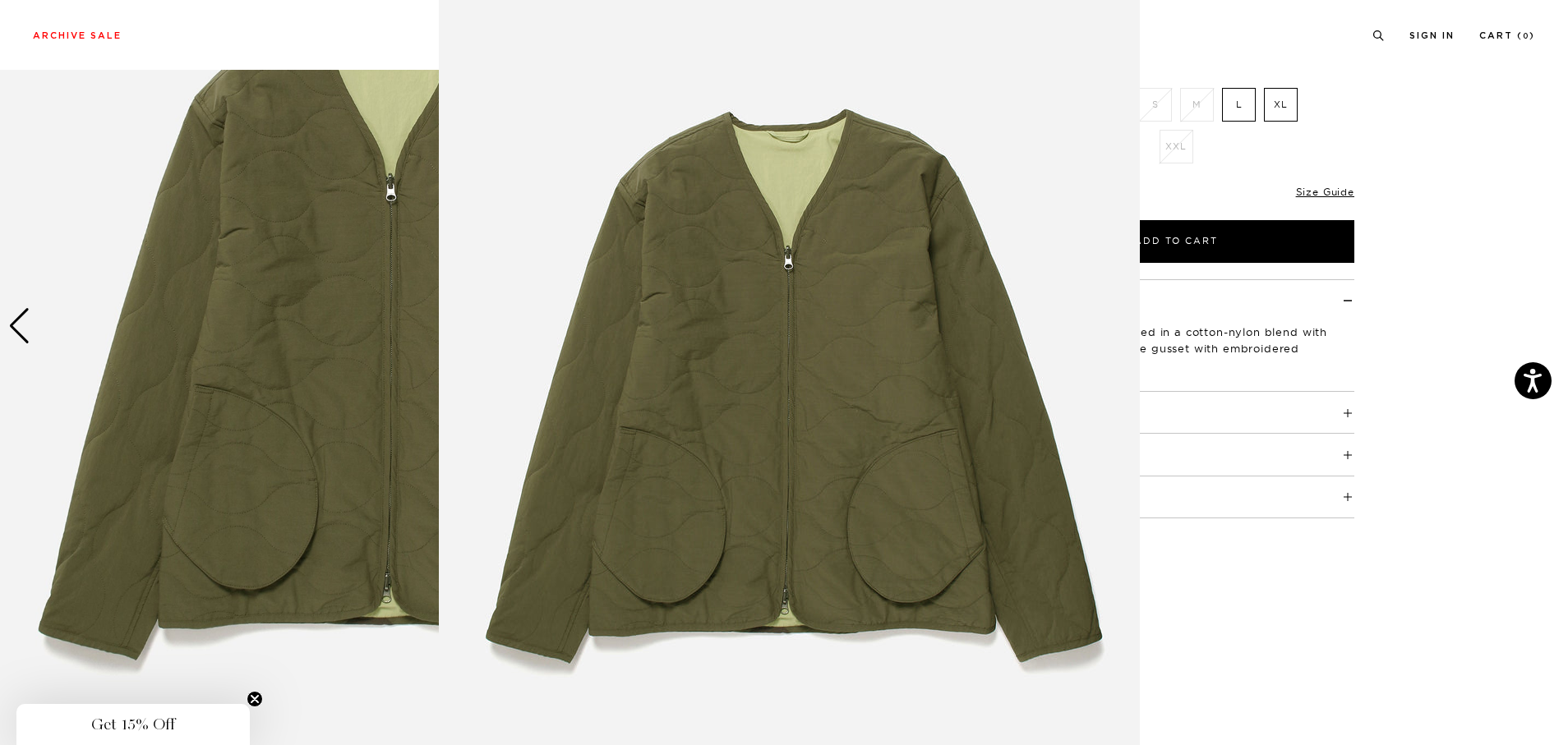
click at [753, 346] on img at bounding box center [789, 377] width 701 height 842
